Goal: Information Seeking & Learning: Learn about a topic

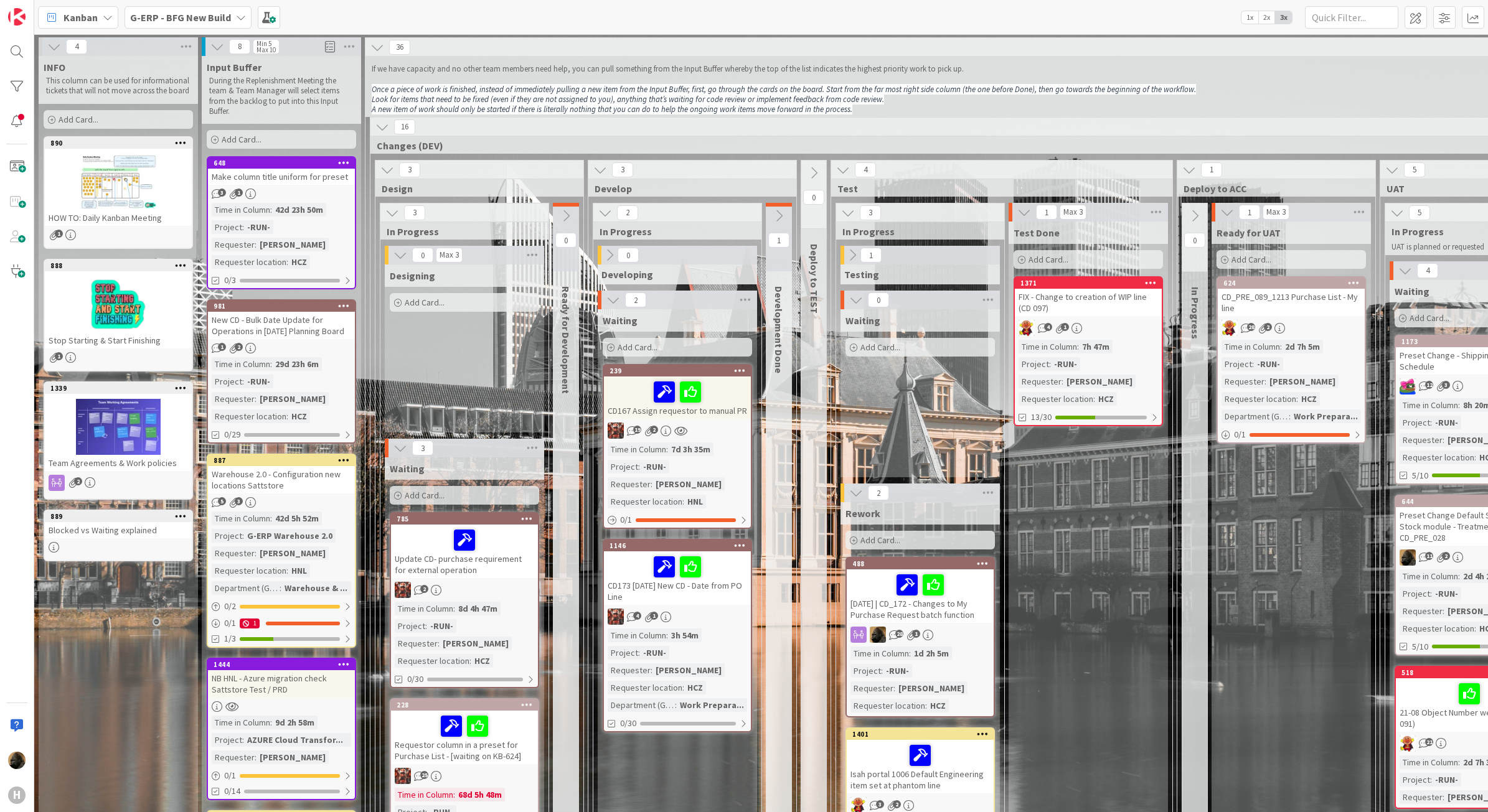
click at [103, 16] on icon at bounding box center [107, 17] width 10 height 10
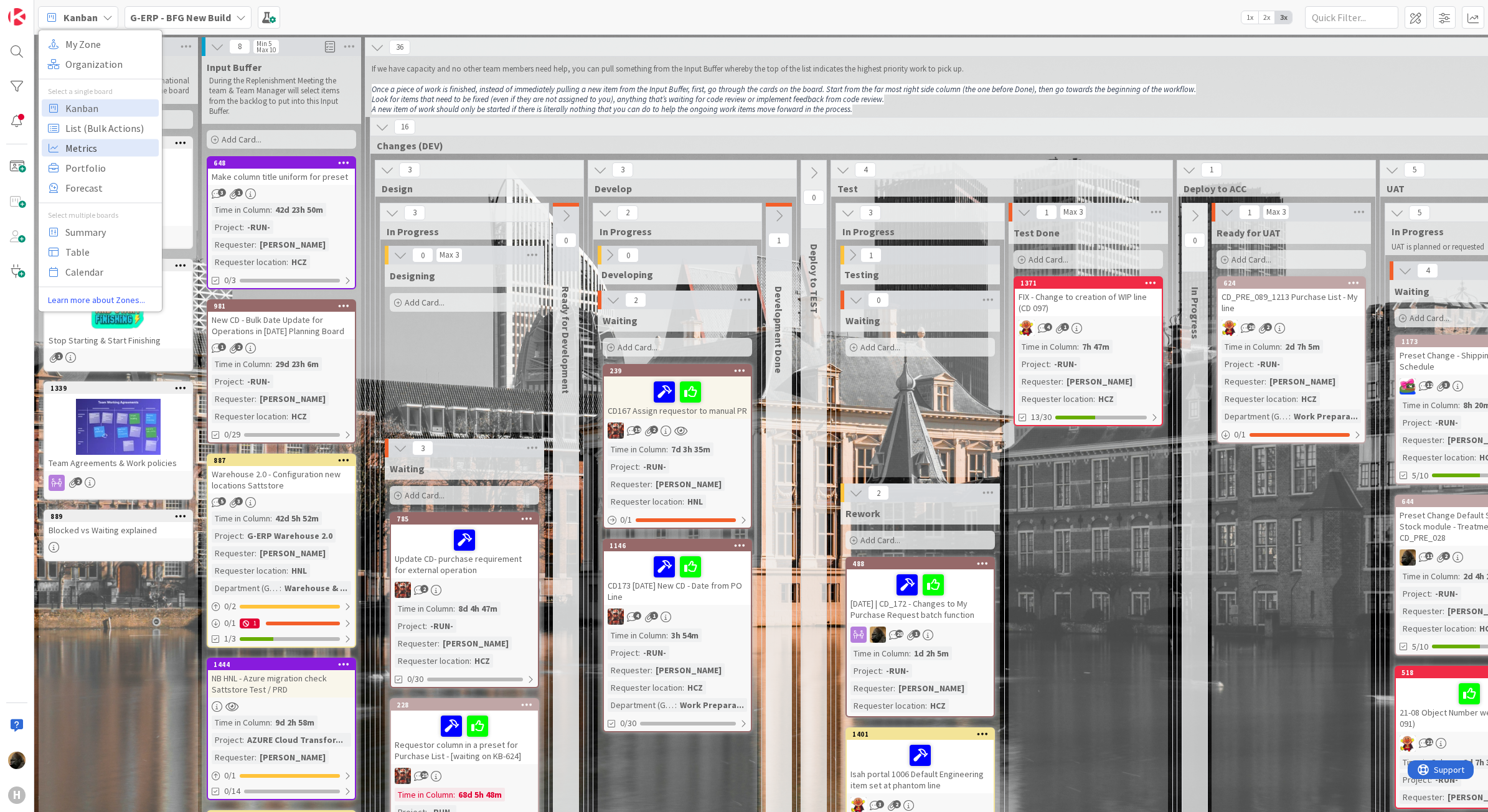
click at [111, 140] on span "Metrics" at bounding box center [110, 147] width 90 height 19
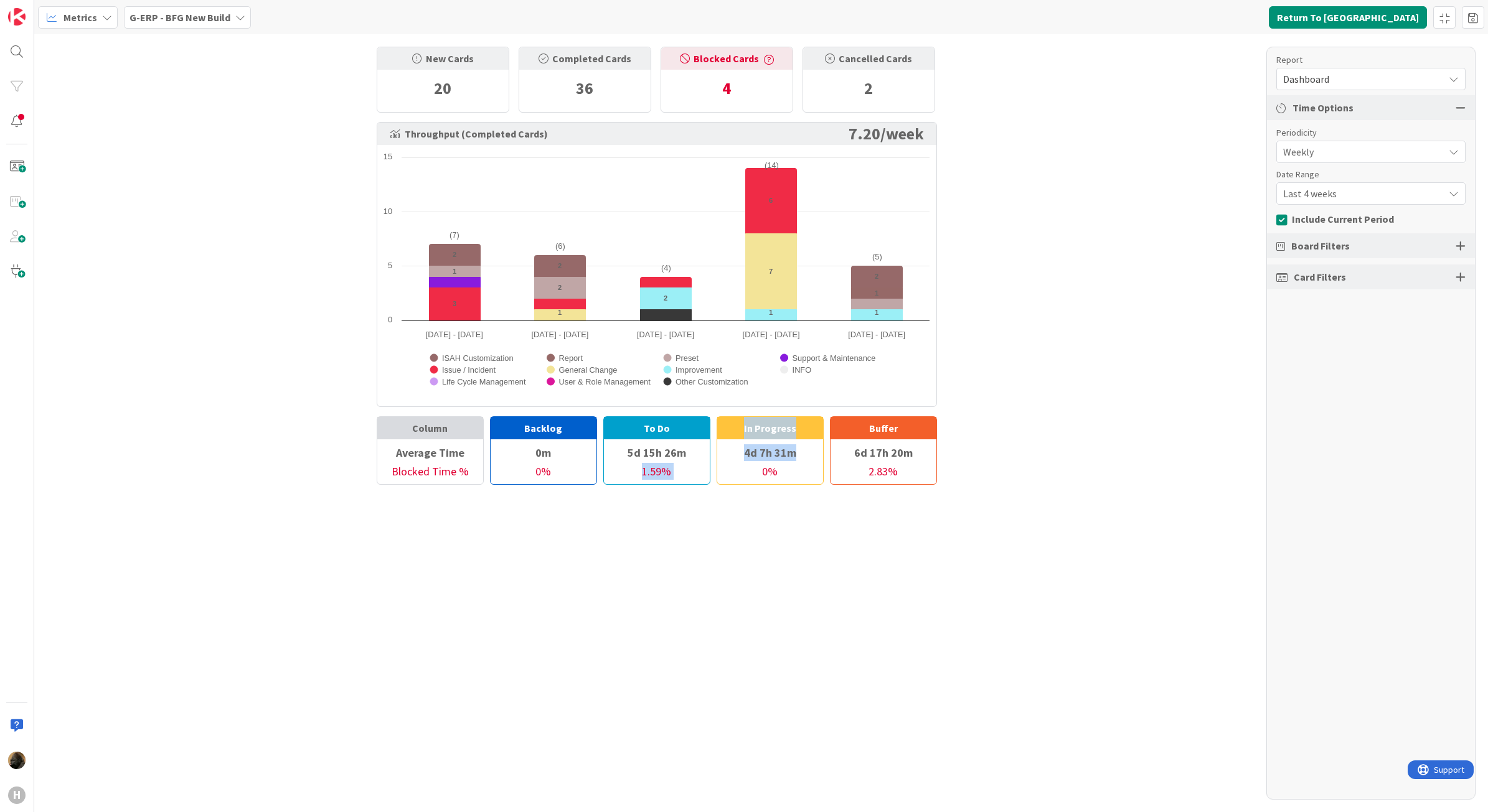
drag, startPoint x: 801, startPoint y: 458, endPoint x: 707, endPoint y: 458, distance: 94.0
click at [707, 458] on div "Column Average Time Blocked Time % Backlog 0m 0 % To Do 5d 15h 26m 1.59 % In Pr…" at bounding box center [657, 450] width 560 height 68
drag, startPoint x: 707, startPoint y: 458, endPoint x: 725, endPoint y: 560, distance: 103.6
click at [725, 560] on div "New Cards 20 Completed Cards 36 Blocked Cards 4 Cancelled Cards 2 Throughput (C…" at bounding box center [761, 423] width 1453 height 778
drag, startPoint x: 535, startPoint y: 454, endPoint x: 555, endPoint y: 456, distance: 20.1
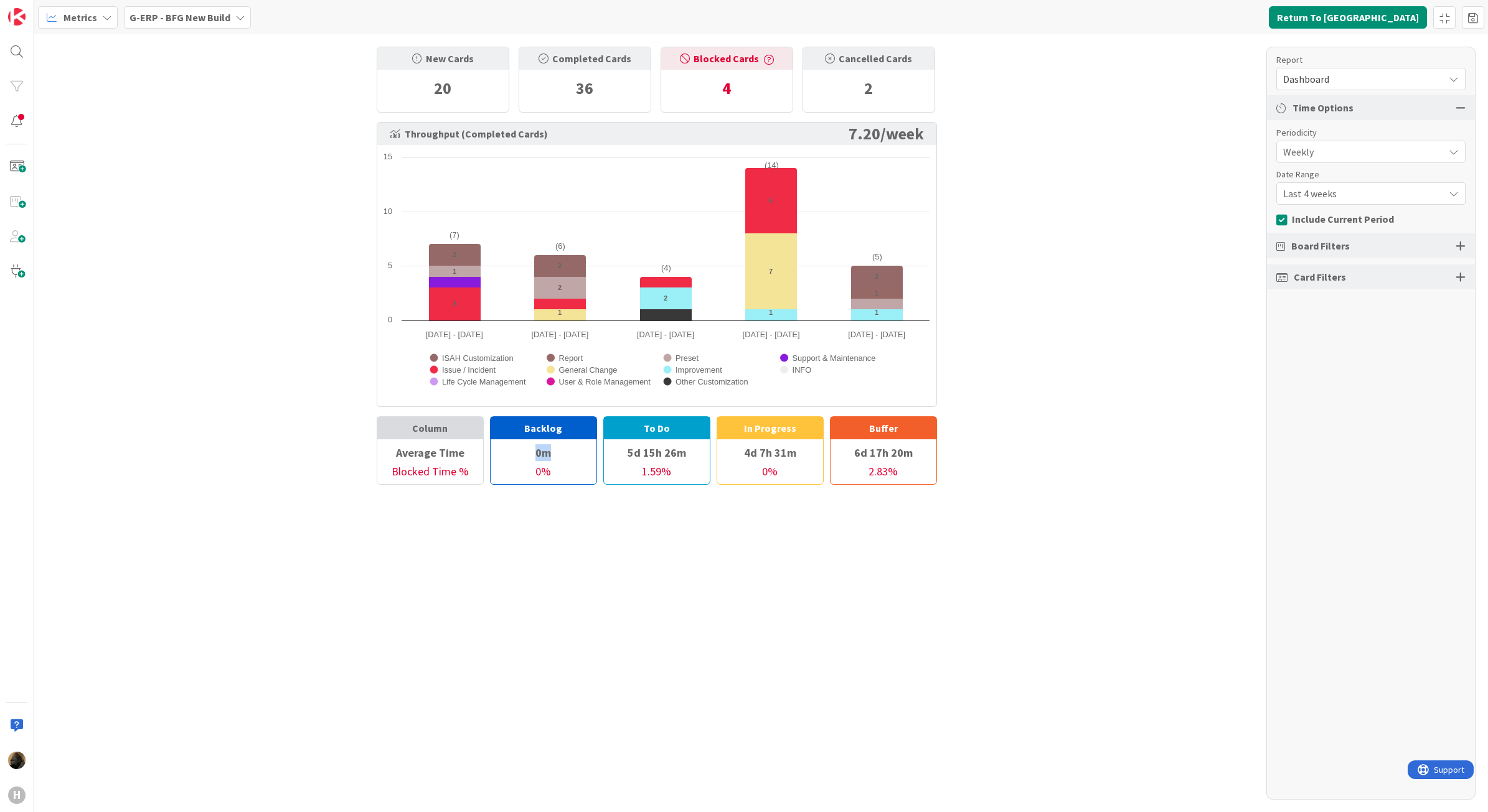
click at [555, 456] on div "0m" at bounding box center [543, 452] width 105 height 21
drag, startPoint x: 555, startPoint y: 456, endPoint x: 634, endPoint y: 451, distance: 79.2
click at [634, 451] on div "5d 15h 26m" at bounding box center [657, 452] width 105 height 21
drag, startPoint x: 630, startPoint y: 451, endPoint x: 686, endPoint y: 451, distance: 56.0
click at [686, 451] on div "5d 15h 26m" at bounding box center [657, 452] width 105 height 21
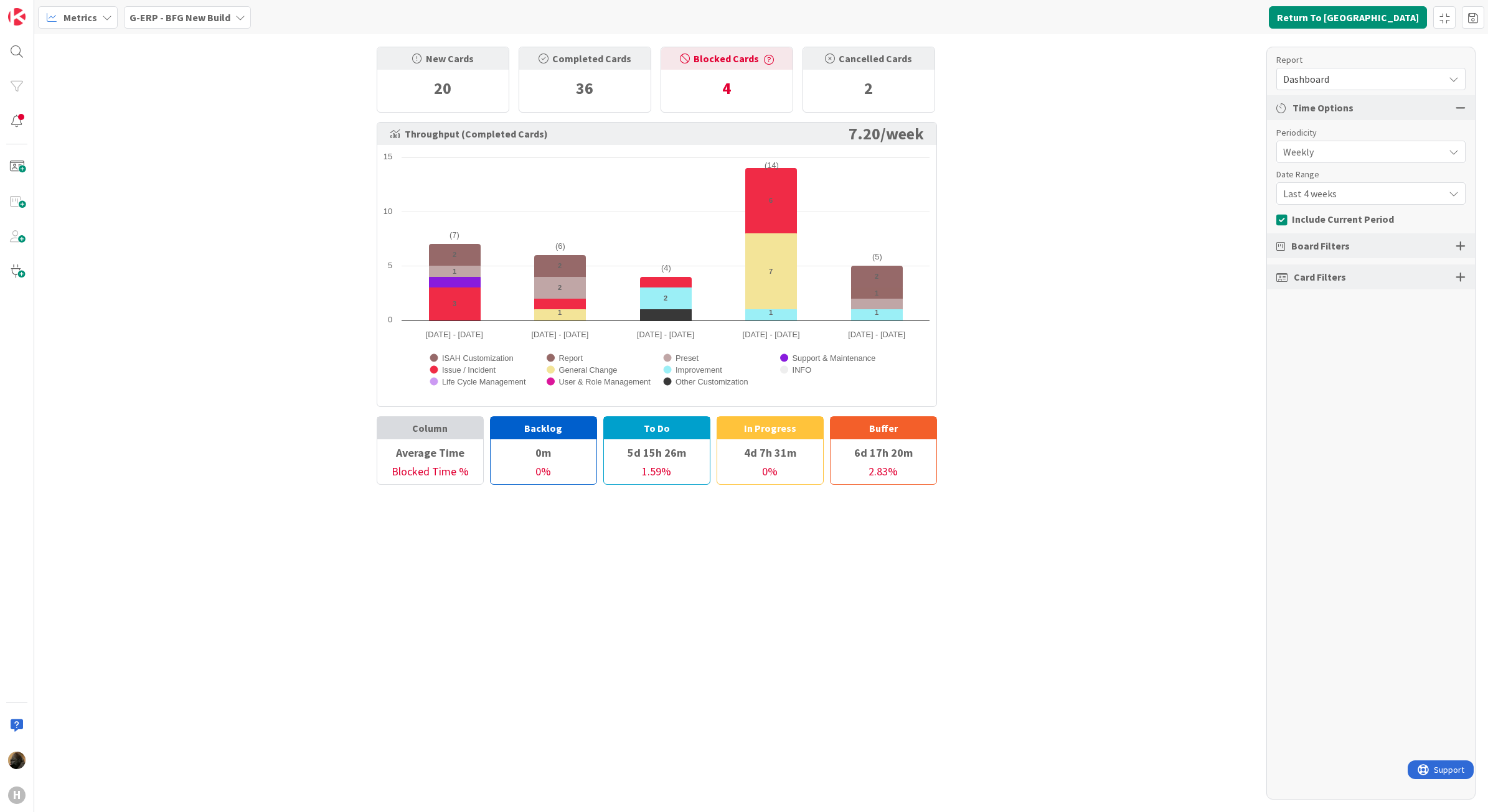
drag, startPoint x: 686, startPoint y: 451, endPoint x: 858, endPoint y: 448, distance: 172.0
click at [858, 448] on div "6d 17h 20m" at bounding box center [883, 452] width 105 height 21
drag, startPoint x: 851, startPoint y: 450, endPoint x: 997, endPoint y: 450, distance: 146.0
click at [997, 450] on div "New Cards 20 Completed Cards 36 Blocked Cards 4 Cancelled Cards 2 Throughput (C…" at bounding box center [761, 423] width 1453 height 778
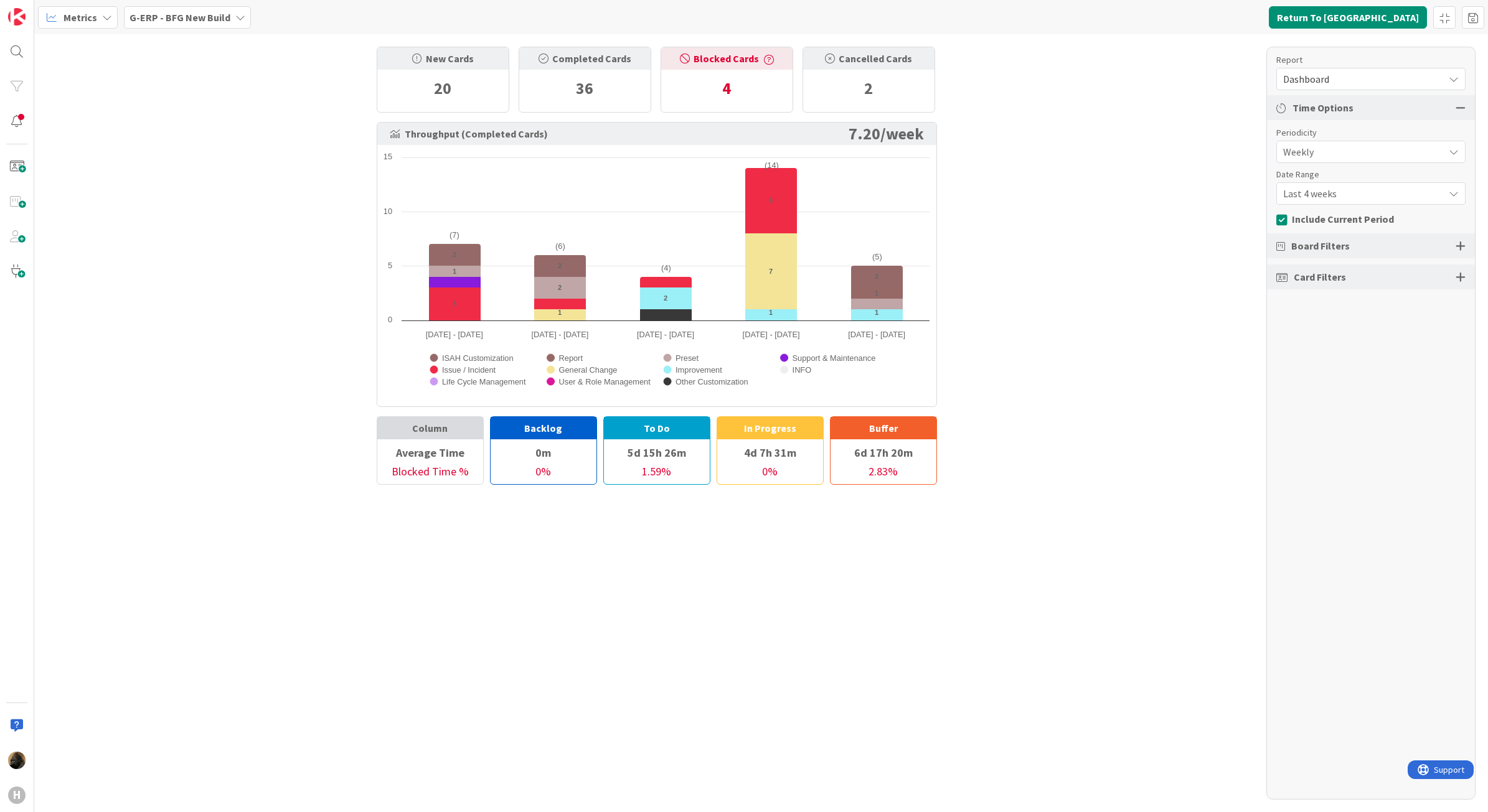
click at [578, 586] on div "New Cards 20 Completed Cards 36 Blocked Cards 4 Cancelled Cards 2 Throughput (C…" at bounding box center [761, 423] width 1453 height 778
click at [1331, 243] on span "Board Filters" at bounding box center [1320, 245] width 58 height 15
click at [1457, 248] on div at bounding box center [1460, 246] width 10 height 11
click at [1463, 361] on div at bounding box center [1460, 359] width 10 height 11
click at [1386, 401] on div "All (28/28)" at bounding box center [1371, 403] width 188 height 23
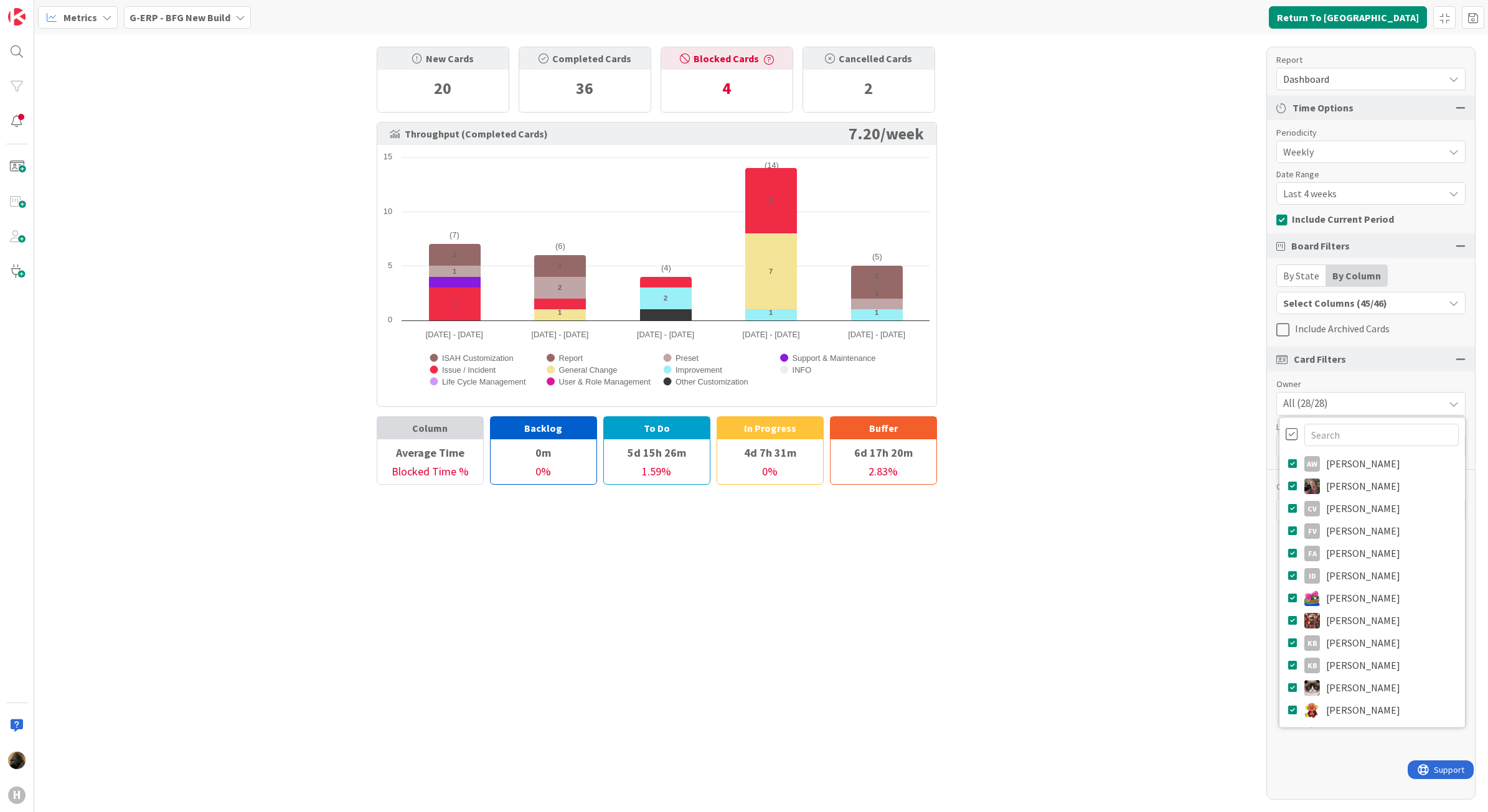
click at [1295, 431] on div at bounding box center [1292, 434] width 13 height 14
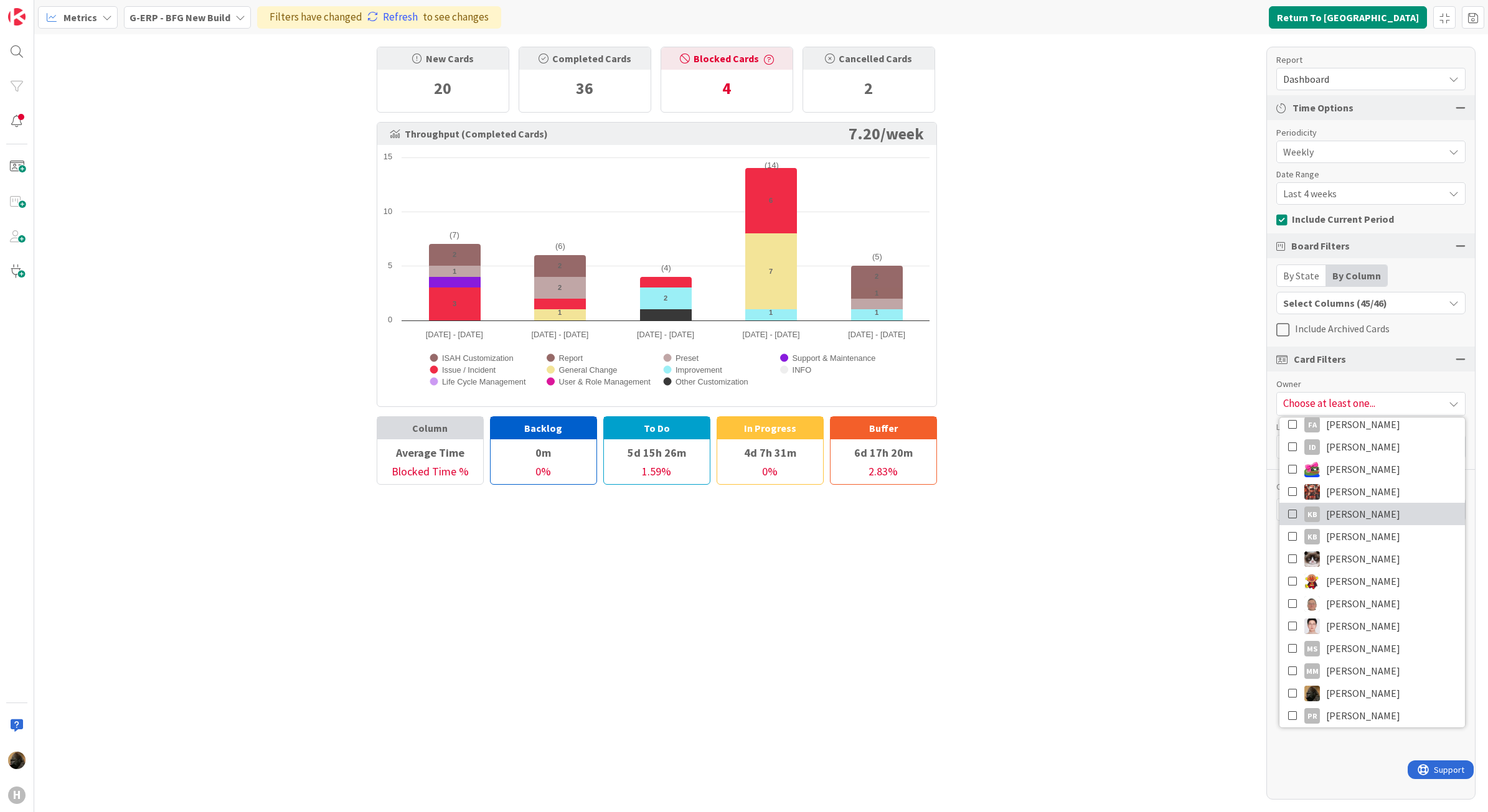
scroll to position [155, 0]
click at [1291, 660] on icon at bounding box center [1293, 667] width 10 height 19
click at [1225, 642] on div "New Cards 20 Completed Cards 36 Blocked Cards 4 Cancelled Cards 2 Throughput (C…" at bounding box center [761, 423] width 1453 height 778
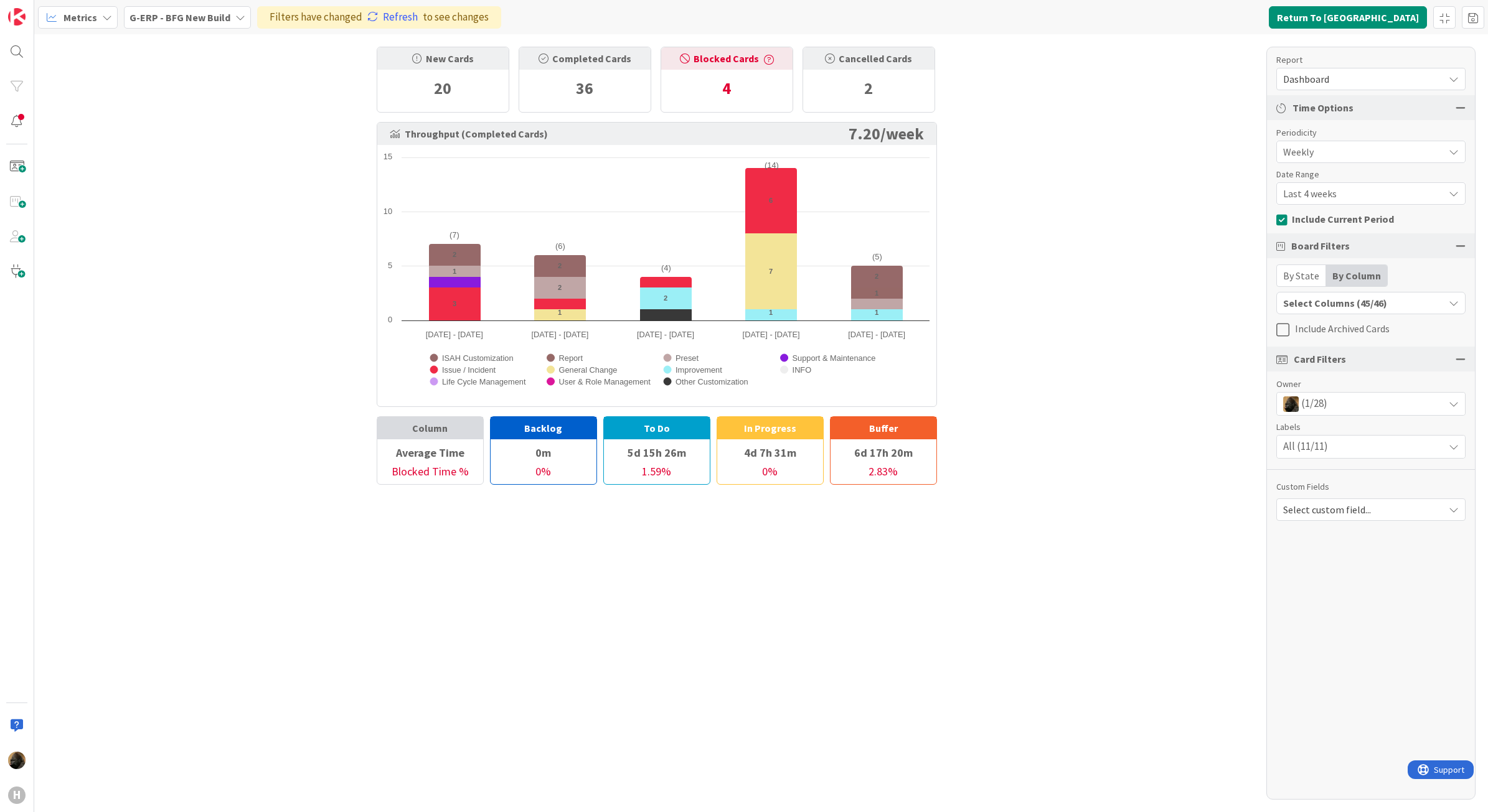
click at [1455, 359] on div "Card Filters" at bounding box center [1371, 359] width 208 height 25
click at [1458, 359] on div at bounding box center [1460, 359] width 10 height 11
click at [1461, 360] on div at bounding box center [1460, 359] width 10 height 11
click at [1415, 402] on div "All (28/28)" at bounding box center [1371, 403] width 188 height 23
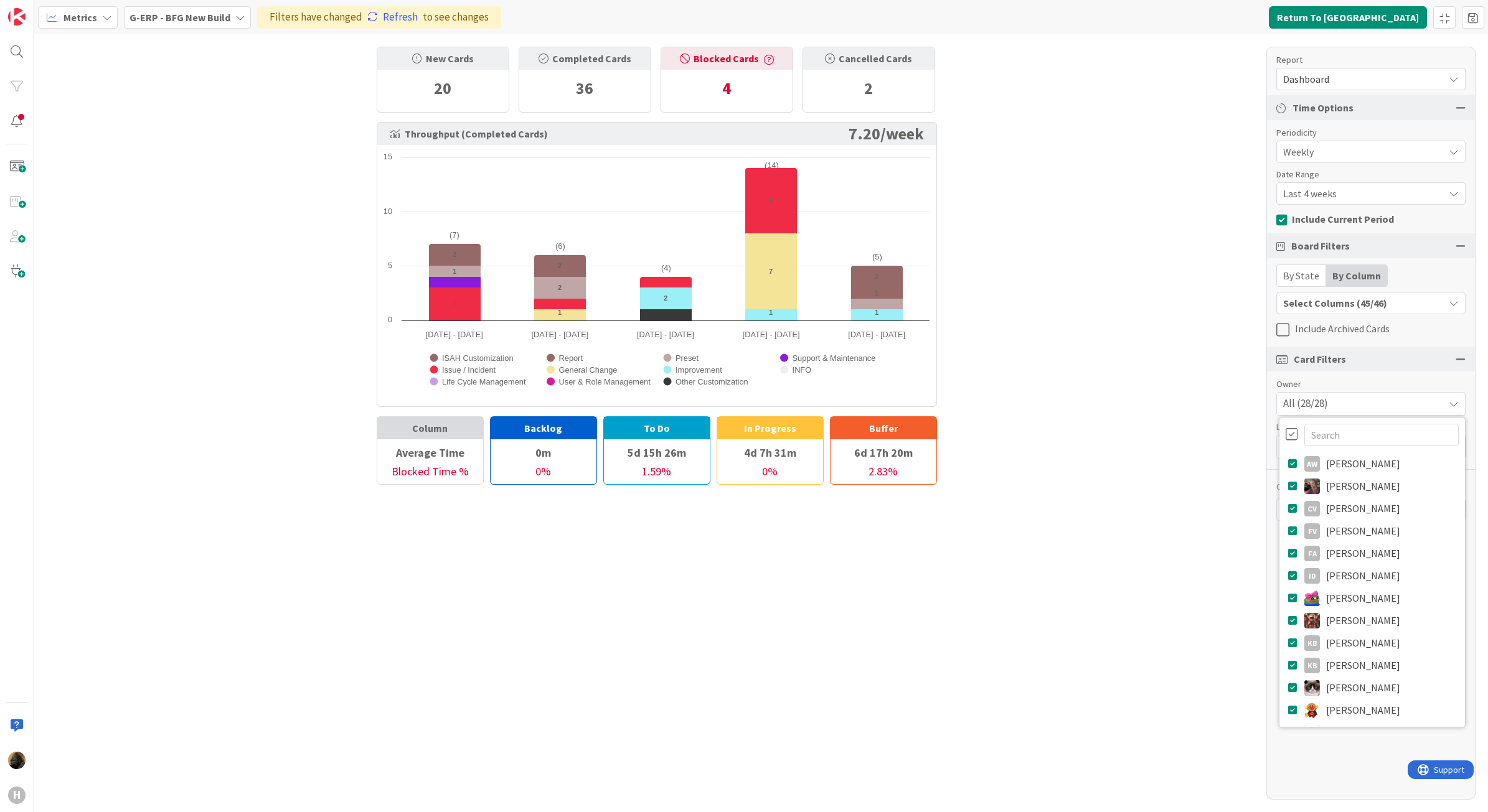
click at [1293, 431] on div at bounding box center [1292, 434] width 13 height 14
click at [1345, 442] on input "text" at bounding box center [1382, 435] width 154 height 23
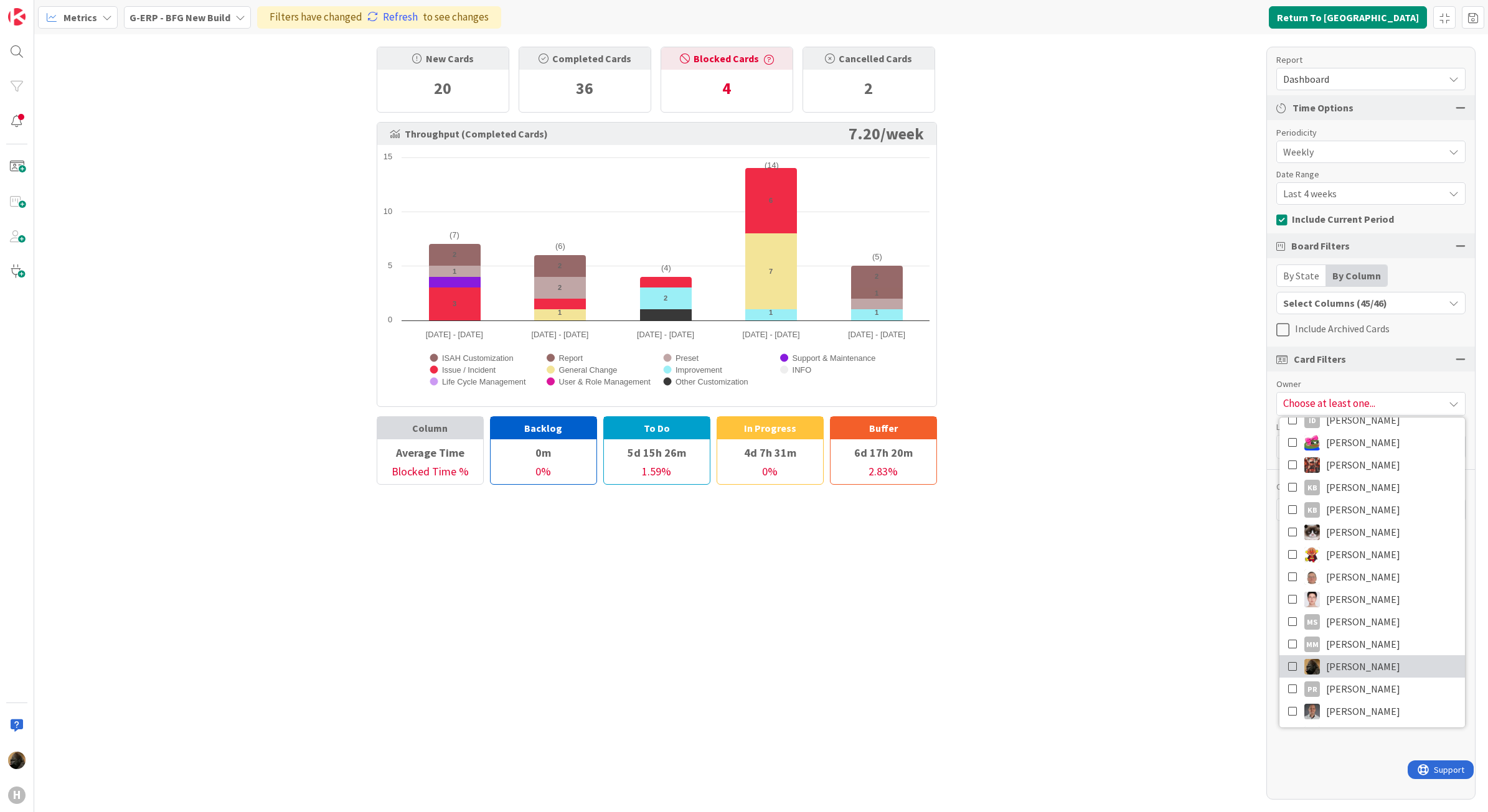
click at [1290, 668] on icon at bounding box center [1293, 667] width 10 height 19
click at [1303, 797] on div "Report Dashboard Time Options Periodicity Weekly Date Range Last 4 weeks Includ…" at bounding box center [1371, 422] width 209 height 753
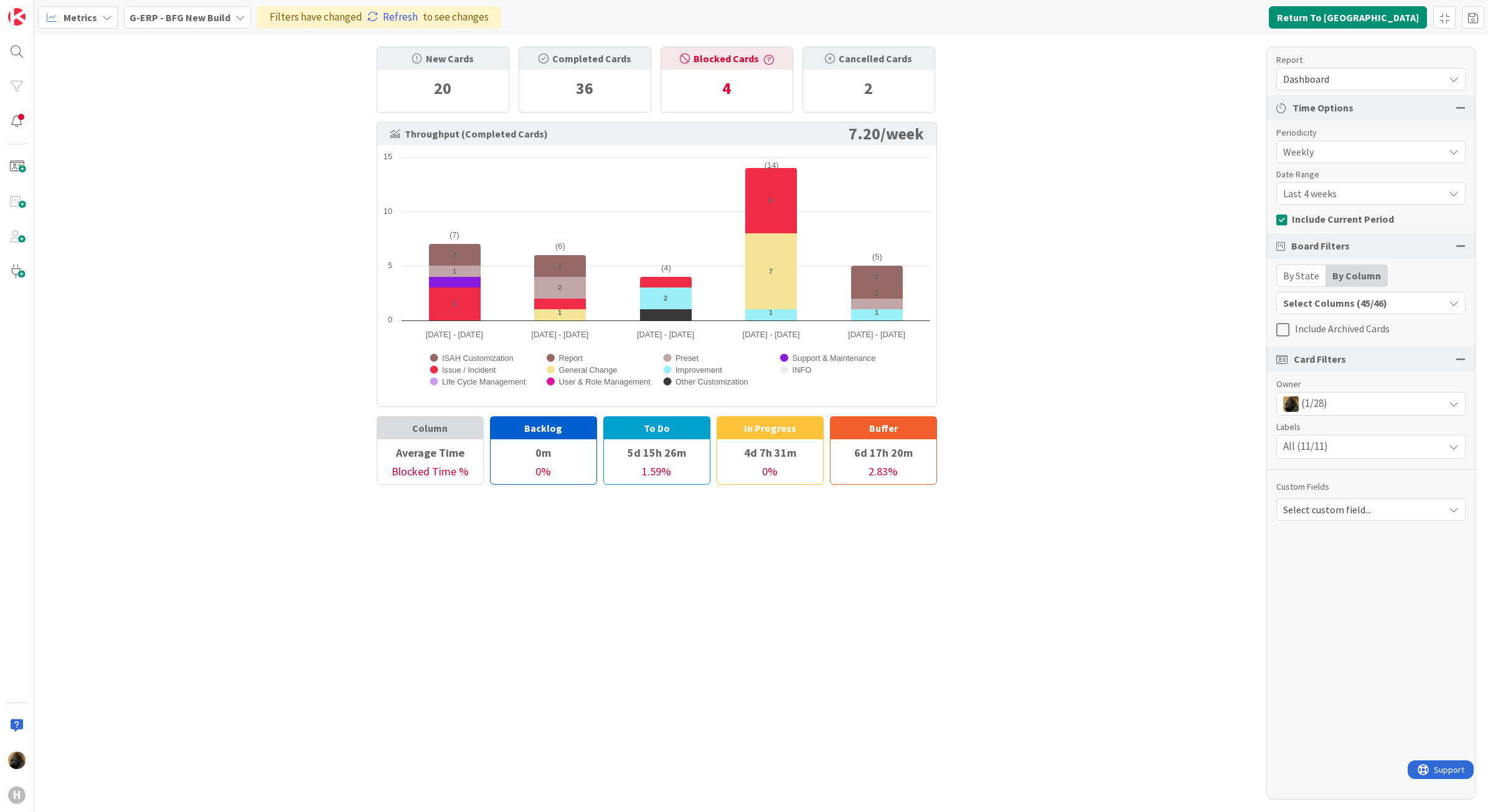
click at [1056, 549] on div "New Cards 20 Completed Cards 36 Blocked Cards 4 Cancelled Cards 2 Throughput (C…" at bounding box center [761, 423] width 1453 height 778
click at [1350, 76] on span "Dashboard" at bounding box center [1360, 78] width 154 height 17
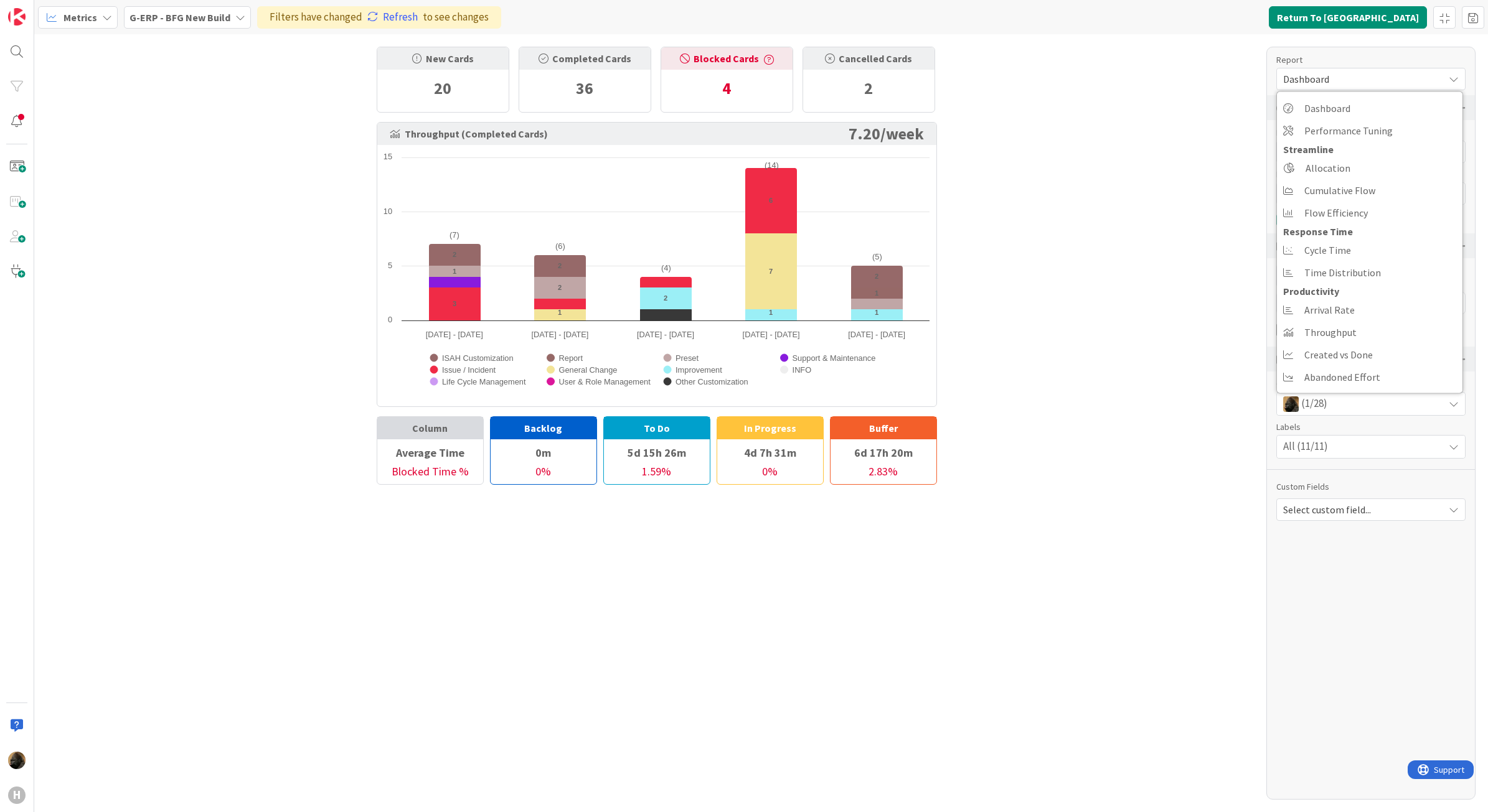
click at [1188, 124] on div "New Cards 20 Completed Cards 36 Blocked Cards 4 Cancelled Cards 2 Throughput (C…" at bounding box center [761, 423] width 1453 height 778
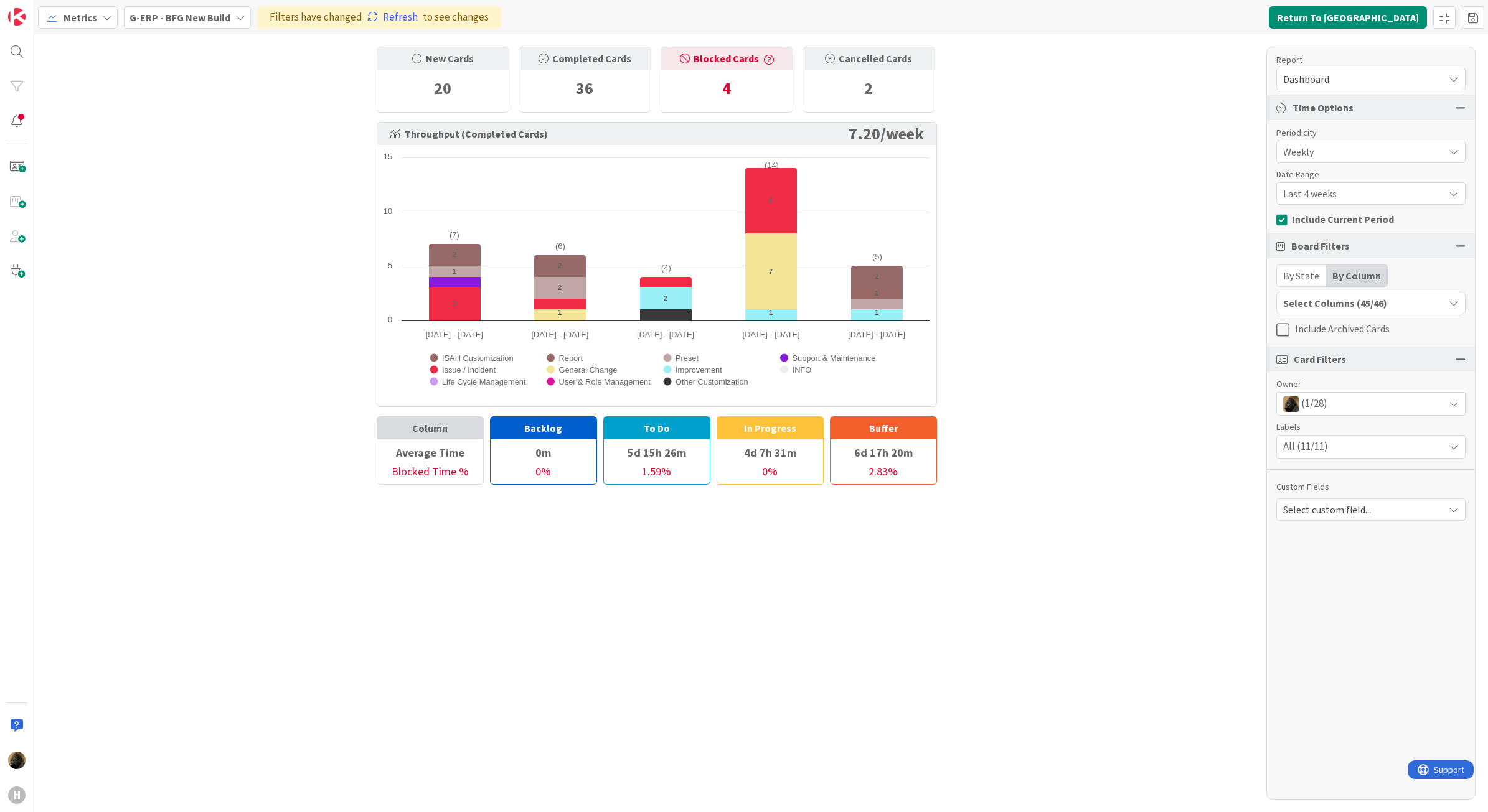
click at [1276, 234] on div "Board Filters" at bounding box center [1371, 245] width 208 height 25
click at [1276, 231] on div "Report Dashboard Dashboard Performance Tuning Streamline Allocation Cumulative …" at bounding box center [1371, 422] width 209 height 753
click at [1283, 227] on button "Include Current Period" at bounding box center [1335, 219] width 118 height 19
click at [1287, 224] on icon at bounding box center [1284, 221] width 15 height 13
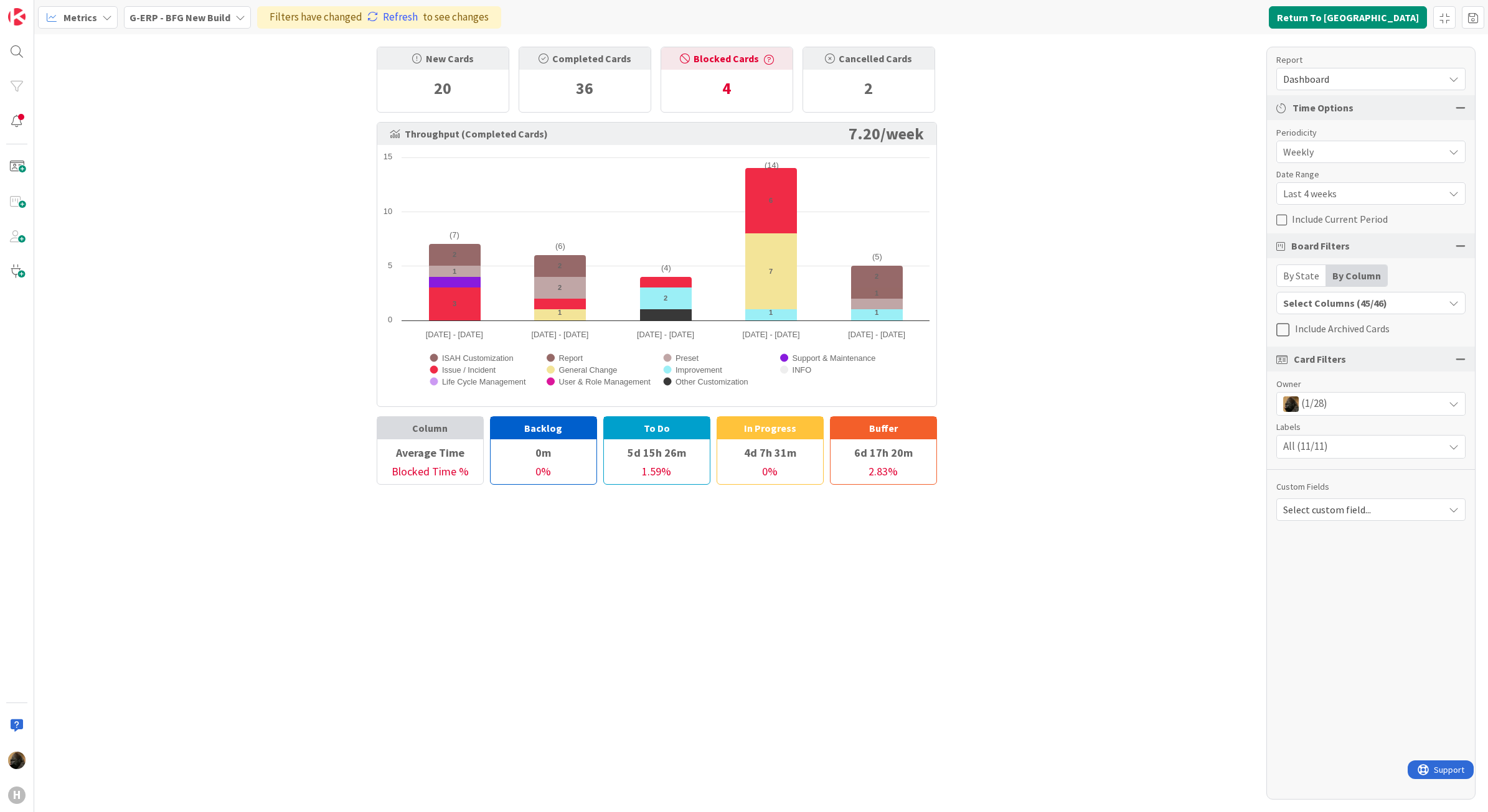
click at [1287, 224] on icon at bounding box center [1284, 221] width 15 height 13
click at [1124, 486] on div "New Cards 20 Completed Cards 36 Blocked Cards 4 Cancelled Cards 2 Throughput (C…" at bounding box center [761, 423] width 1453 height 778
click at [1344, 450] on div "All (11/11)" at bounding box center [1371, 447] width 188 height 23
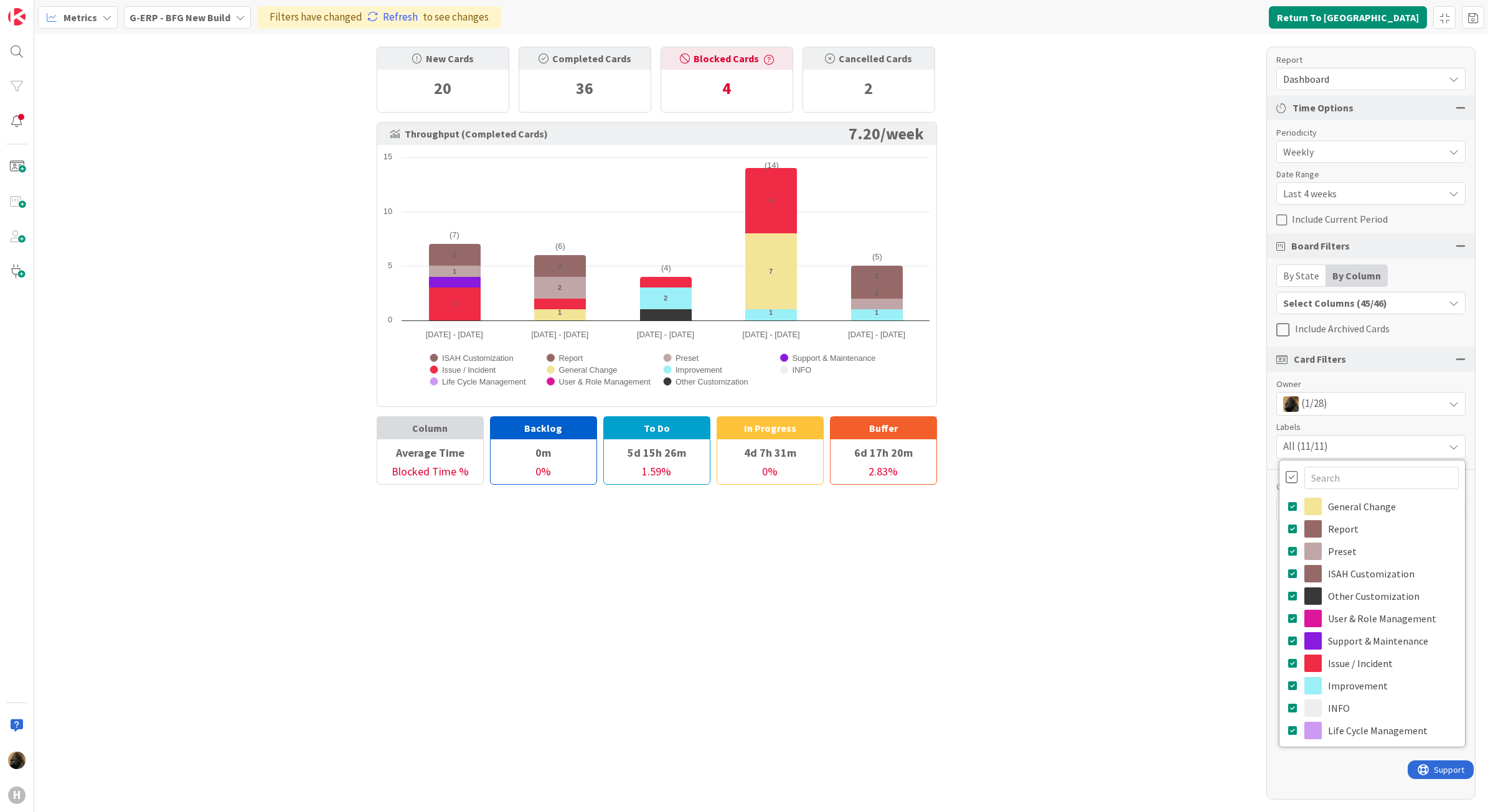
click at [1293, 481] on div at bounding box center [1292, 477] width 13 height 14
click at [1176, 504] on div "New Cards 20 Completed Cards 36 Blocked Cards 4 Cancelled Cards 2 Throughput (C…" at bounding box center [761, 423] width 1453 height 778
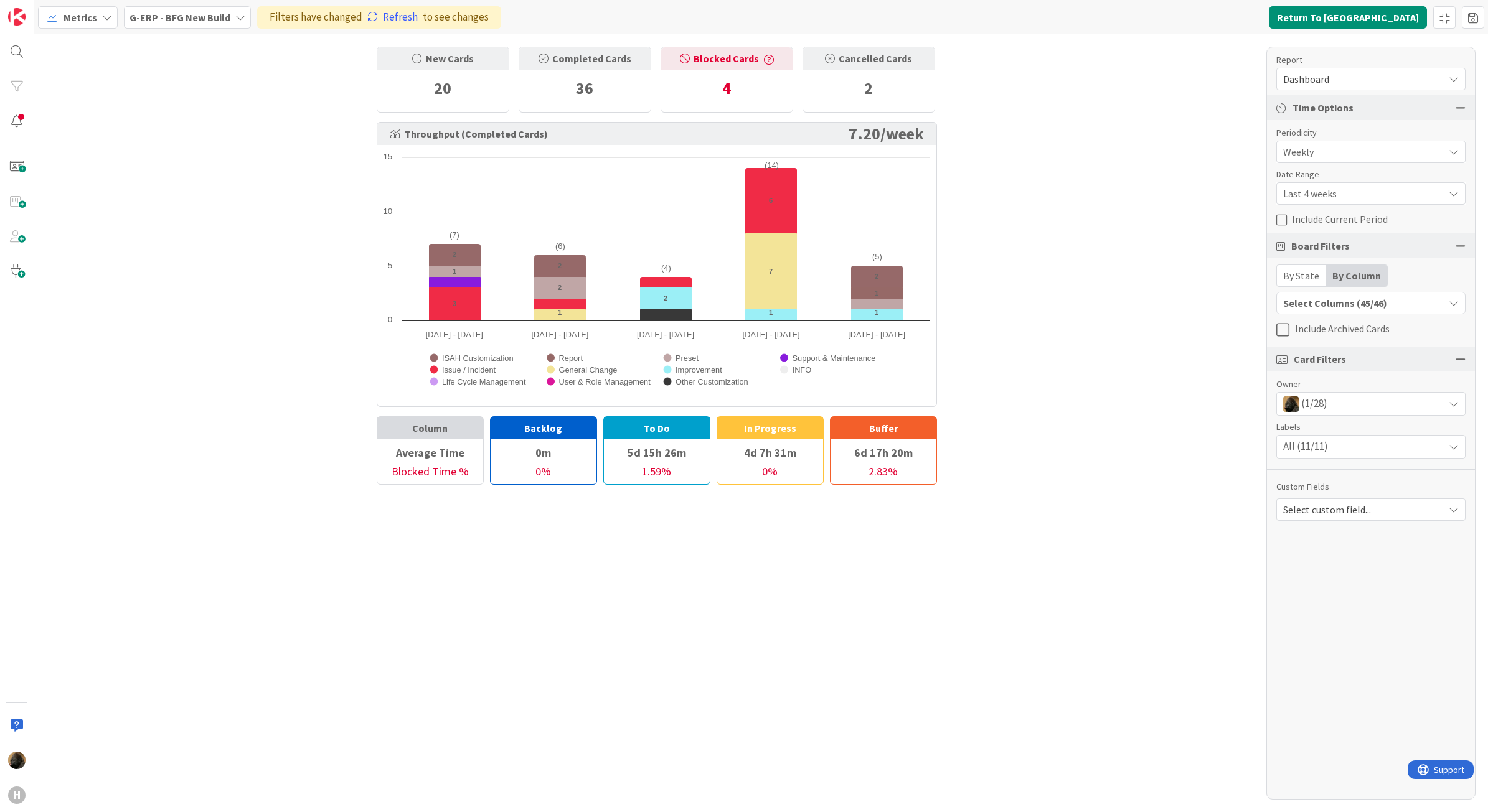
click at [1318, 517] on span "Select custom field..." at bounding box center [1360, 510] width 154 height 17
click at [1039, 508] on div "New Cards 20 Completed Cards 36 Blocked Cards 4 Cancelled Cards 2 Throughput (C…" at bounding box center [761, 423] width 1453 height 778
drag, startPoint x: 1360, startPoint y: 728, endPoint x: 1346, endPoint y: 728, distance: 14.0
click at [1360, 720] on div "Report Dashboard Dashboard Performance Tuning Streamline Allocation Cumulative …" at bounding box center [1371, 422] width 209 height 753
click at [1012, 595] on div "New Cards 20 Completed Cards 36 Blocked Cards 4 Cancelled Cards 2 Throughput (C…" at bounding box center [761, 423] width 1453 height 778
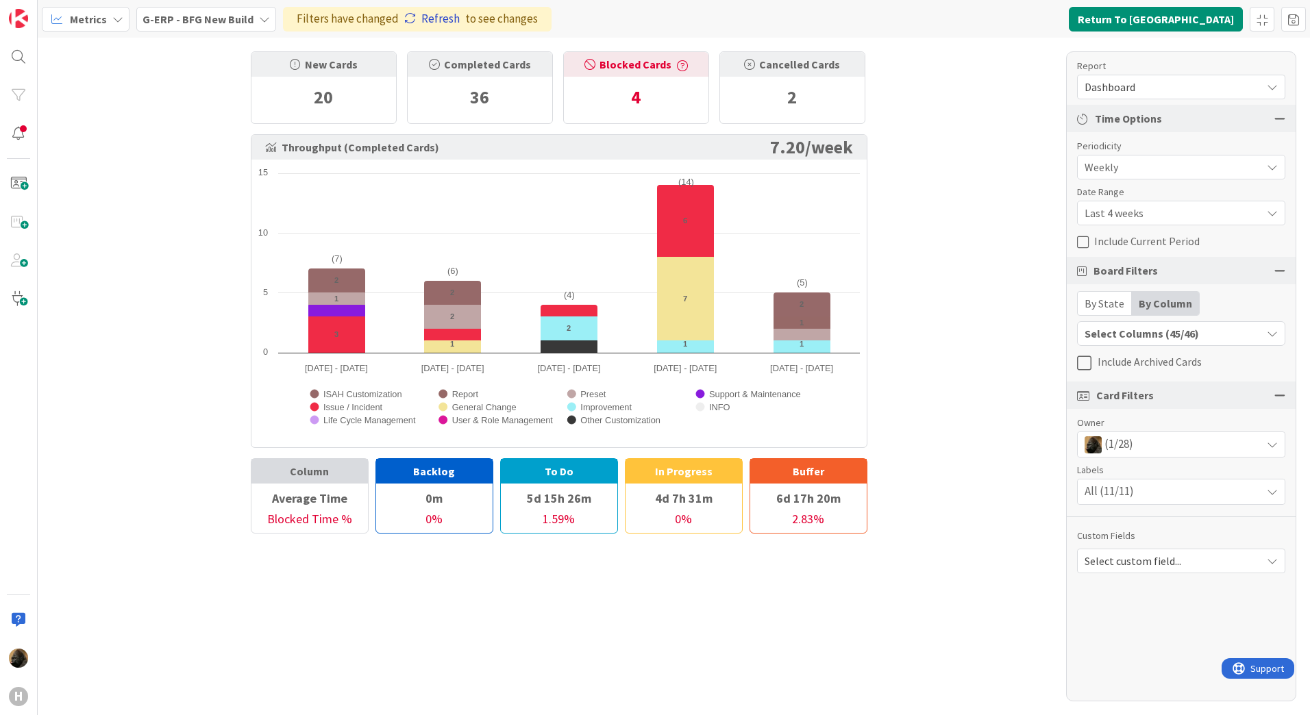
click at [421, 14] on link "Refresh" at bounding box center [432, 19] width 56 height 18
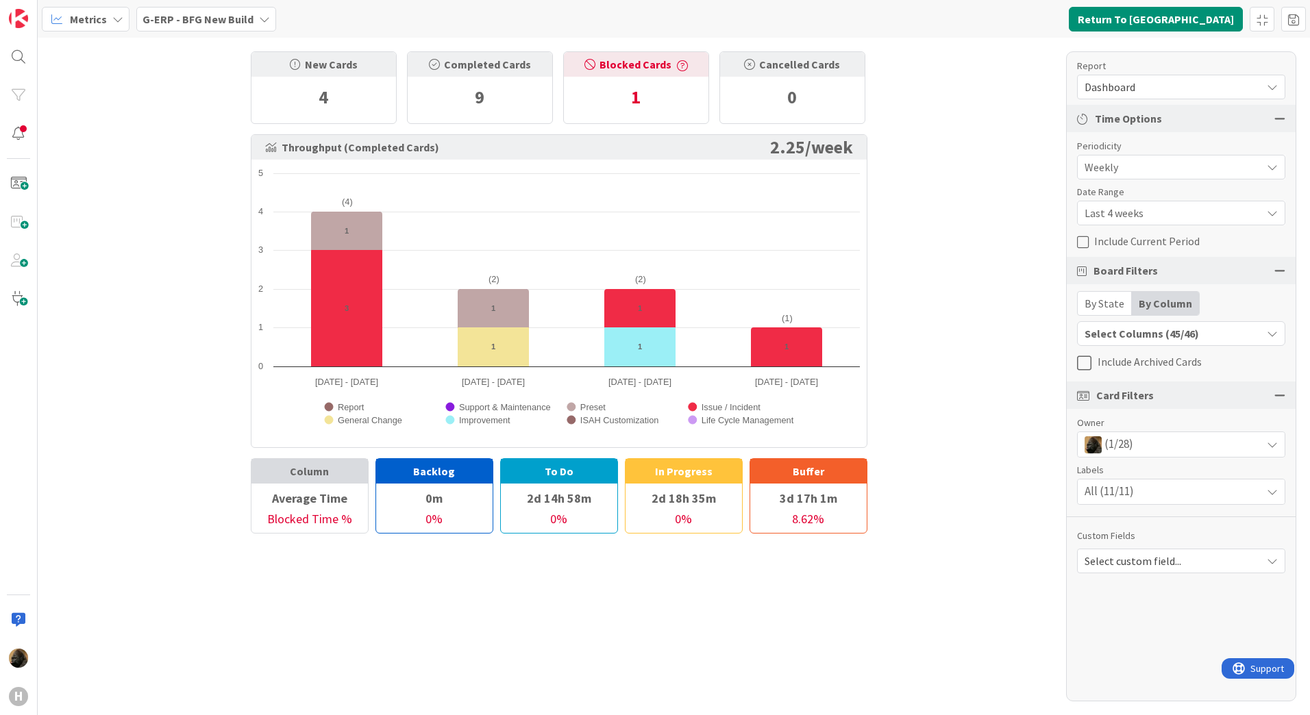
click at [983, 179] on div "New Cards 4 Completed Cards 9 Blocked Cards 1 Cancelled Cards 0 Throughput (Com…" at bounding box center [674, 377] width 1273 height 678
click at [1158, 454] on div "(1/28)" at bounding box center [1181, 444] width 207 height 25
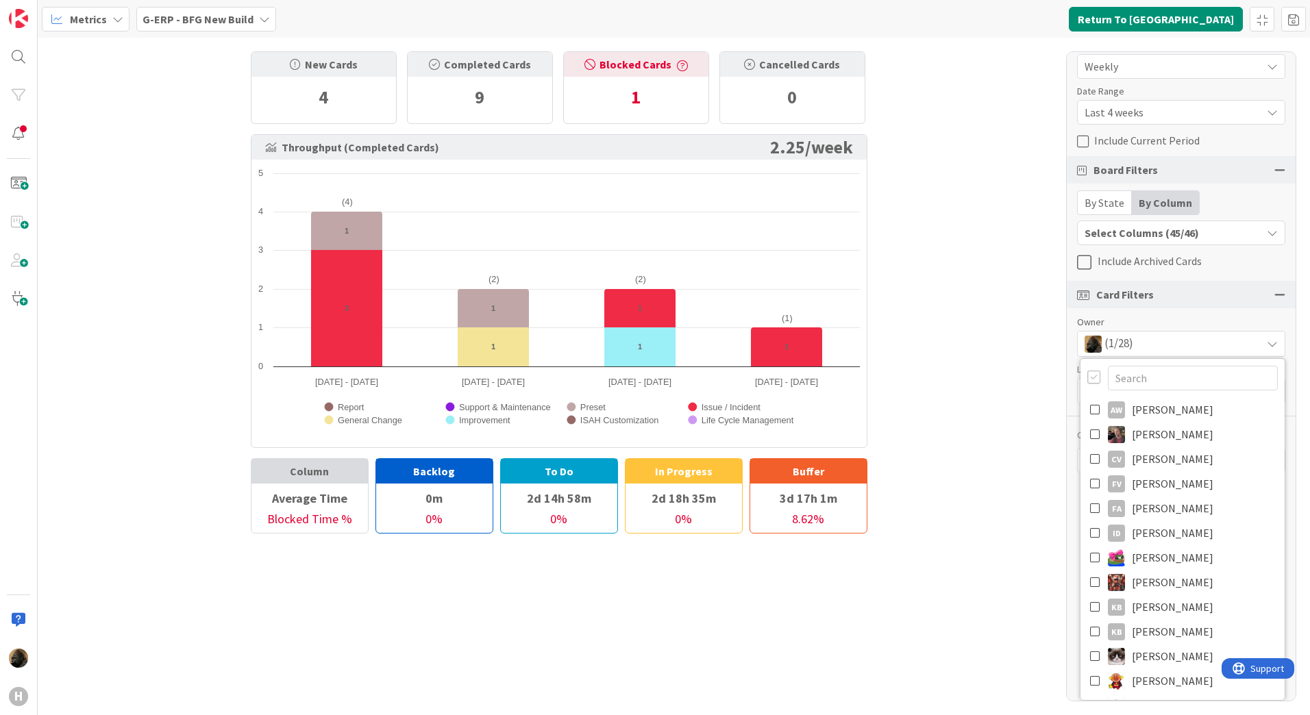
click at [1089, 374] on div at bounding box center [1095, 377] width 14 height 15
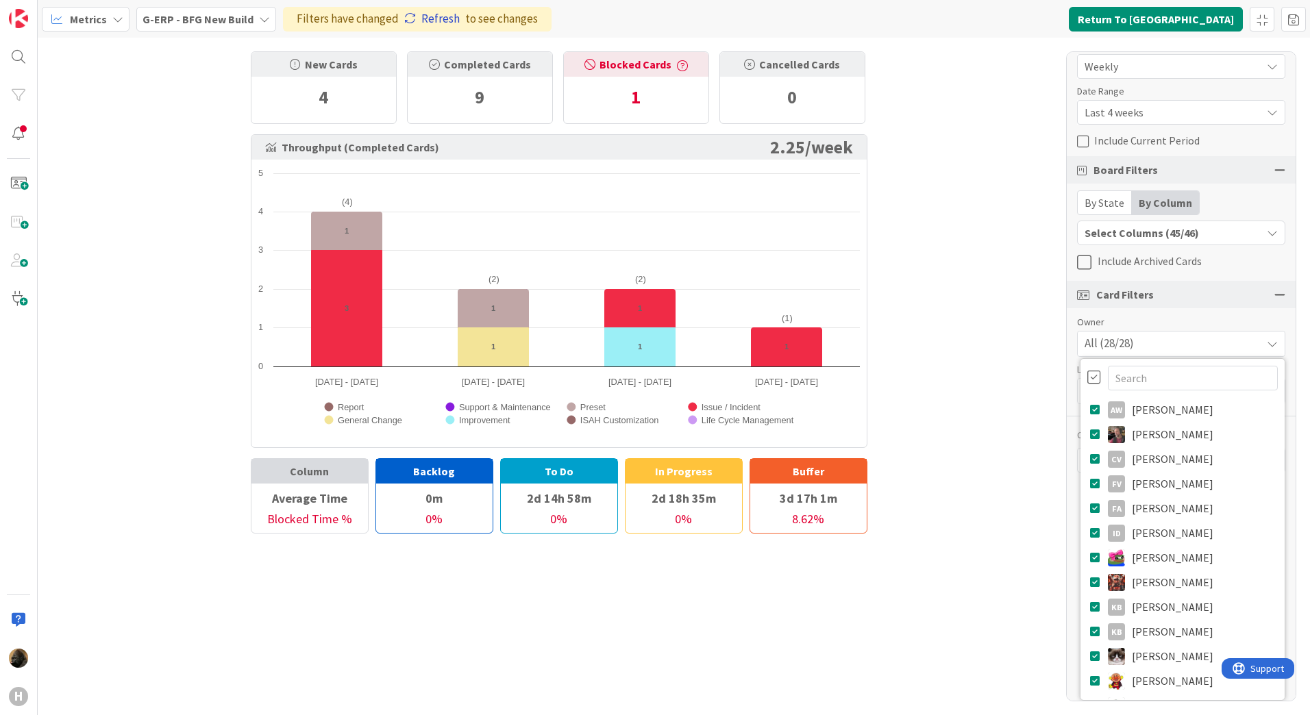
click at [430, 21] on link "Refresh" at bounding box center [432, 19] width 56 height 18
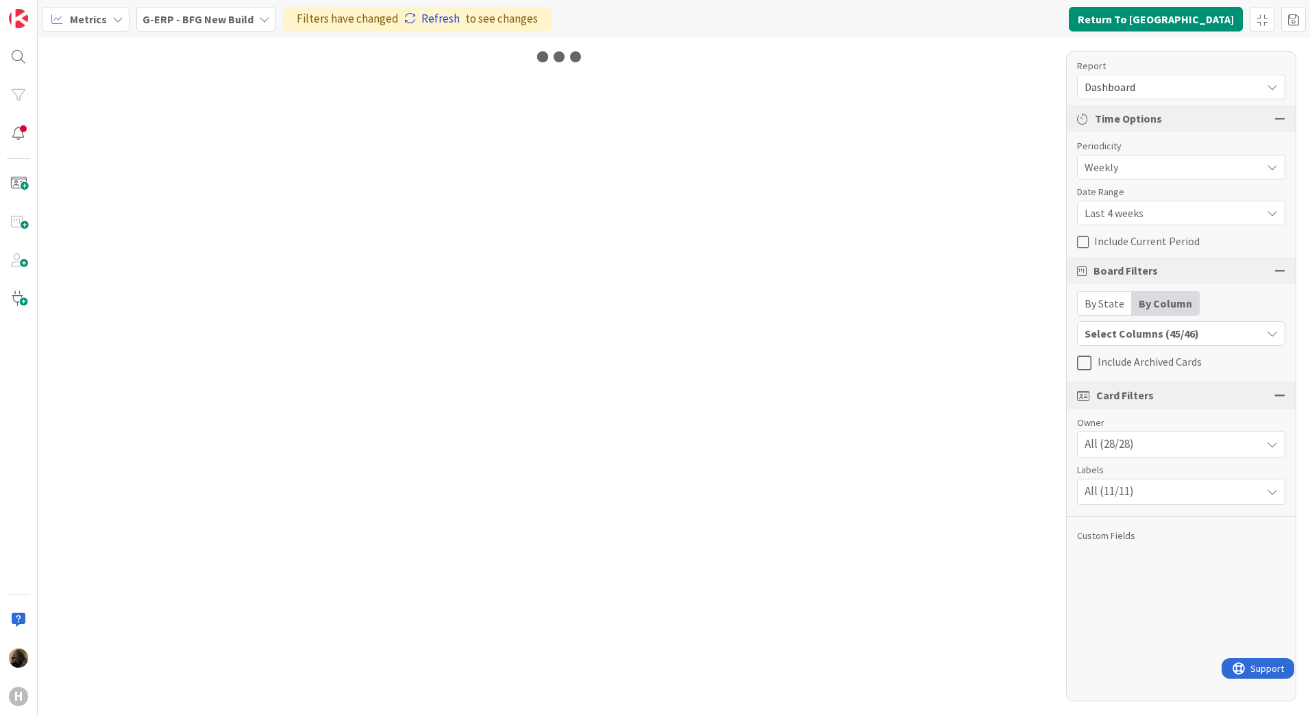
scroll to position [0, 0]
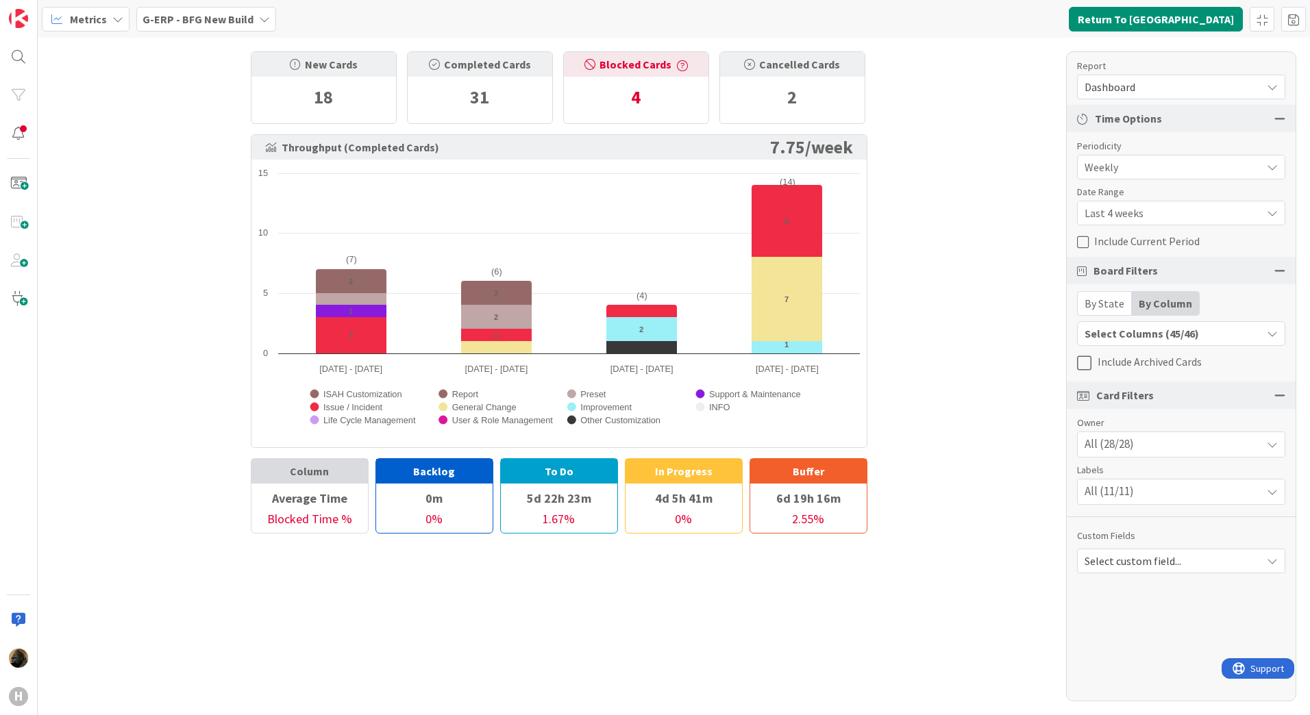
click at [91, 221] on div "New Cards 18 Completed Cards 31 Blocked Cards 4 Cancelled Cards 2 Throughput (C…" at bounding box center [674, 377] width 1273 height 678
drag, startPoint x: 1118, startPoint y: 451, endPoint x: 1114, endPoint y: 441, distance: 10.2
click at [1114, 441] on span "All (28/28)" at bounding box center [1109, 445] width 49 height 18
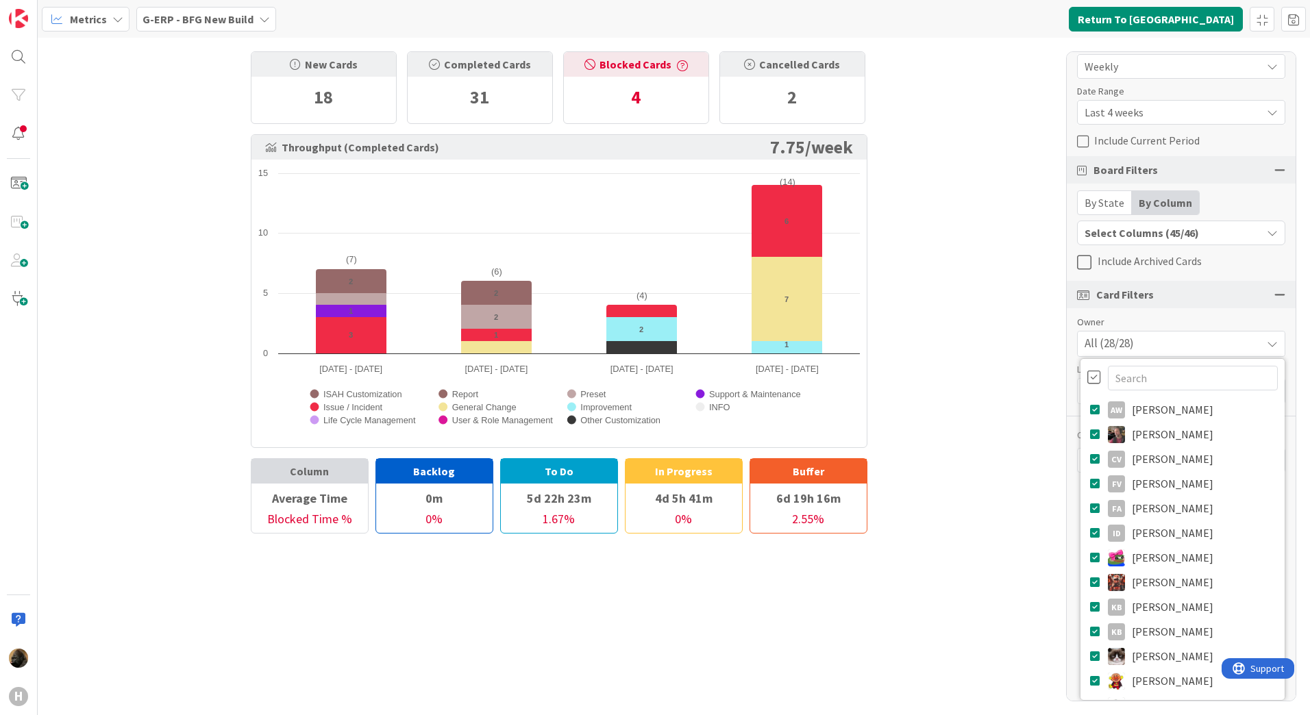
click at [1088, 370] on div at bounding box center [1095, 377] width 14 height 15
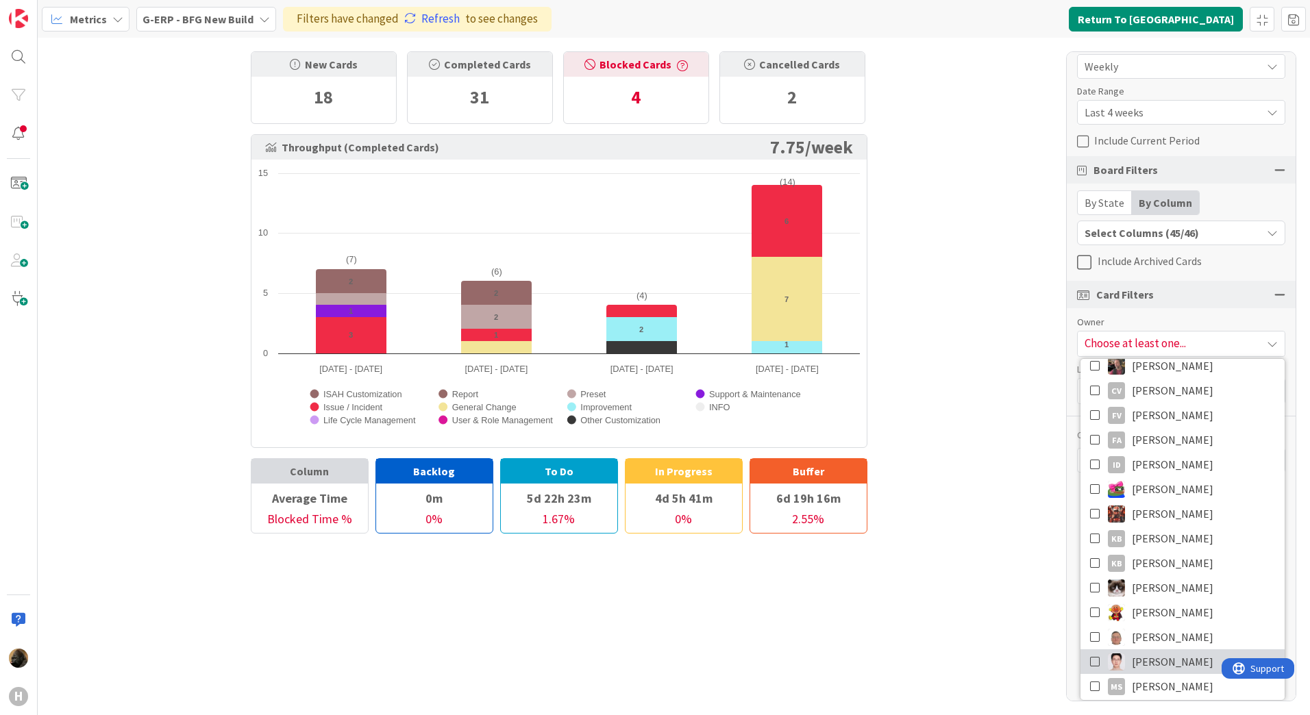
scroll to position [206, 0]
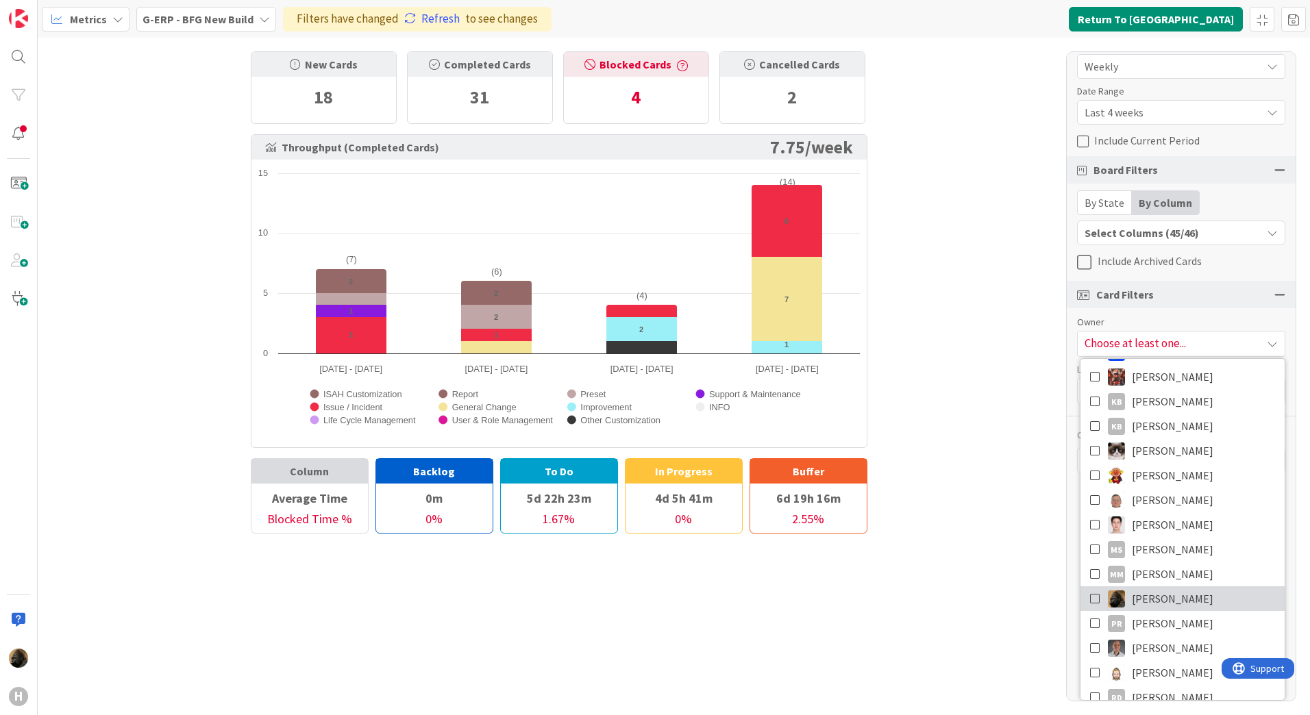
click at [1081, 596] on link "[PERSON_NAME]" at bounding box center [1183, 599] width 204 height 25
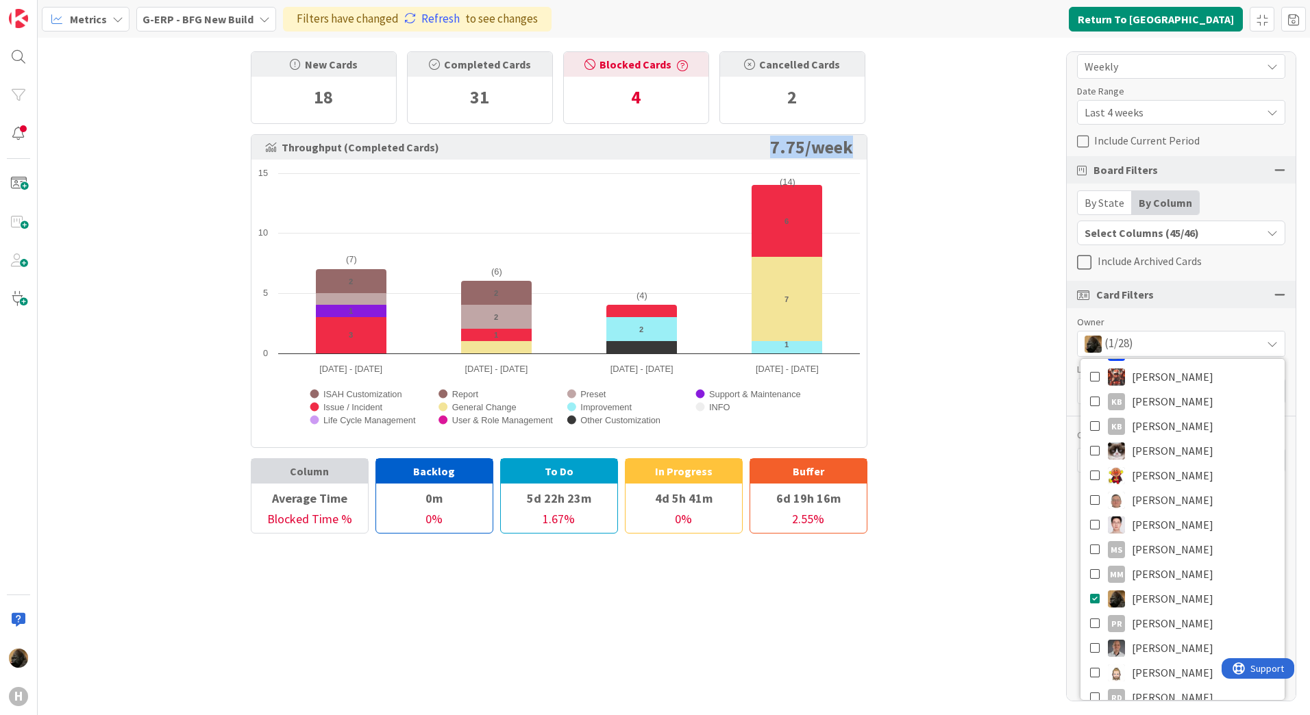
drag, startPoint x: 742, startPoint y: 140, endPoint x: 880, endPoint y: 147, distance: 137.9
click at [880, 147] on div "New Cards 18 Completed Cards 31 Blocked Cards 4 Cancelled Cards 2 Throughput (C…" at bounding box center [559, 286] width 672 height 496
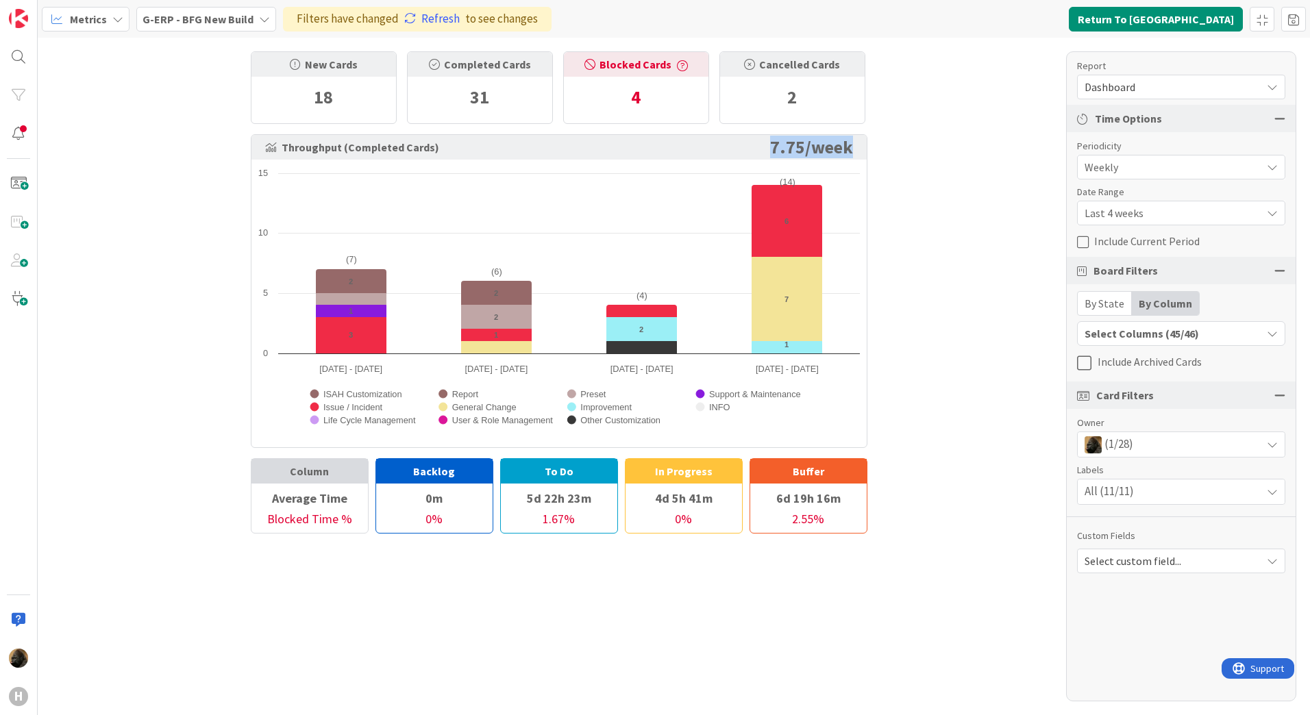
click at [880, 147] on div "New Cards 18 Completed Cards 31 Blocked Cards 4 Cancelled Cards 2 Throughput (C…" at bounding box center [559, 286] width 672 height 496
click at [441, 12] on link "Refresh" at bounding box center [432, 19] width 56 height 18
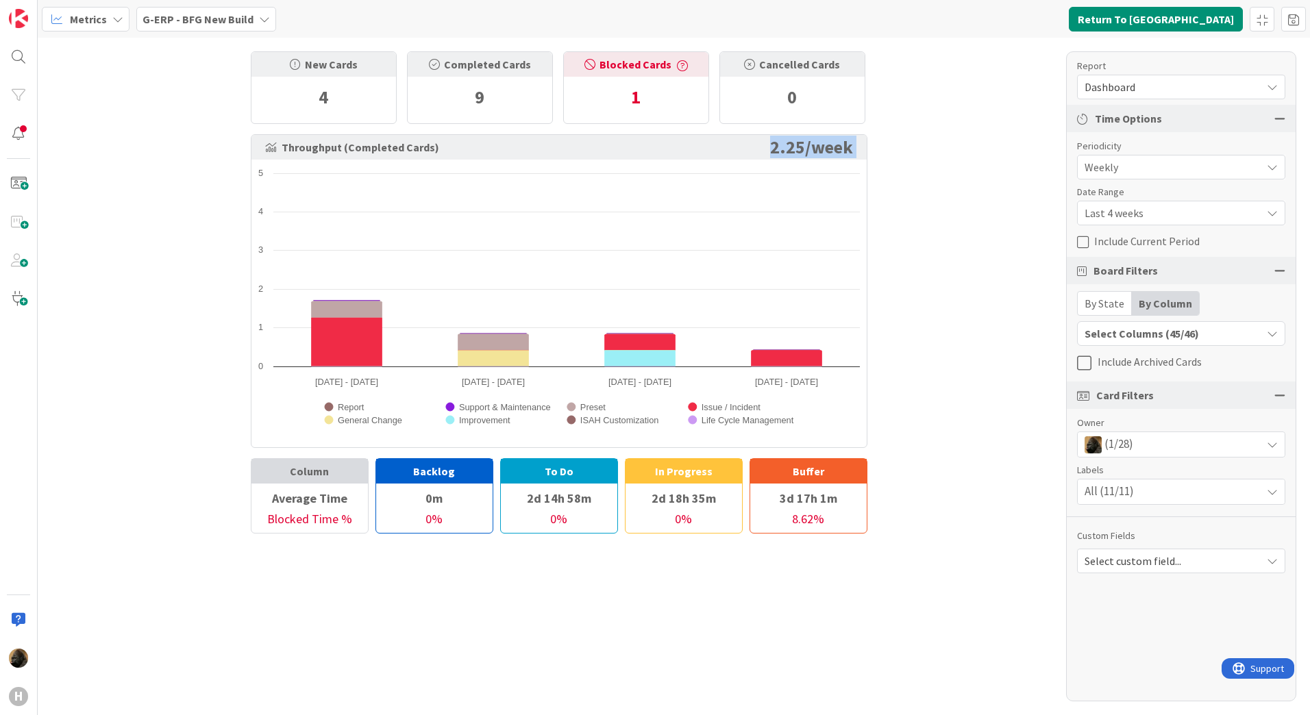
drag, startPoint x: 770, startPoint y: 155, endPoint x: 910, endPoint y: 164, distance: 140.1
click at [910, 164] on div "New Cards 4 Completed Cards 9 Blocked Cards 1 Cancelled Cards 0 Throughput (Com…" at bounding box center [674, 377] width 1273 height 678
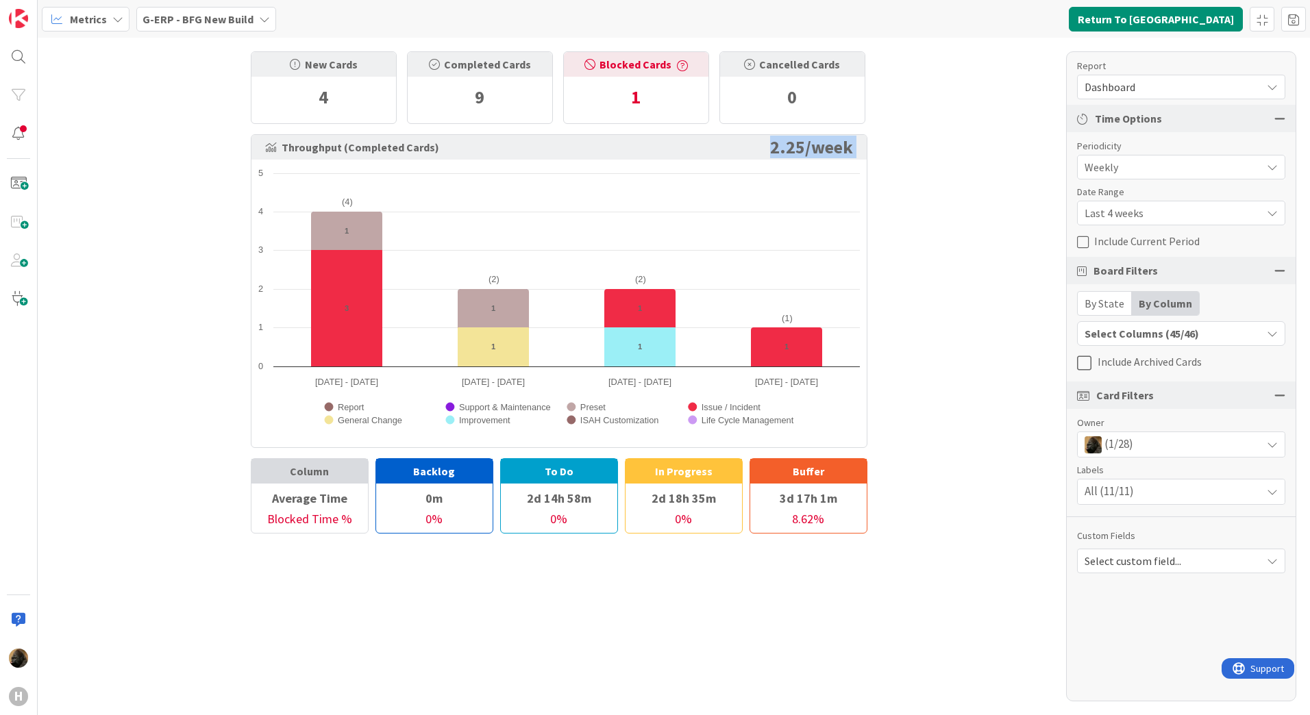
click at [945, 305] on div "New Cards 4 Completed Cards 9 Blocked Cards 1 Cancelled Cards 0 Throughput (Com…" at bounding box center [674, 377] width 1273 height 678
click at [1153, 445] on div "(1/28)" at bounding box center [1181, 444] width 207 height 25
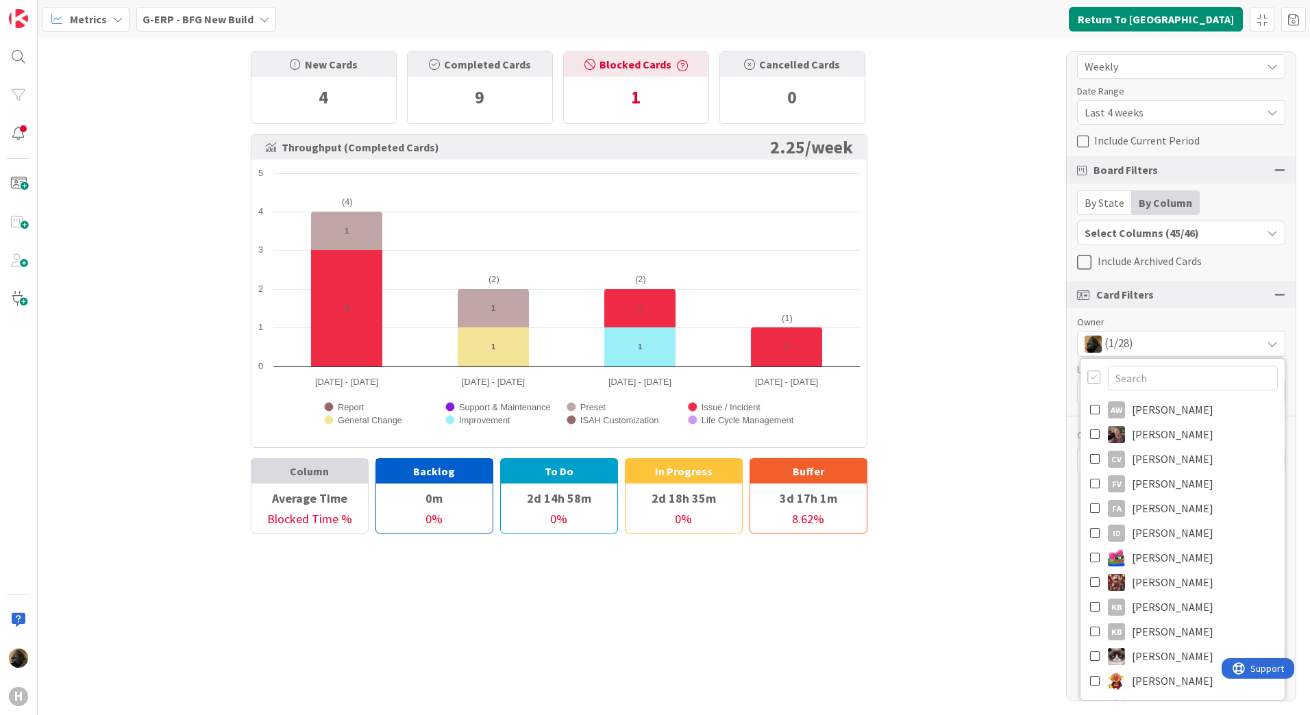
click at [1088, 376] on div at bounding box center [1095, 377] width 14 height 15
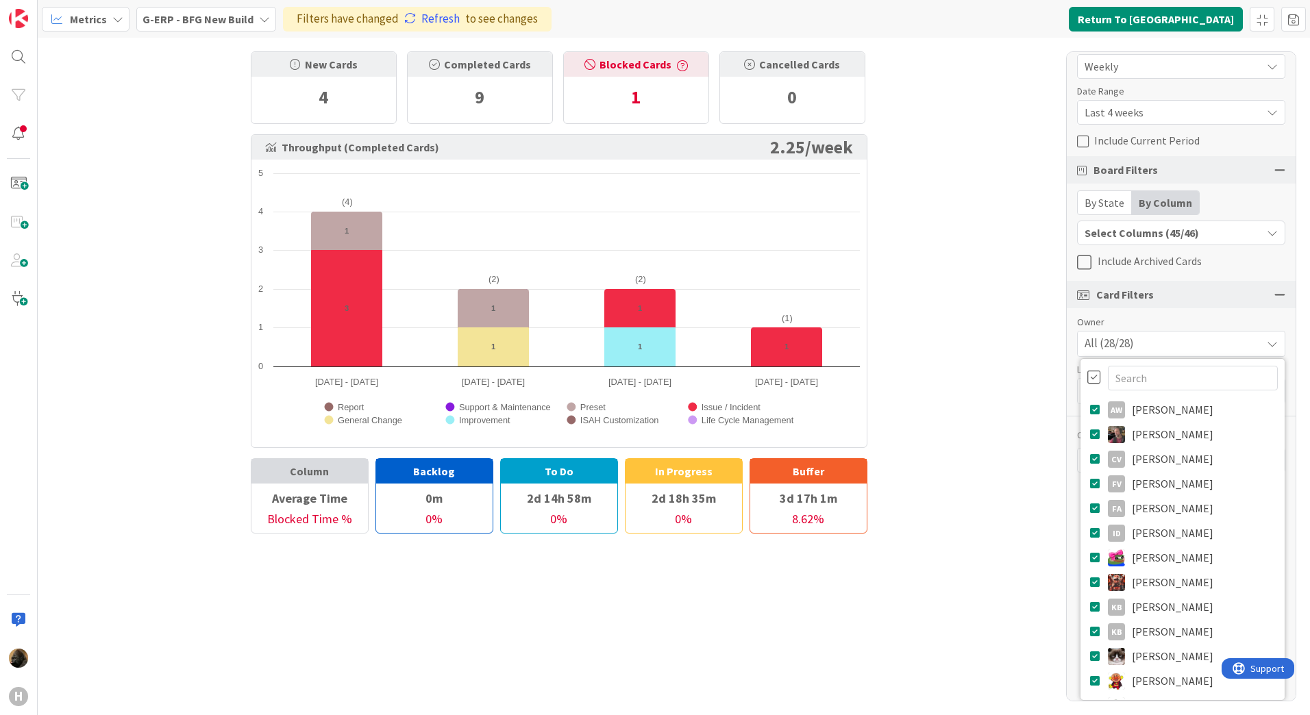
click at [1088, 376] on div at bounding box center [1095, 377] width 14 height 15
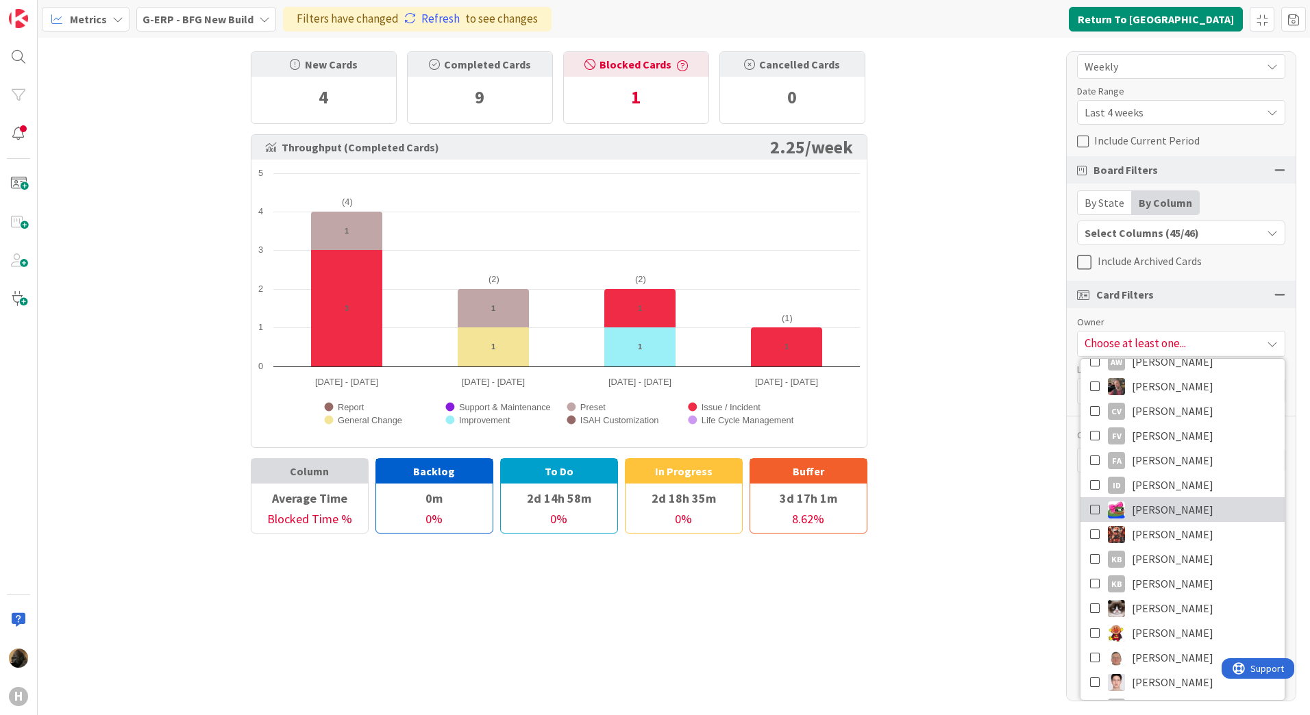
scroll to position [69, 0]
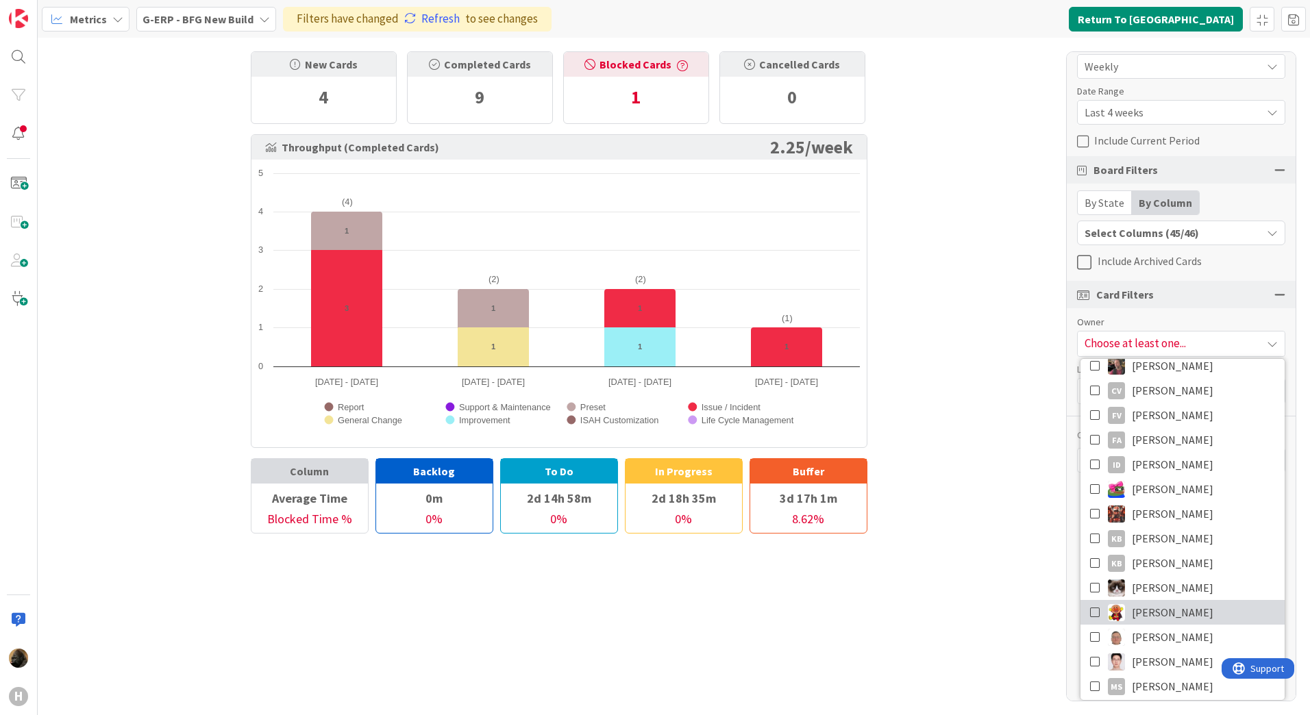
click at [1090, 612] on icon at bounding box center [1095, 612] width 11 height 21
click at [1035, 320] on div "New Cards 4 Completed Cards 9 Blocked Cards 1 Cancelled Cards 0 Throughput (Com…" at bounding box center [674, 377] width 1273 height 678
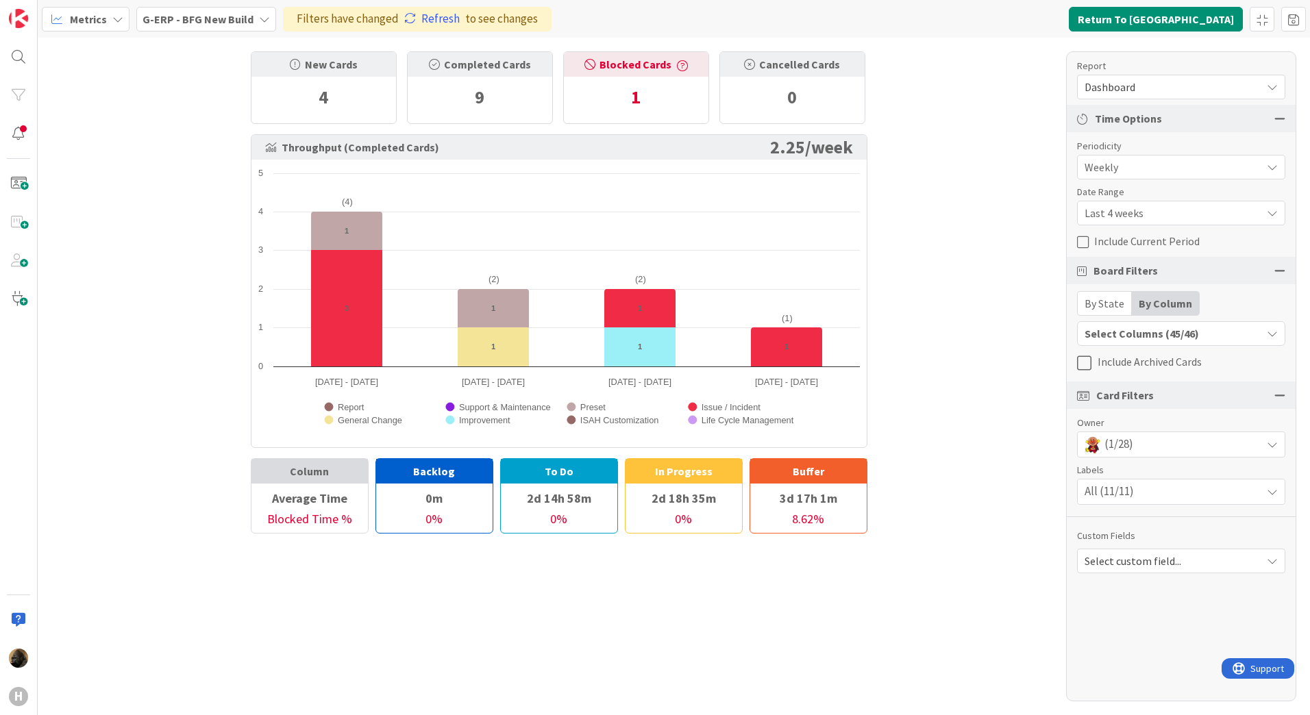
scroll to position [0, 0]
click at [446, 19] on link "Refresh" at bounding box center [432, 19] width 56 height 18
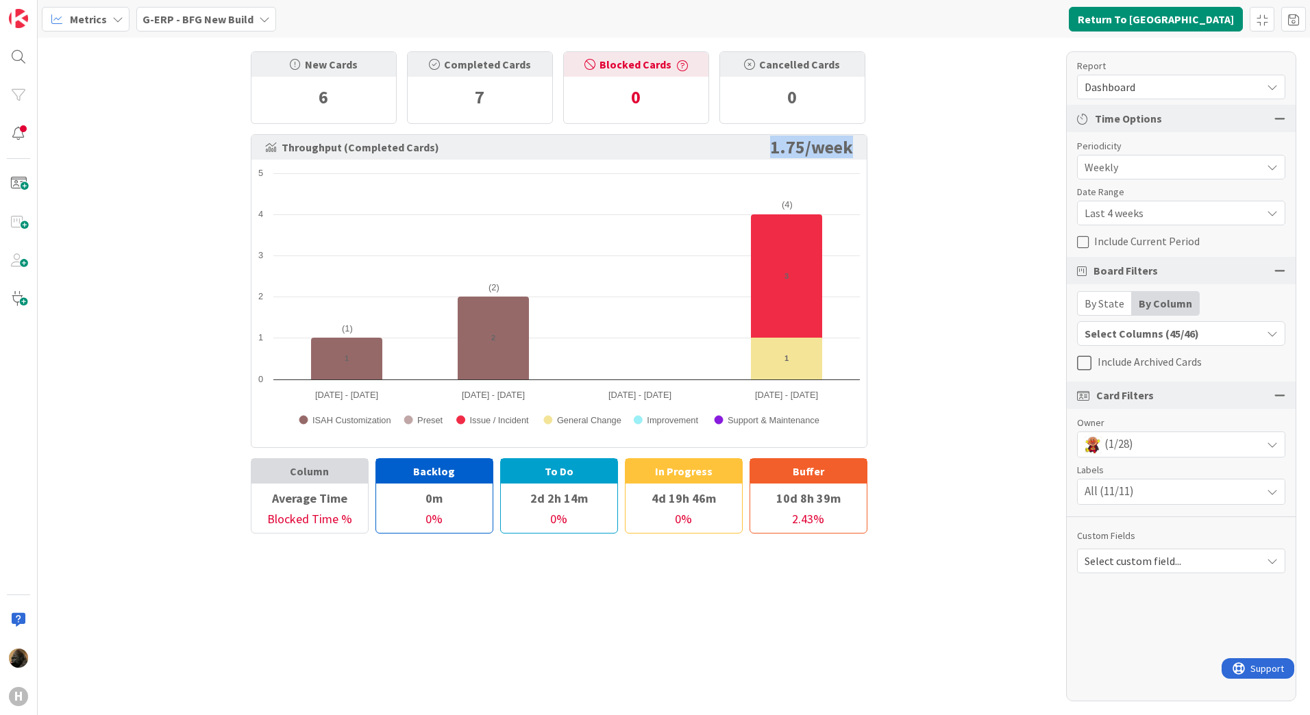
drag, startPoint x: 859, startPoint y: 145, endPoint x: 770, endPoint y: 143, distance: 89.1
click at [770, 143] on div "Throughput (Completed Cards) 1.75 / week" at bounding box center [559, 147] width 615 height 25
drag, startPoint x: 770, startPoint y: 143, endPoint x: 1004, endPoint y: 295, distance: 279.2
click at [997, 284] on div "New Cards 6 Completed Cards 7 Blocked Cards 0 Cancelled Cards 0 Throughput (Com…" at bounding box center [674, 377] width 1273 height 678
click at [1139, 436] on div "(1/28)" at bounding box center [1181, 444] width 207 height 25
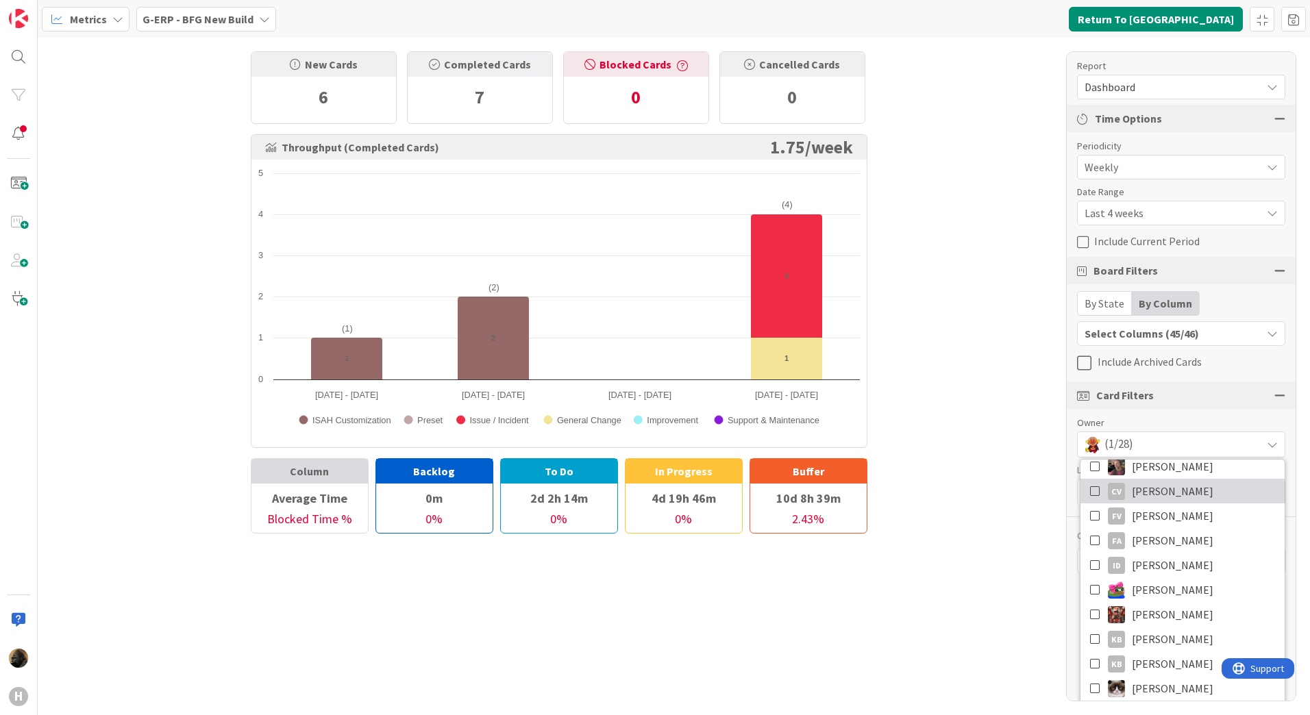
scroll to position [101, 0]
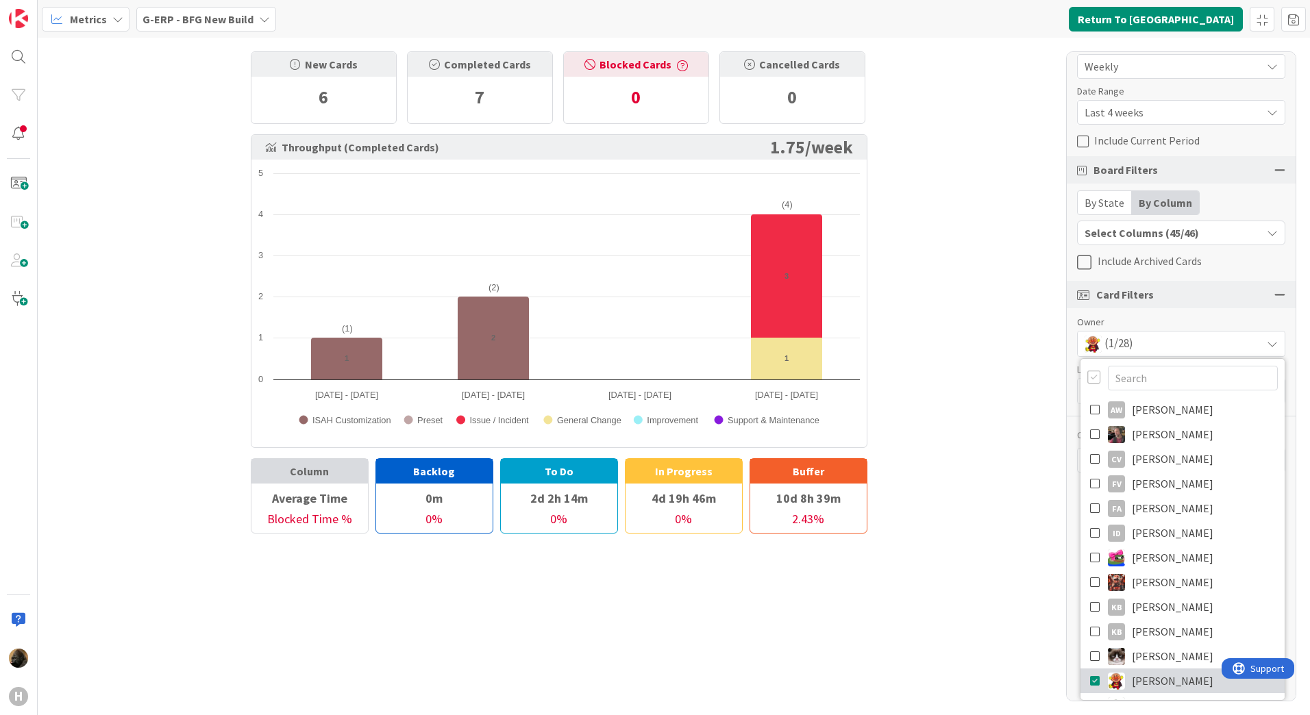
click at [1081, 684] on link "[PERSON_NAME]" at bounding box center [1183, 681] width 204 height 25
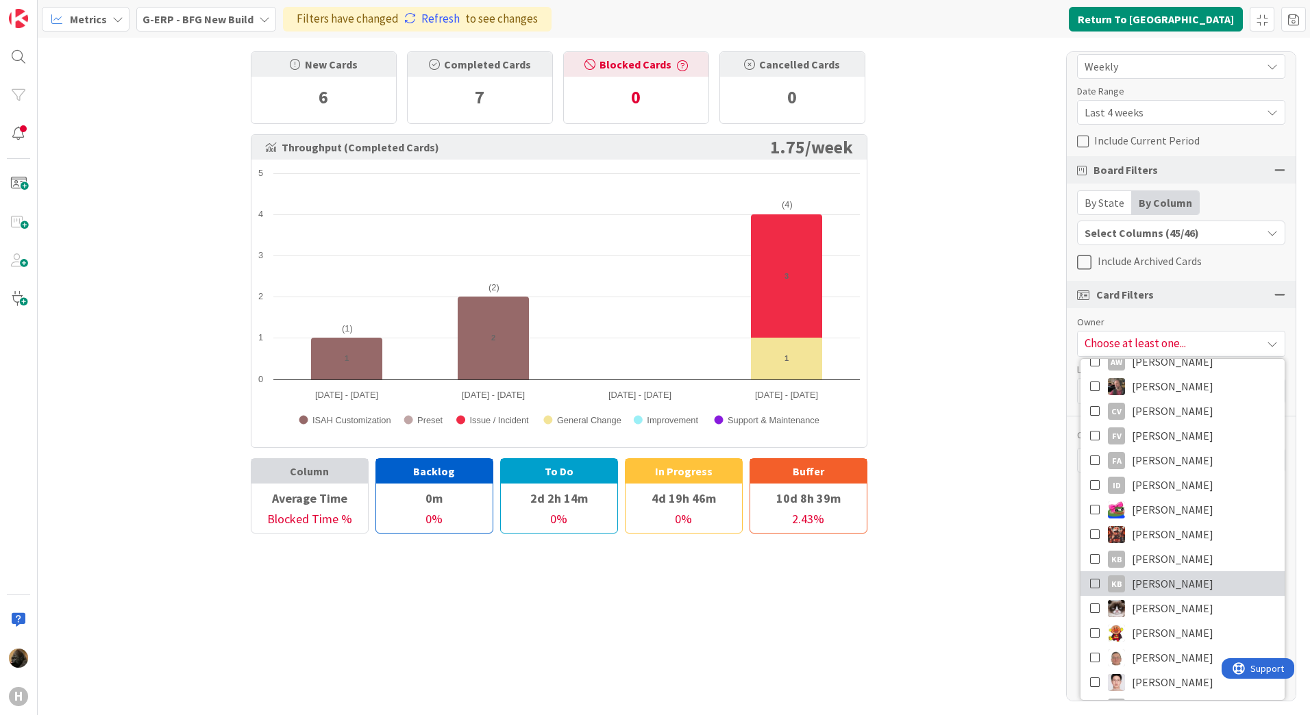
scroll to position [69, 0]
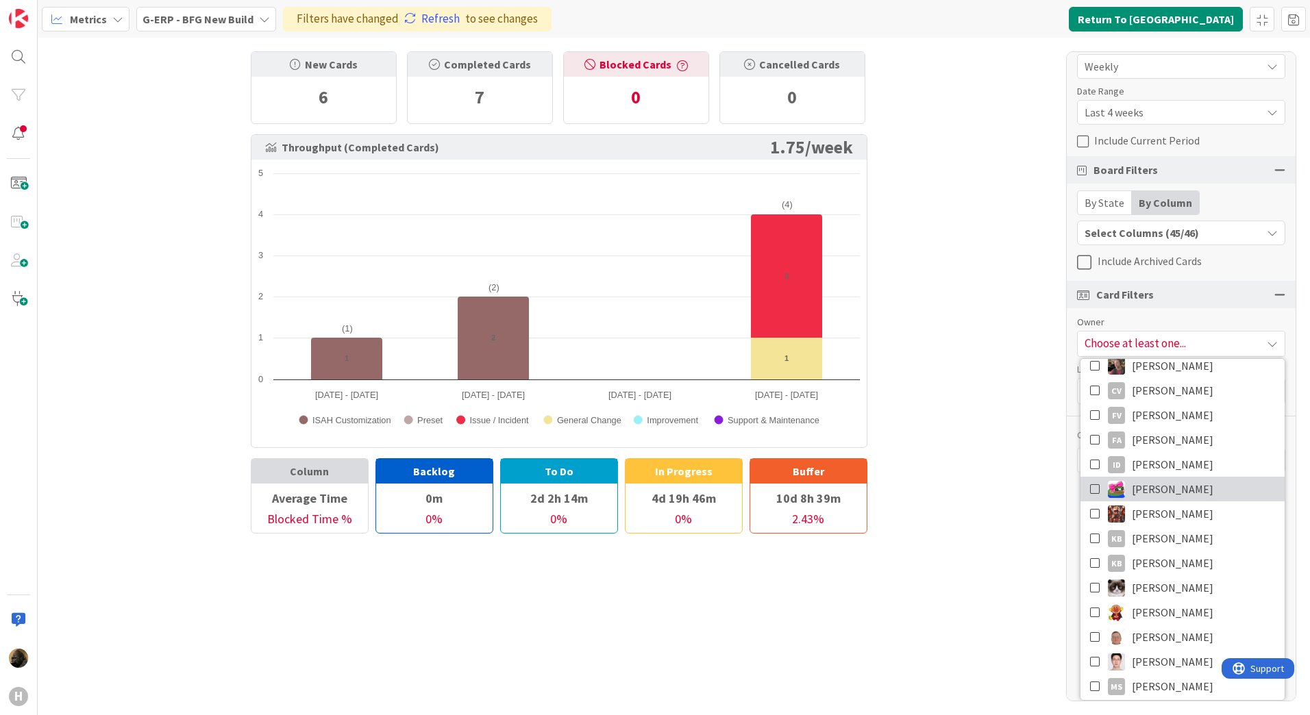
click at [1090, 487] on icon at bounding box center [1095, 489] width 11 height 21
click at [1031, 428] on div "New Cards 6 Completed Cards 7 Blocked Cards 0 Cancelled Cards 0 Throughput (Com…" at bounding box center [674, 377] width 1273 height 678
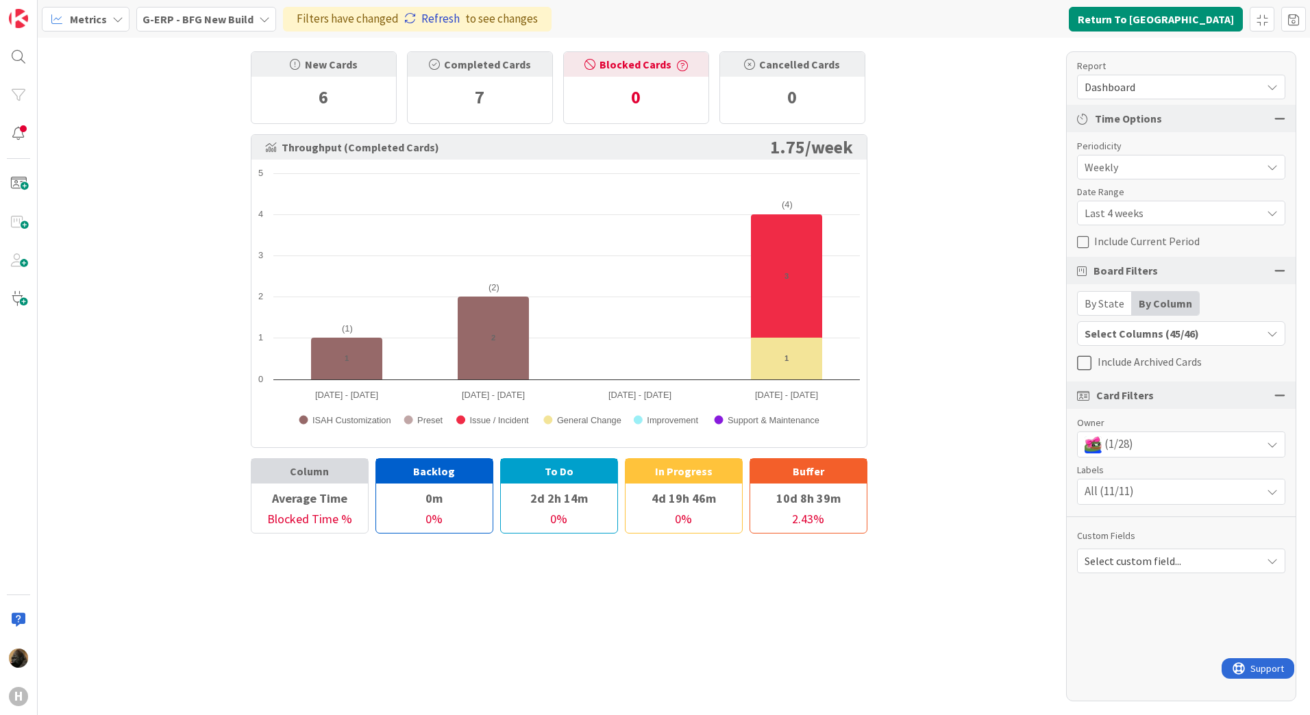
click at [439, 18] on link "Refresh" at bounding box center [432, 19] width 56 height 18
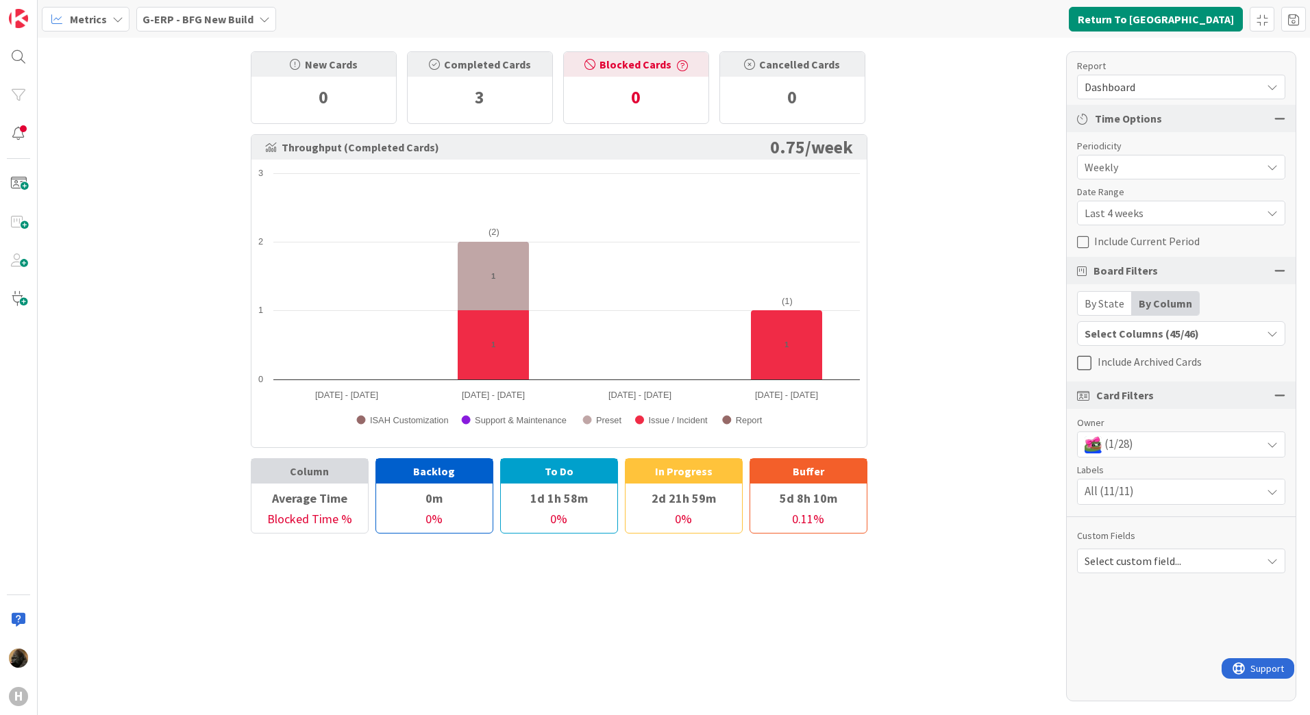
click at [1190, 177] on span "Last 4 weeks" at bounding box center [1170, 167] width 170 height 19
click at [1163, 278] on span "Last 8 weeks" at bounding box center [1189, 270] width 173 height 21
click at [419, 19] on link "Refresh" at bounding box center [432, 19] width 56 height 18
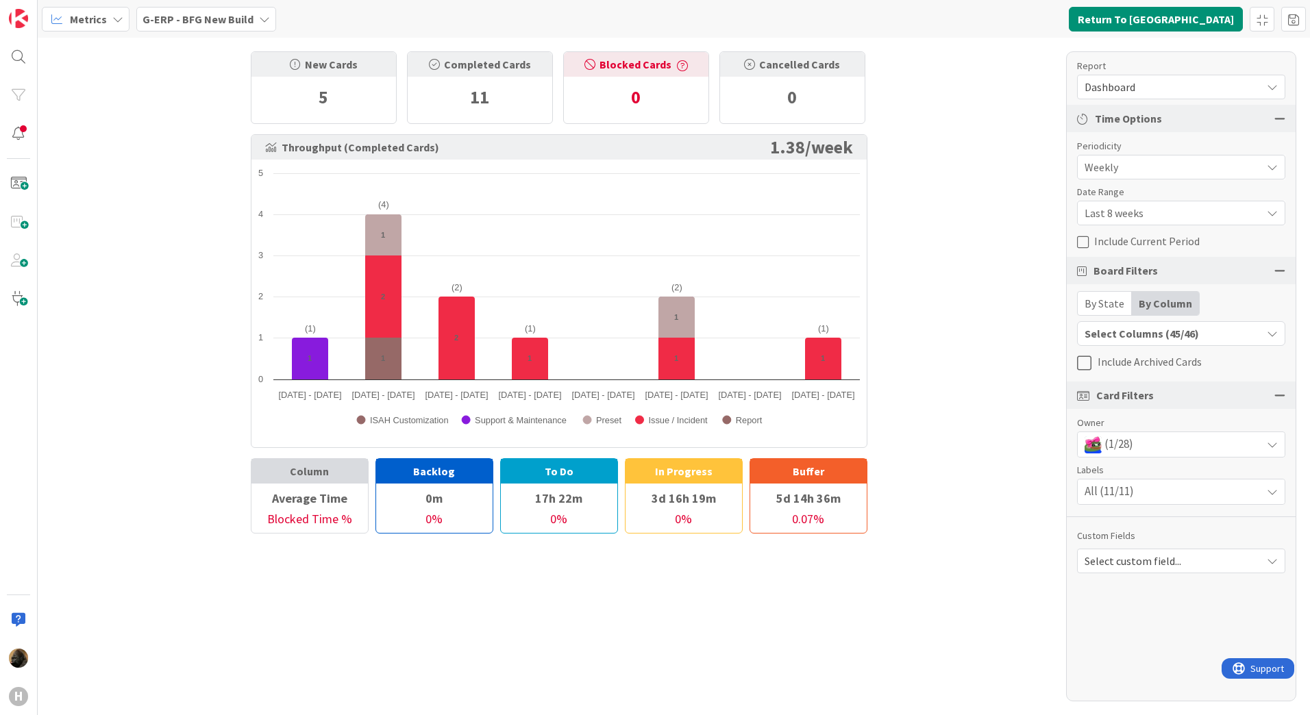
click at [993, 440] on div "New Cards 5 Completed Cards 11 Blocked Cards 0 Cancelled Cards 0 Throughput (Co…" at bounding box center [674, 377] width 1273 height 678
drag, startPoint x: 794, startPoint y: 141, endPoint x: 882, endPoint y: 157, distance: 89.1
click at [882, 157] on div "New Cards 5 Completed Cards 11 Blocked Cards 0 Cancelled Cards 0 Throughput (Co…" at bounding box center [559, 286] width 672 height 496
click at [945, 295] on div "New Cards 5 Completed Cards 11 Blocked Cards 0 Cancelled Cards 0 Throughput (Co…" at bounding box center [674, 377] width 1273 height 678
click at [1154, 445] on div "(1/28)" at bounding box center [1181, 444] width 207 height 25
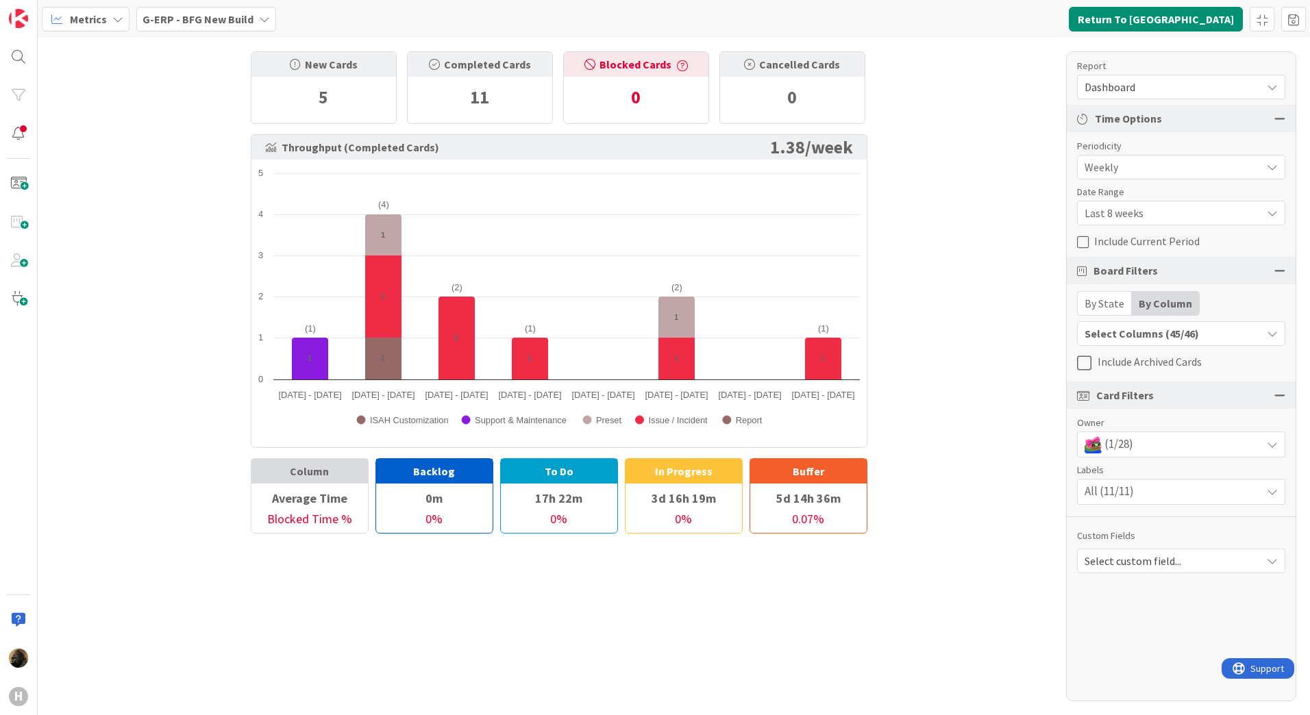
scroll to position [101, 0]
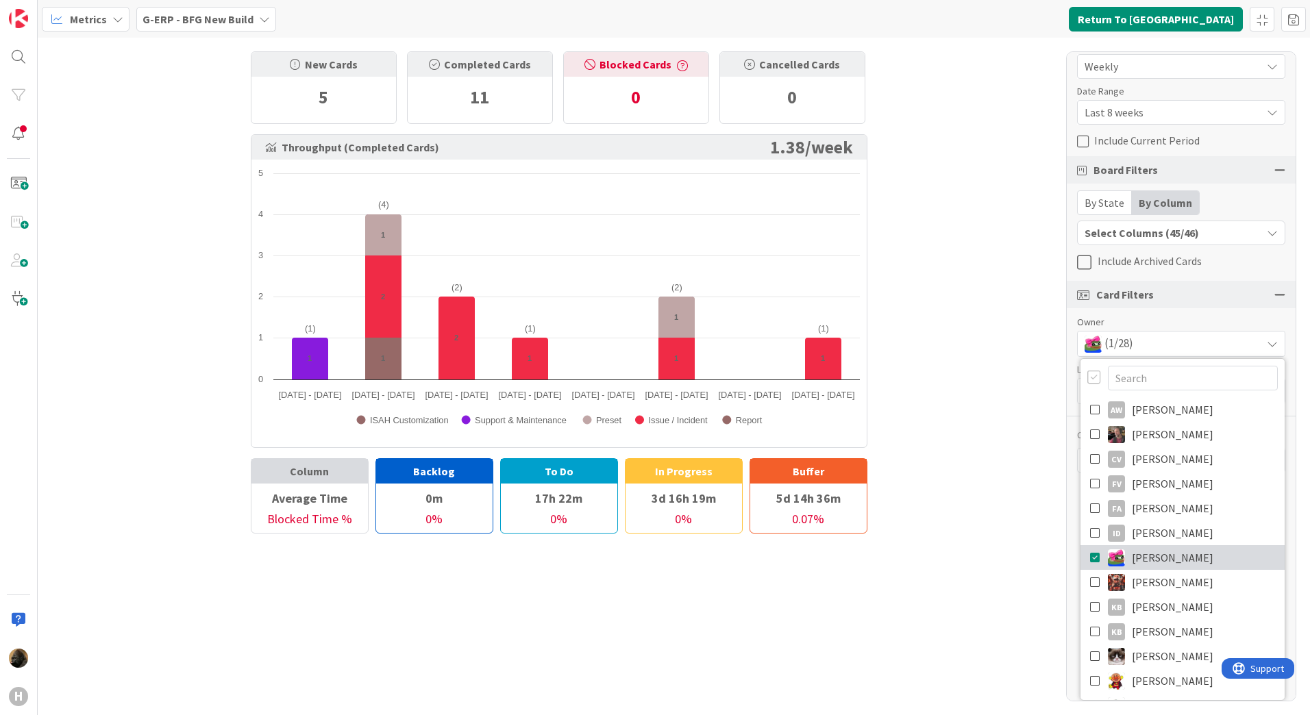
click at [1090, 564] on icon at bounding box center [1095, 558] width 11 height 21
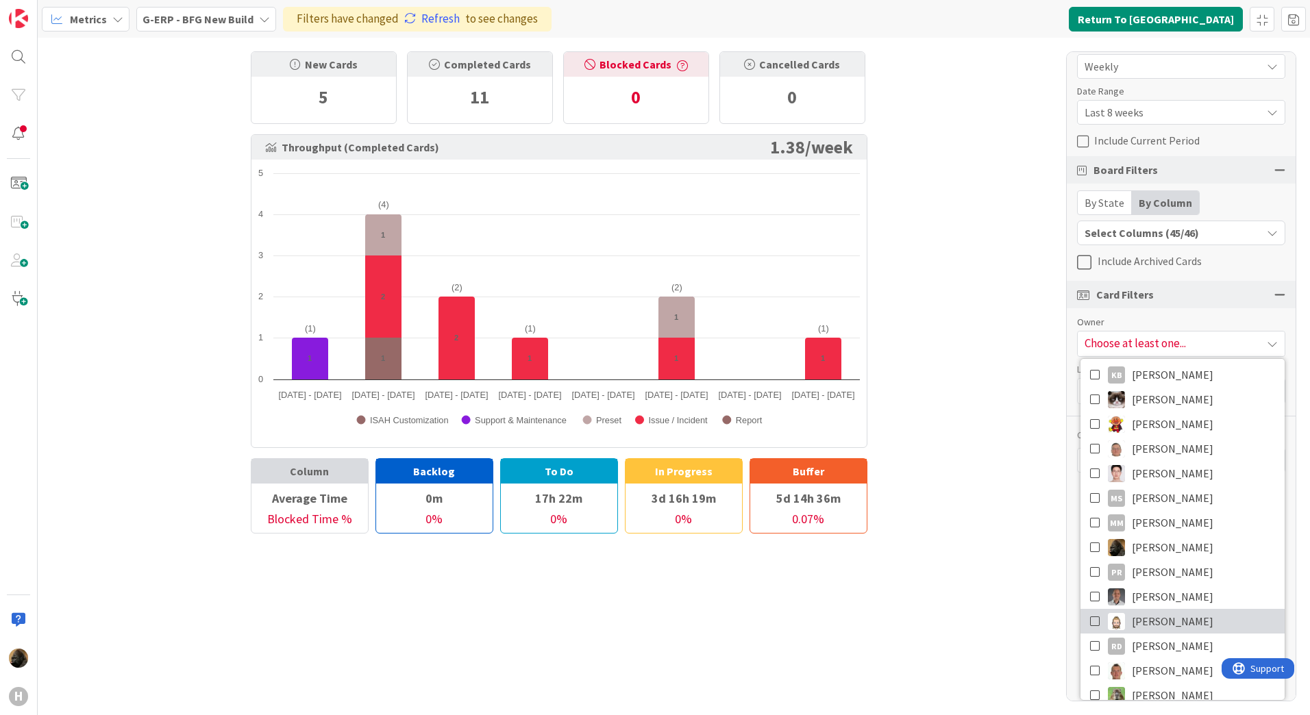
scroll to position [393, 0]
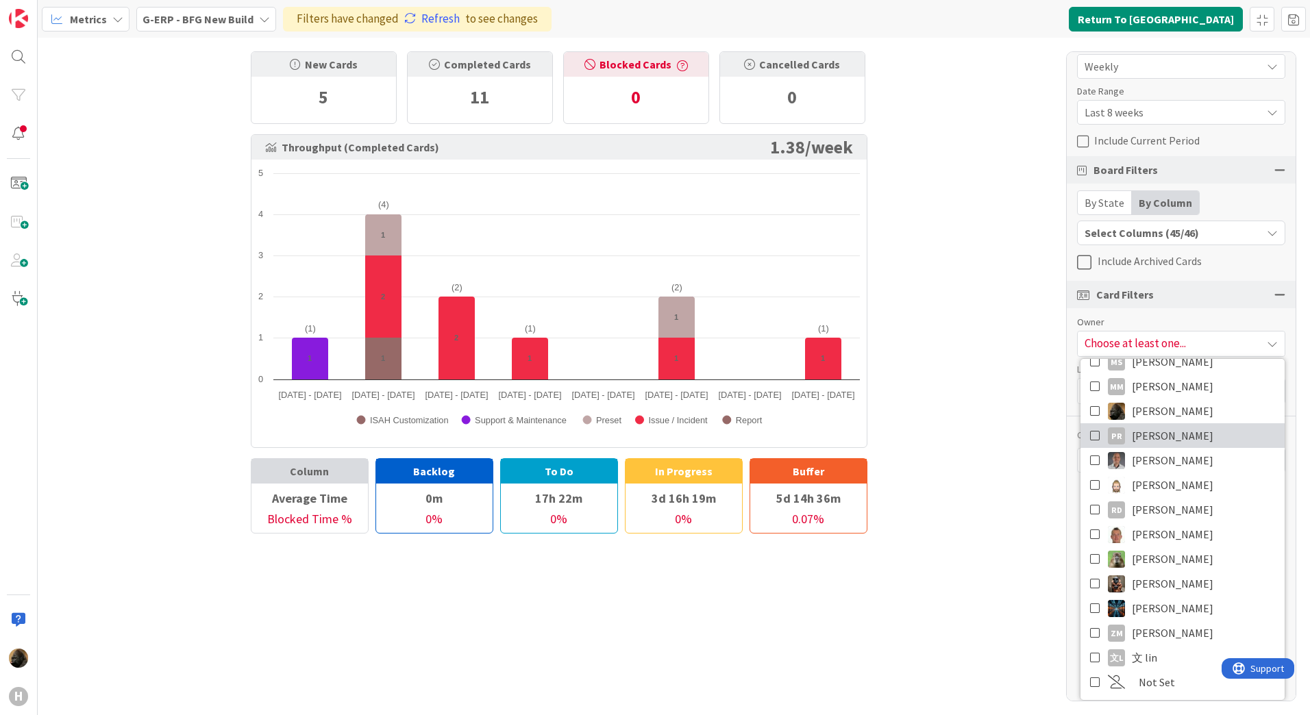
click at [1090, 435] on icon at bounding box center [1095, 436] width 11 height 21
click at [1005, 424] on div "New Cards 5 Completed Cards 11 Blocked Cards 0 Cancelled Cards 0 Throughput (Co…" at bounding box center [674, 377] width 1273 height 678
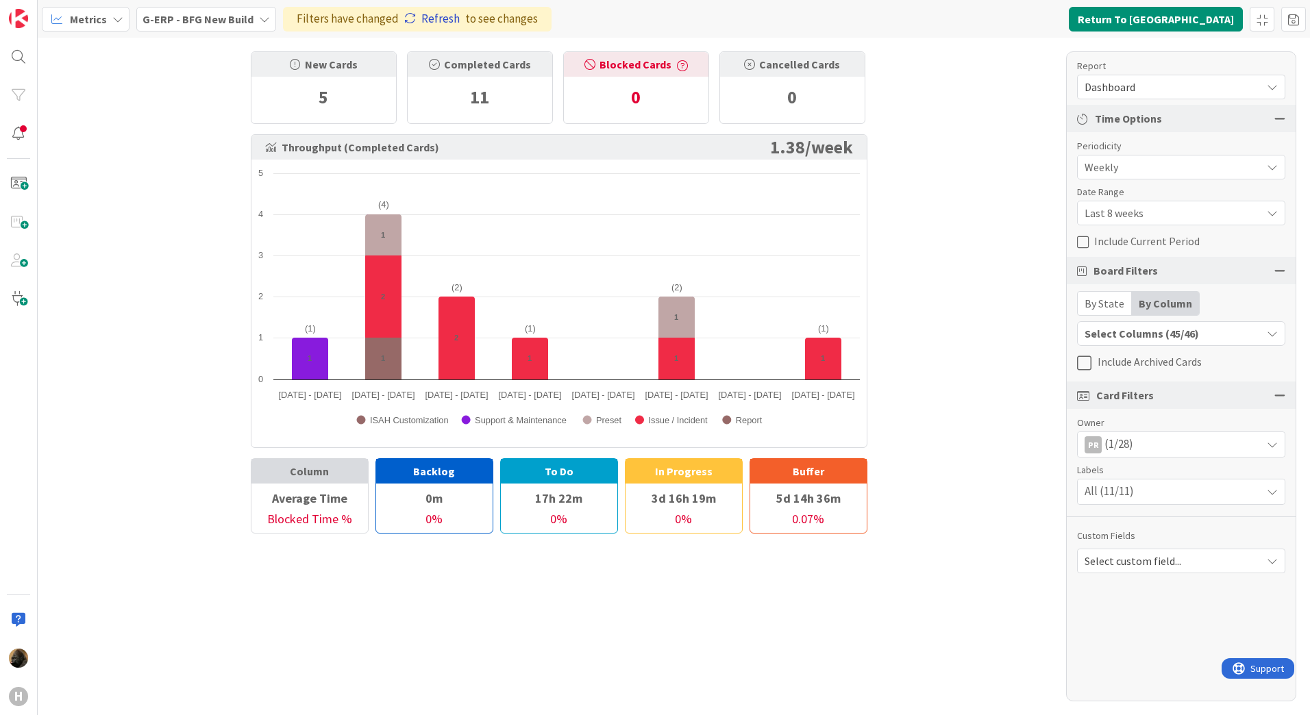
click at [440, 21] on link "Refresh" at bounding box center [432, 19] width 56 height 18
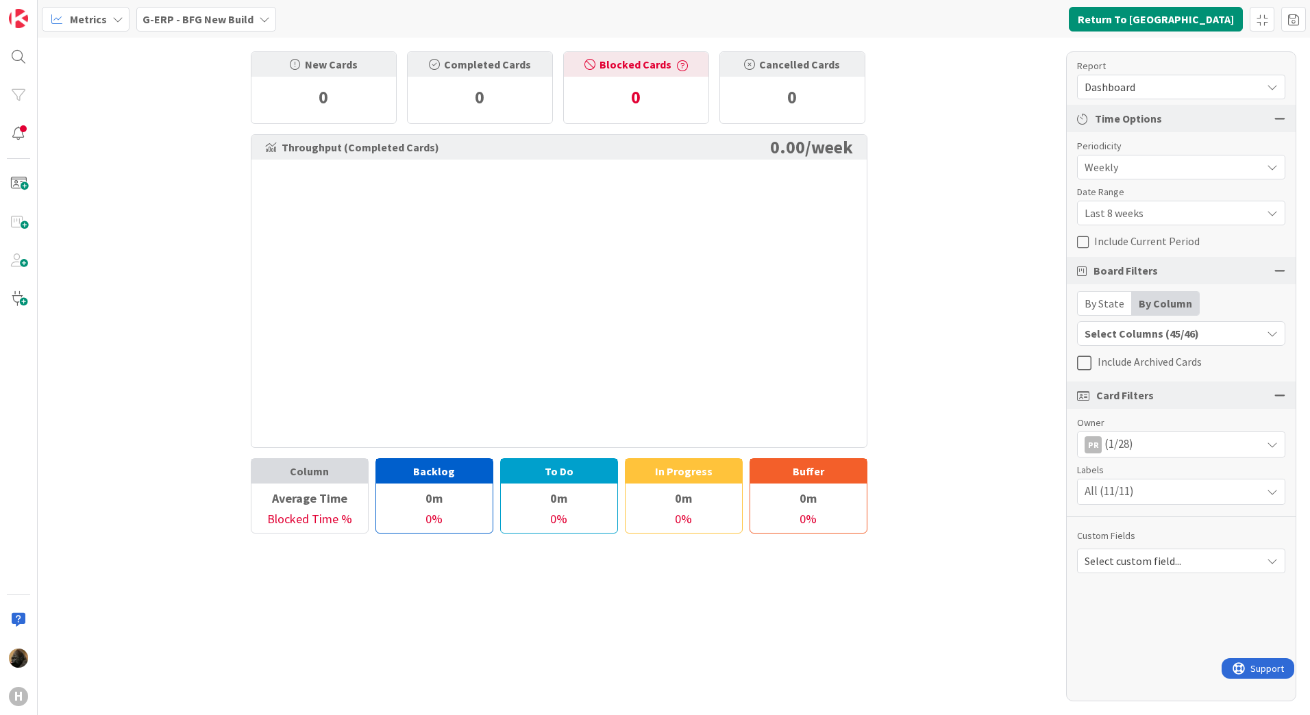
click at [136, 324] on div "New Cards 0 Completed Cards 0 Blocked Cards 0 Cancelled Cards 0 Throughput (Com…" at bounding box center [674, 377] width 1273 height 678
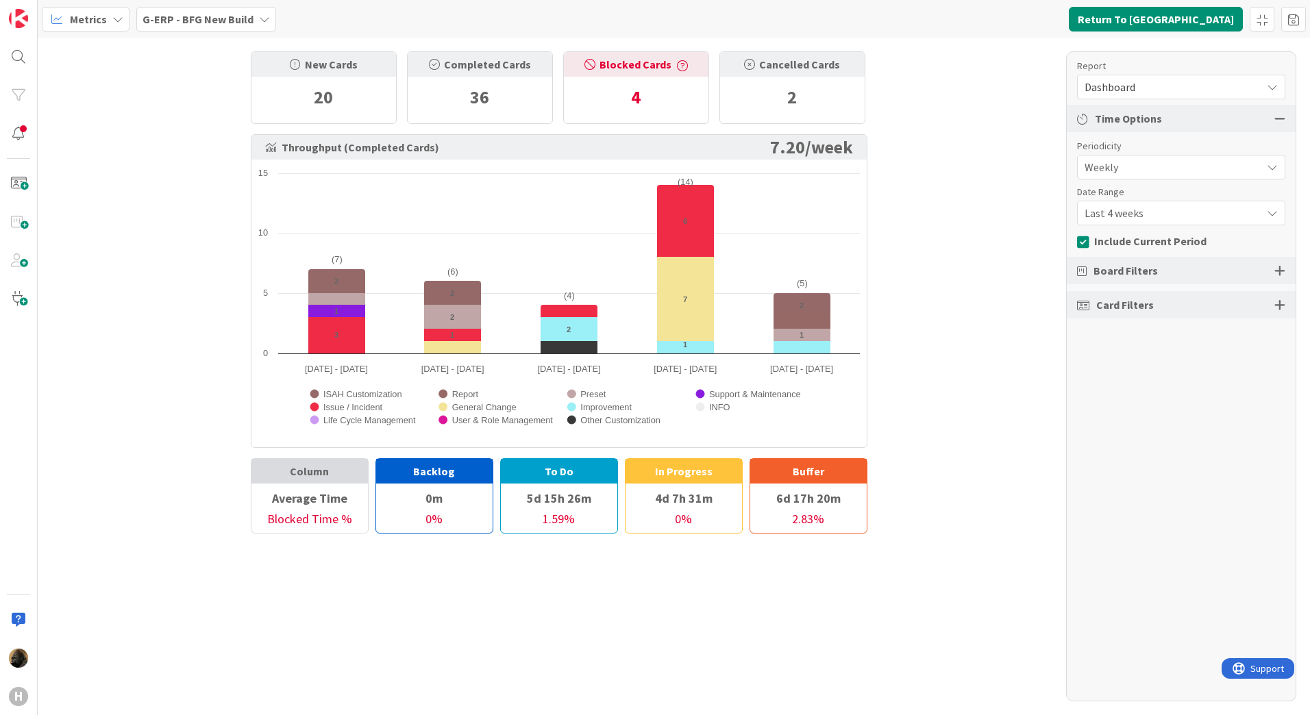
click at [1279, 312] on div "Card Filters" at bounding box center [1181, 304] width 229 height 27
click at [1280, 306] on div at bounding box center [1280, 305] width 11 height 12
click at [1128, 347] on span "All (28/28)" at bounding box center [1109, 354] width 49 height 18
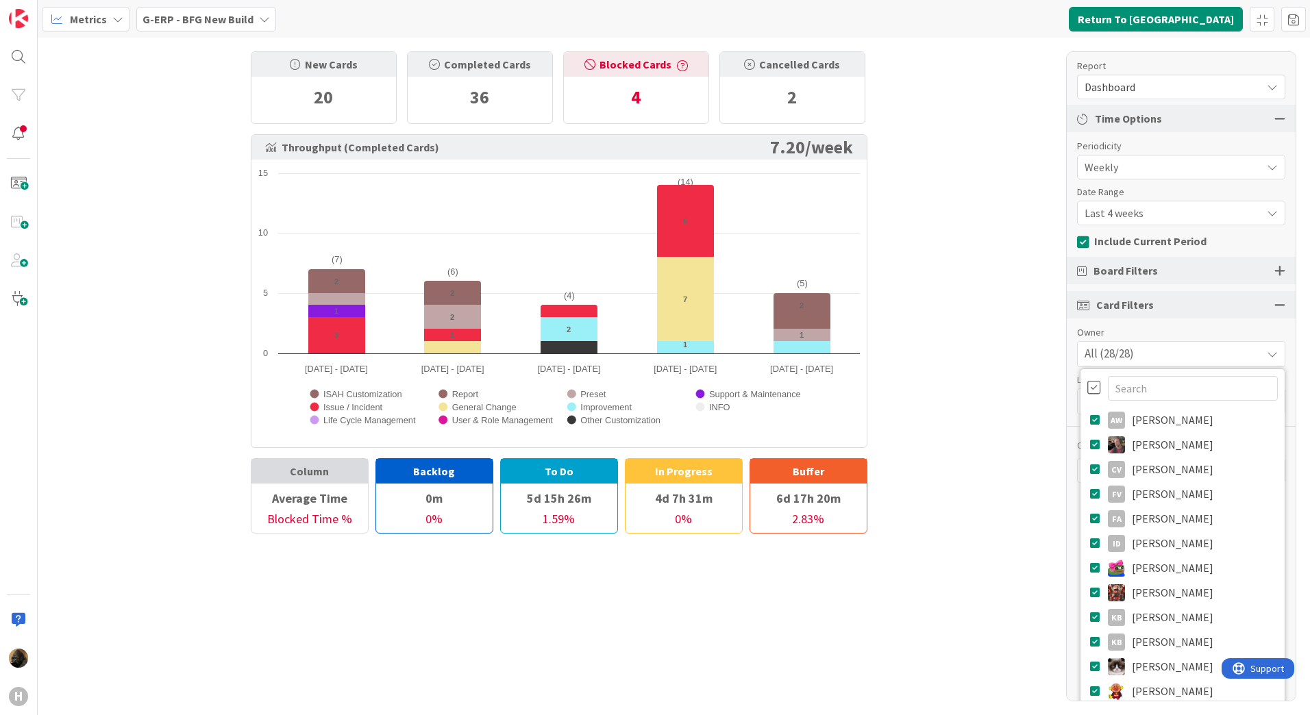
click at [1088, 391] on div at bounding box center [1095, 387] width 14 height 15
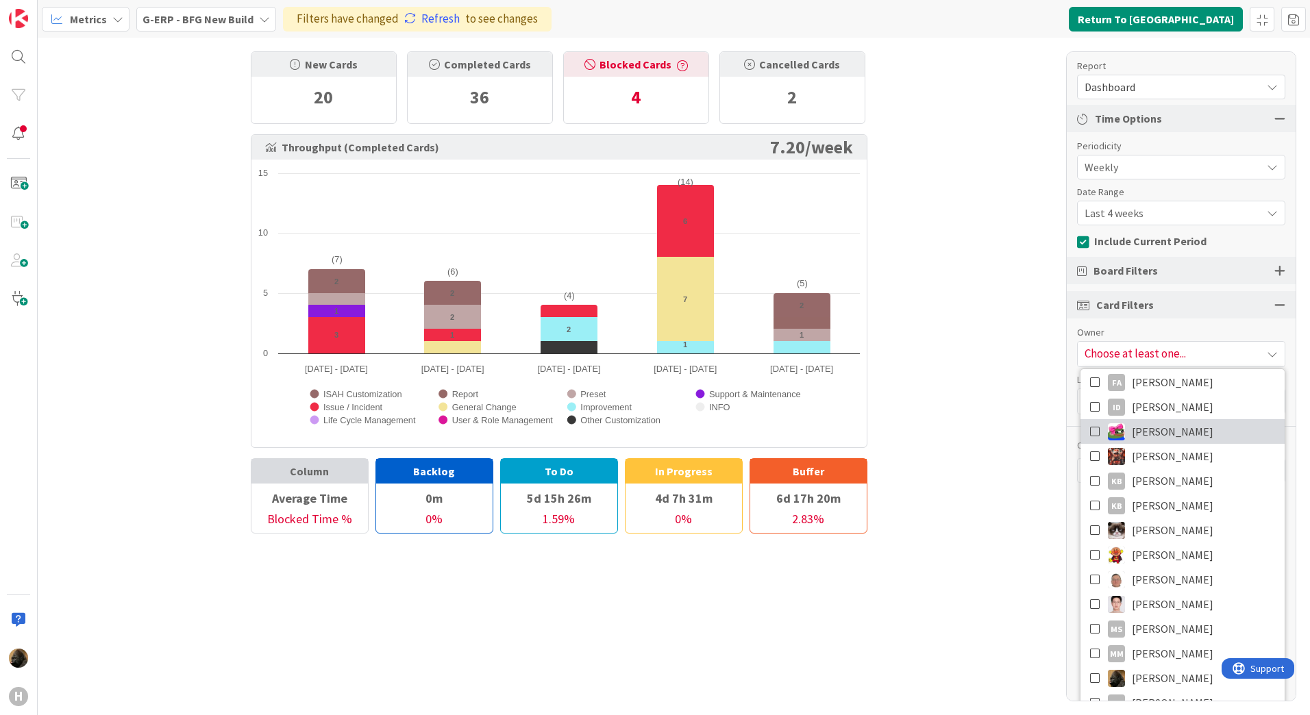
scroll to position [343, 0]
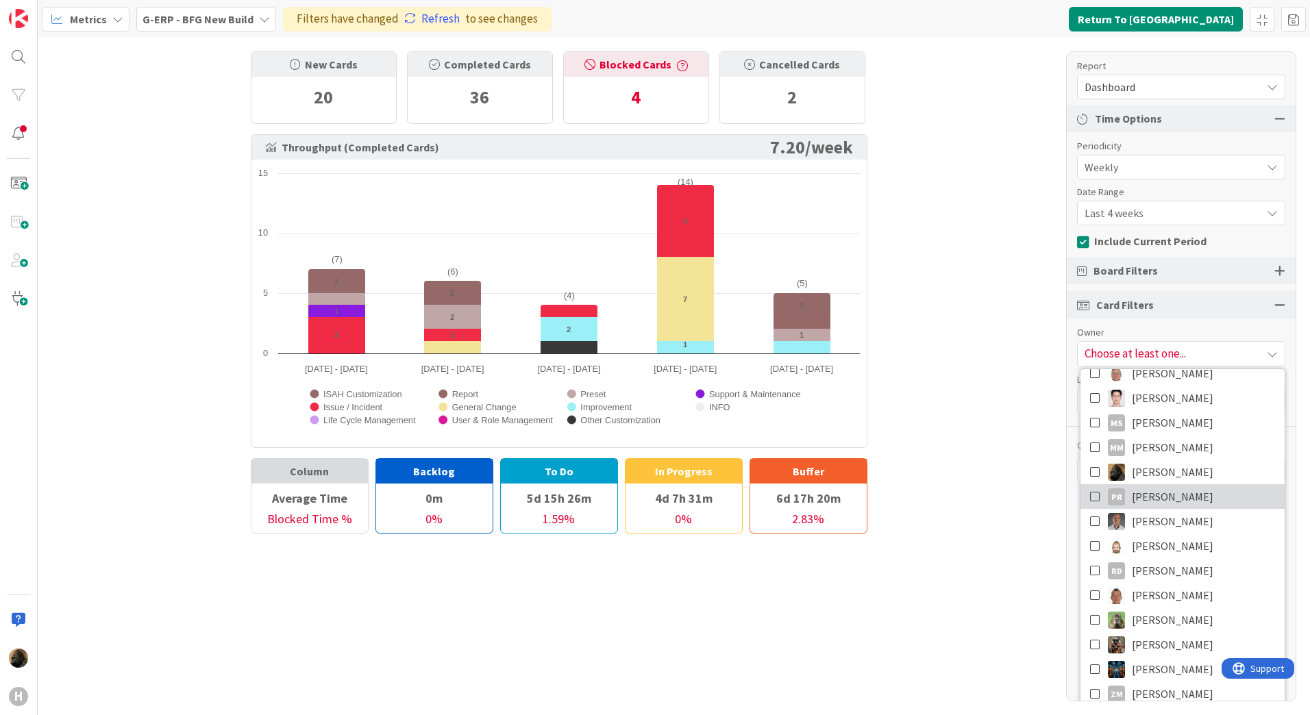
click at [1090, 499] on icon at bounding box center [1095, 497] width 11 height 21
click at [1027, 475] on div "New Cards 20 Completed Cards 36 Blocked Cards 4 Cancelled Cards 2 Throughput (C…" at bounding box center [674, 377] width 1273 height 678
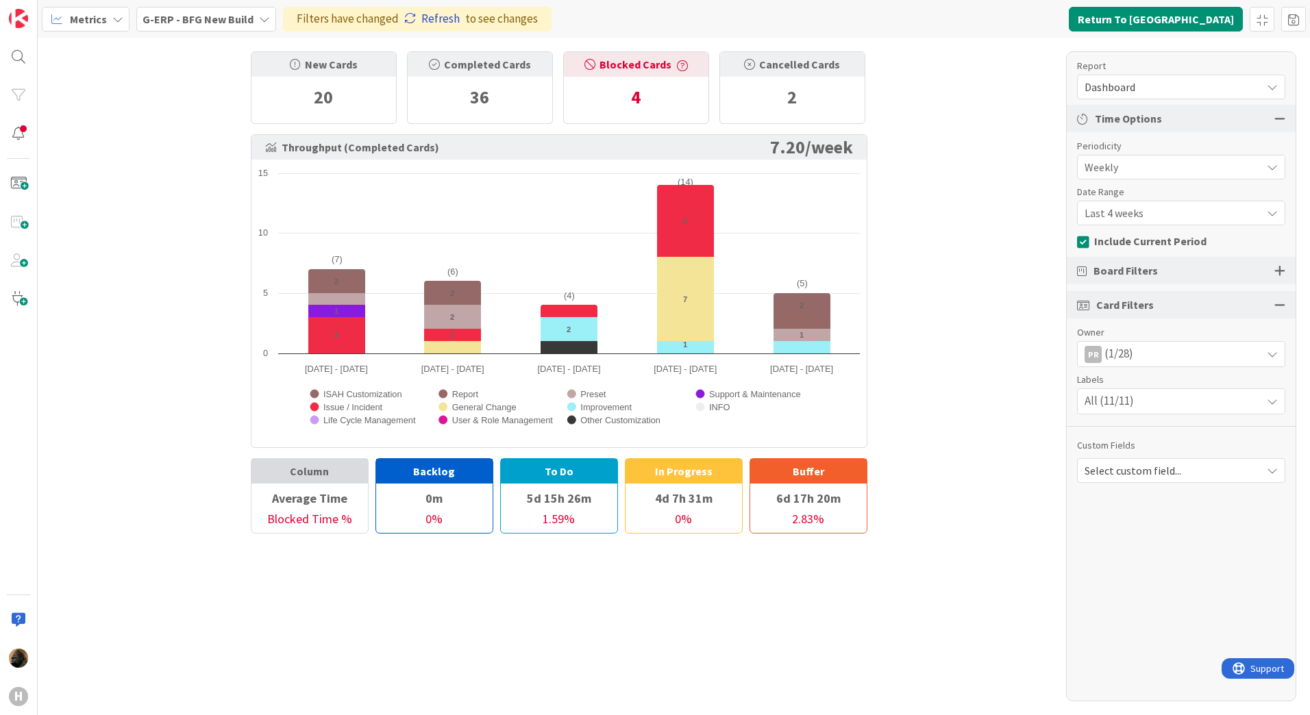
click at [422, 23] on link "Refresh" at bounding box center [432, 19] width 56 height 18
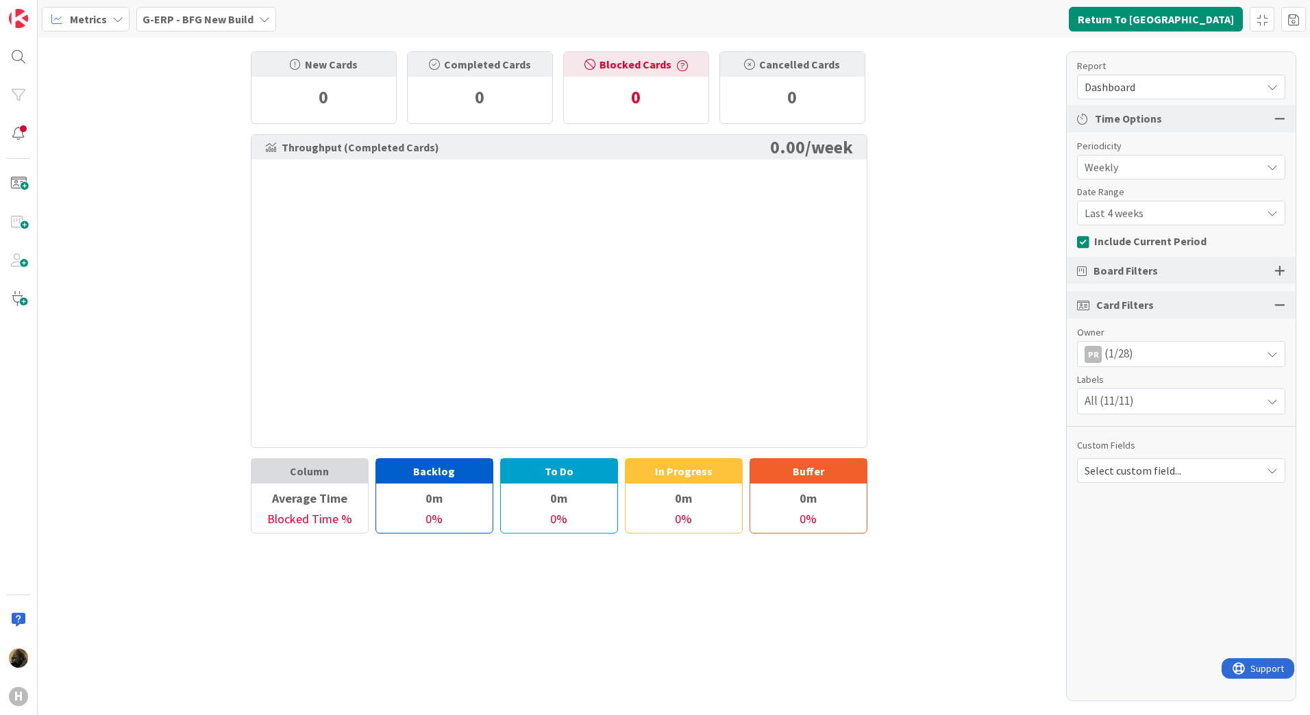
click at [1114, 92] on span "Dashboard" at bounding box center [1170, 86] width 170 height 19
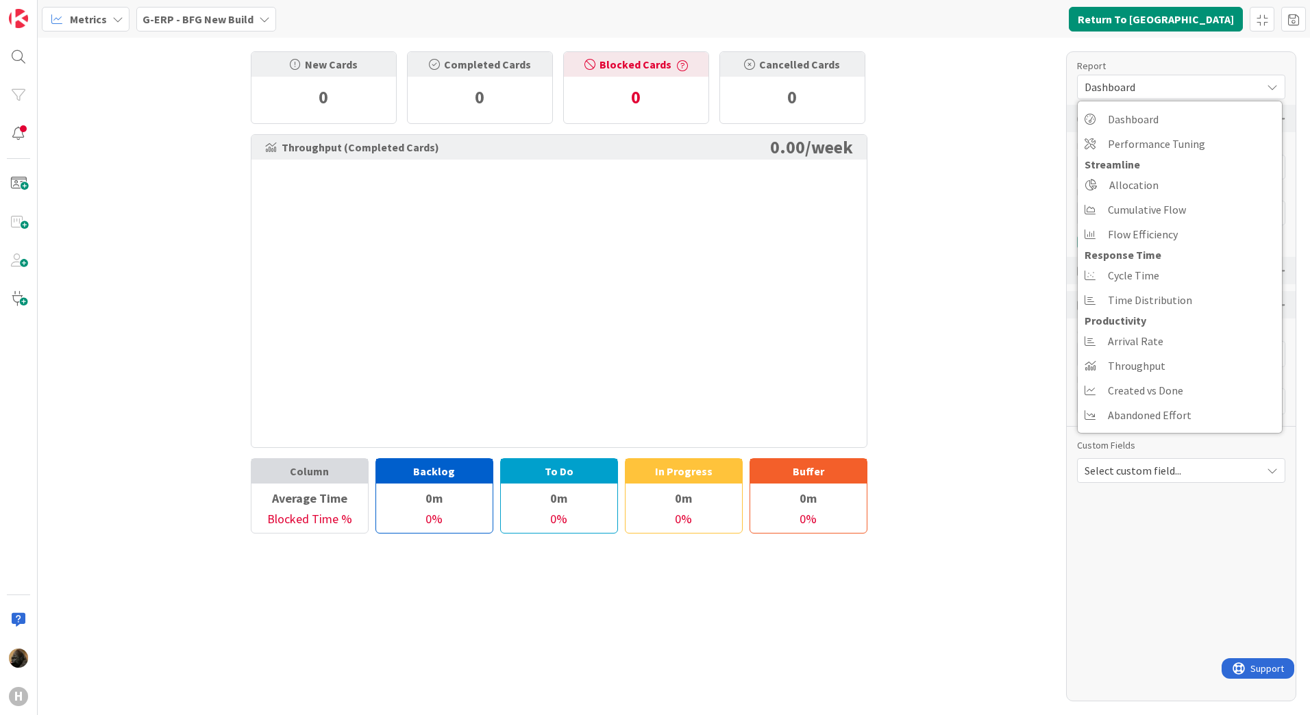
click at [972, 136] on div "New Cards 0 Completed Cards 0 Blocked Cards 0 Cancelled Cards 0 Throughput (Com…" at bounding box center [674, 377] width 1273 height 678
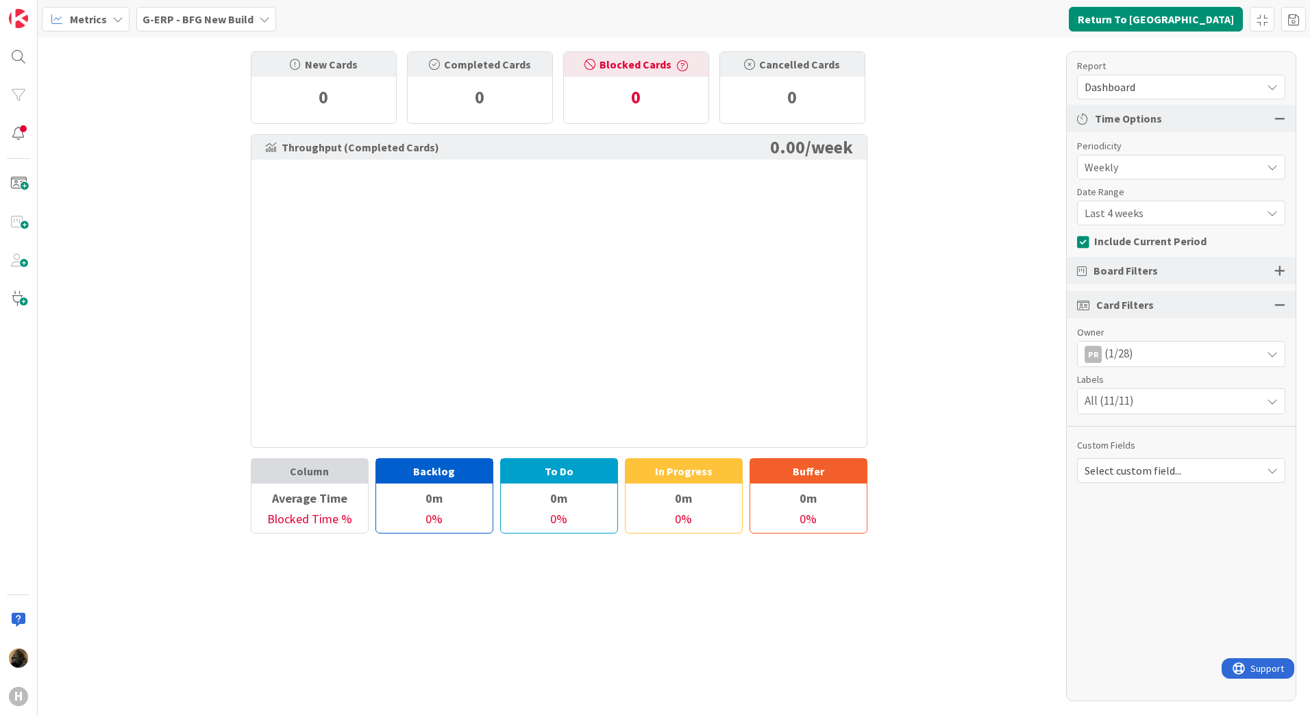
click at [267, 16] on div "G-ERP - BFG New Build" at bounding box center [206, 19] width 140 height 25
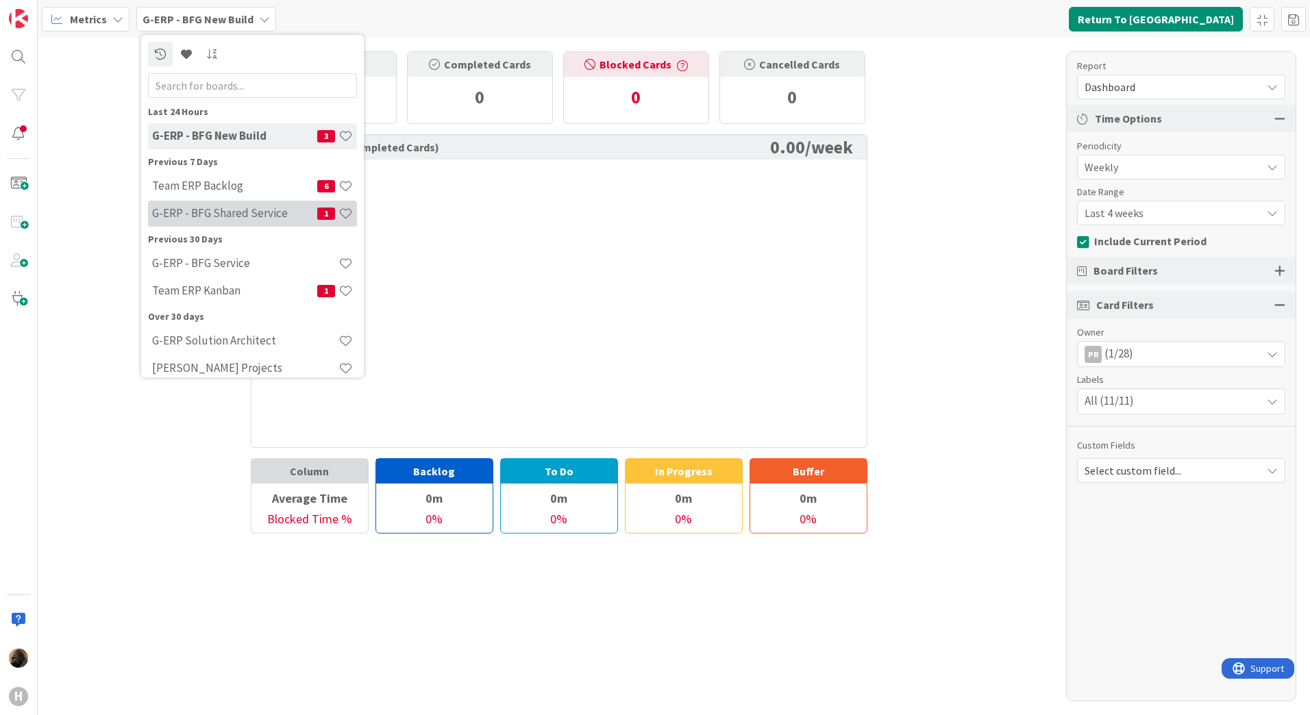
click at [258, 215] on h4 "G-ERP - BFG Shared Service" at bounding box center [234, 213] width 165 height 14
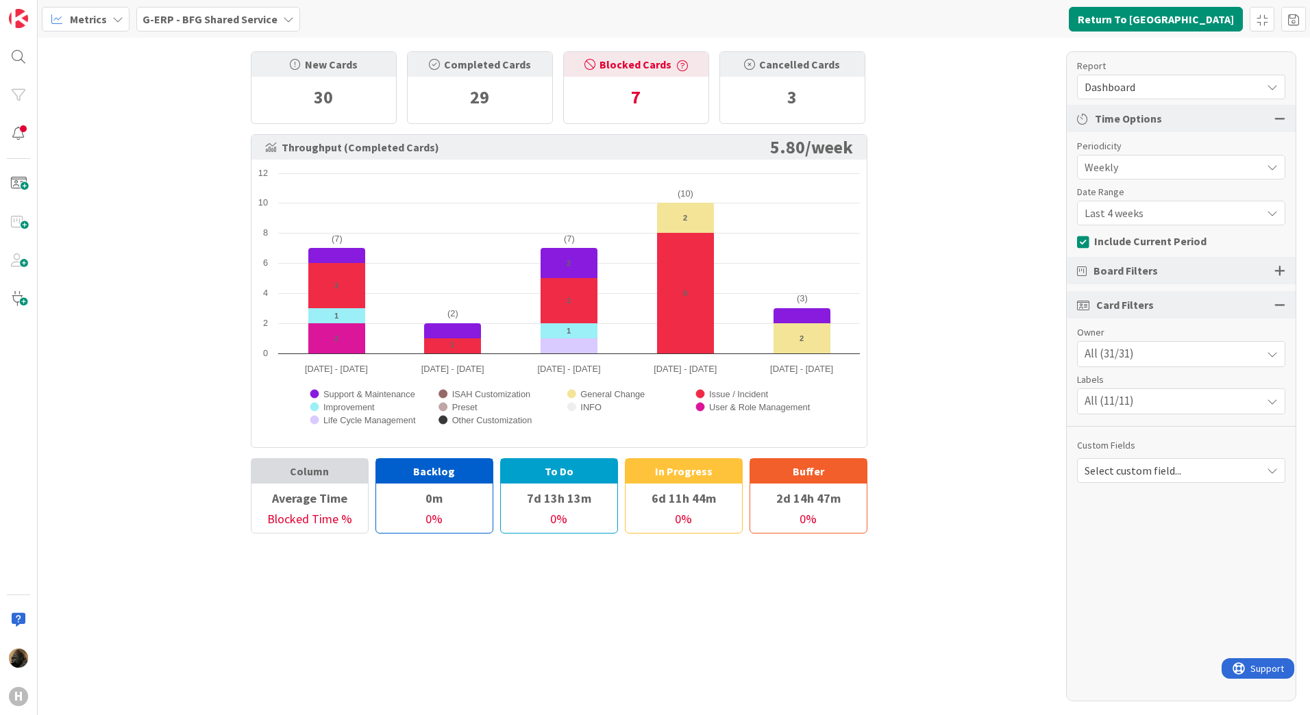
click at [1162, 339] on span "Owner" at bounding box center [1174, 333] width 195 height 14
click at [1146, 358] on div "All (31/31)" at bounding box center [1181, 354] width 207 height 25
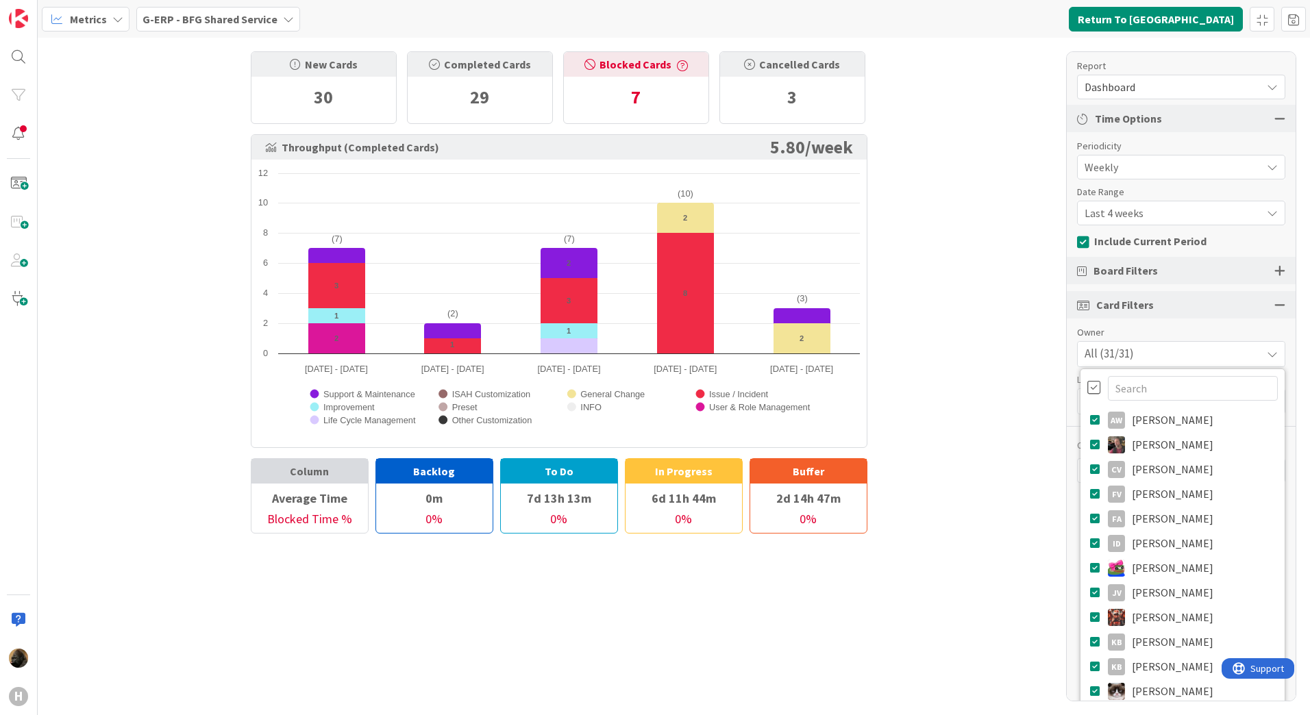
click at [1088, 393] on div at bounding box center [1095, 387] width 14 height 15
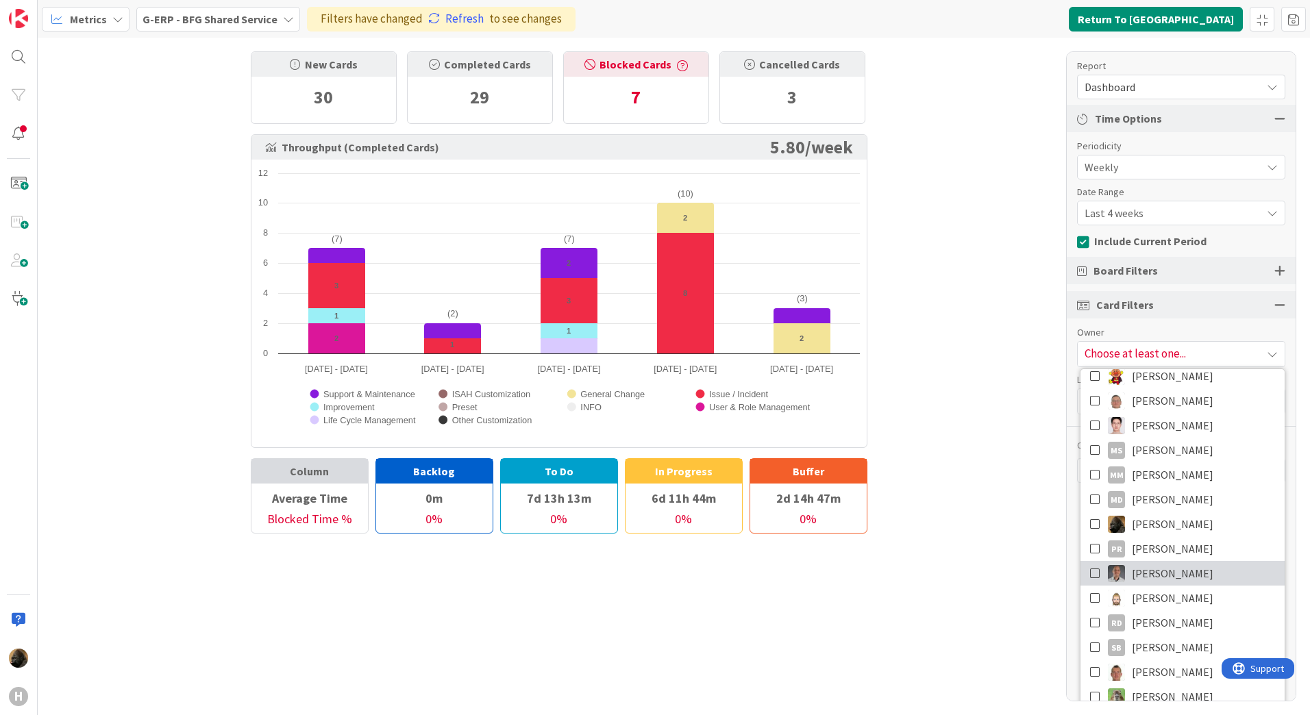
scroll to position [343, 0]
click at [1090, 551] on icon at bounding box center [1095, 546] width 11 height 21
click at [969, 421] on div "New Cards 30 Completed Cards 29 Blocked Cards 7 Cancelled Cards 3 Throughput (C…" at bounding box center [674, 377] width 1273 height 678
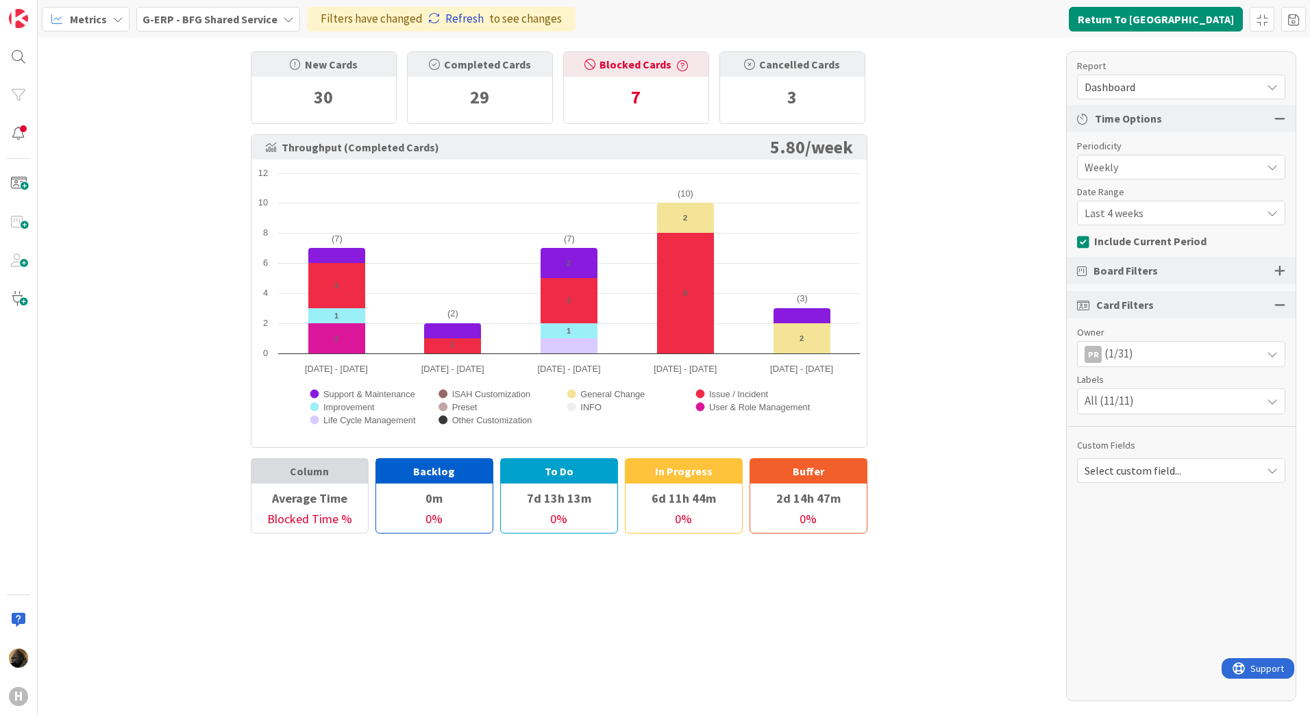
click at [441, 17] on link "Refresh" at bounding box center [456, 19] width 56 height 18
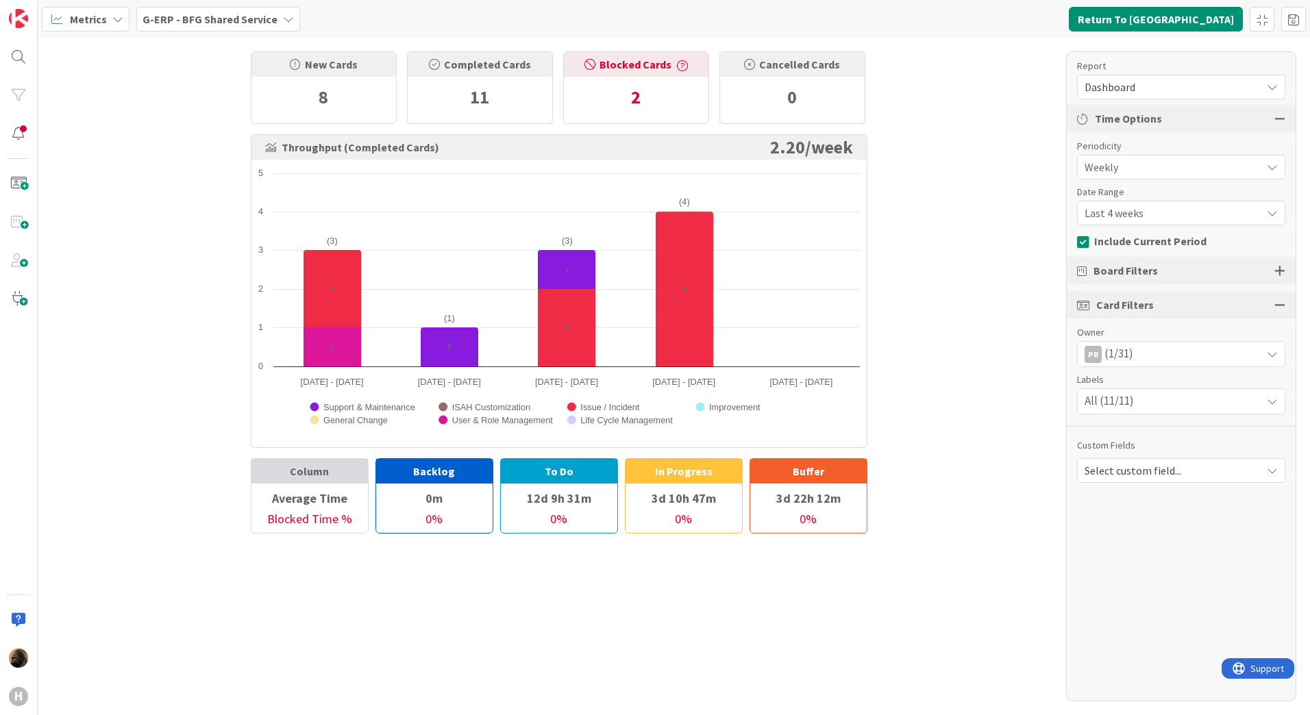
click at [201, 287] on div "New Cards 8 Completed Cards 11 Blocked Cards 2 Cancelled Cards 0 Throughput (Co…" at bounding box center [674, 377] width 1273 height 678
click at [1084, 243] on icon at bounding box center [1085, 243] width 17 height 14
click at [1122, 354] on span "(1/31)" at bounding box center [1119, 354] width 29 height 18
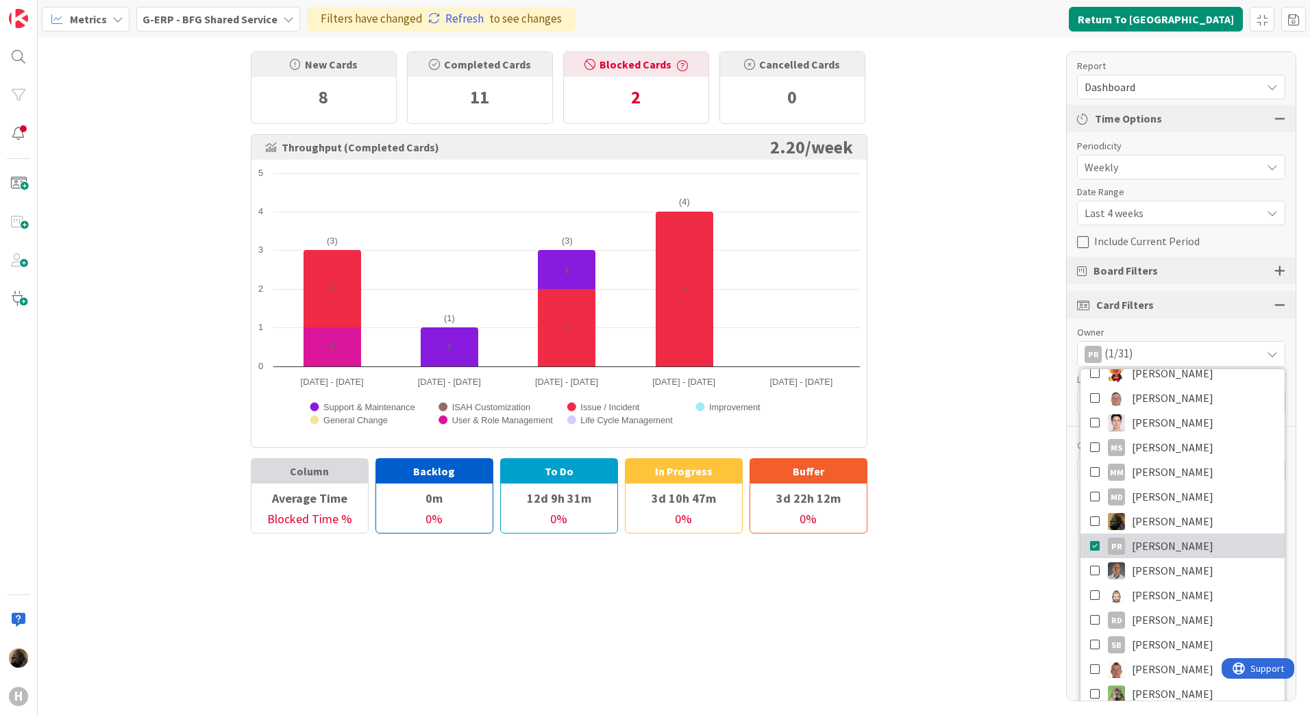
click at [1090, 548] on icon at bounding box center [1095, 546] width 11 height 21
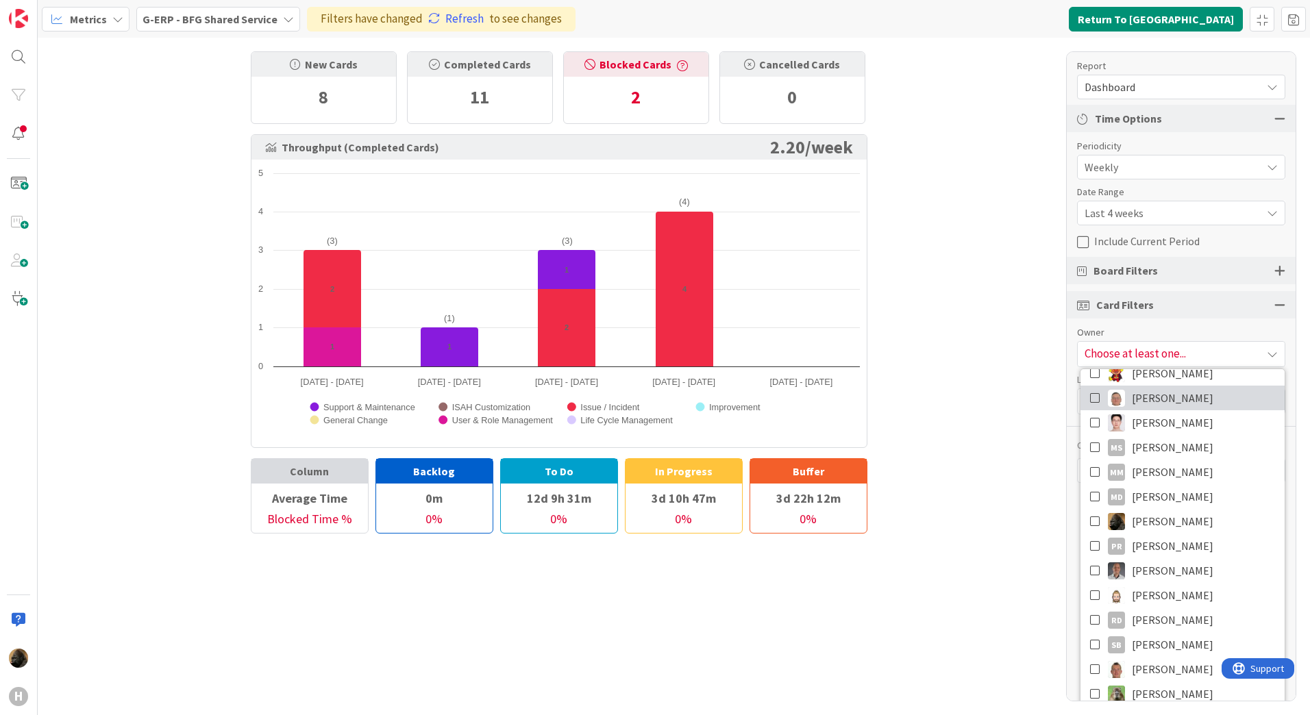
click at [1090, 396] on icon at bounding box center [1095, 398] width 11 height 21
click at [991, 343] on div "New Cards 8 Completed Cards 11 Blocked Cards 2 Cancelled Cards 0 Throughput (Co…" at bounding box center [674, 377] width 1273 height 678
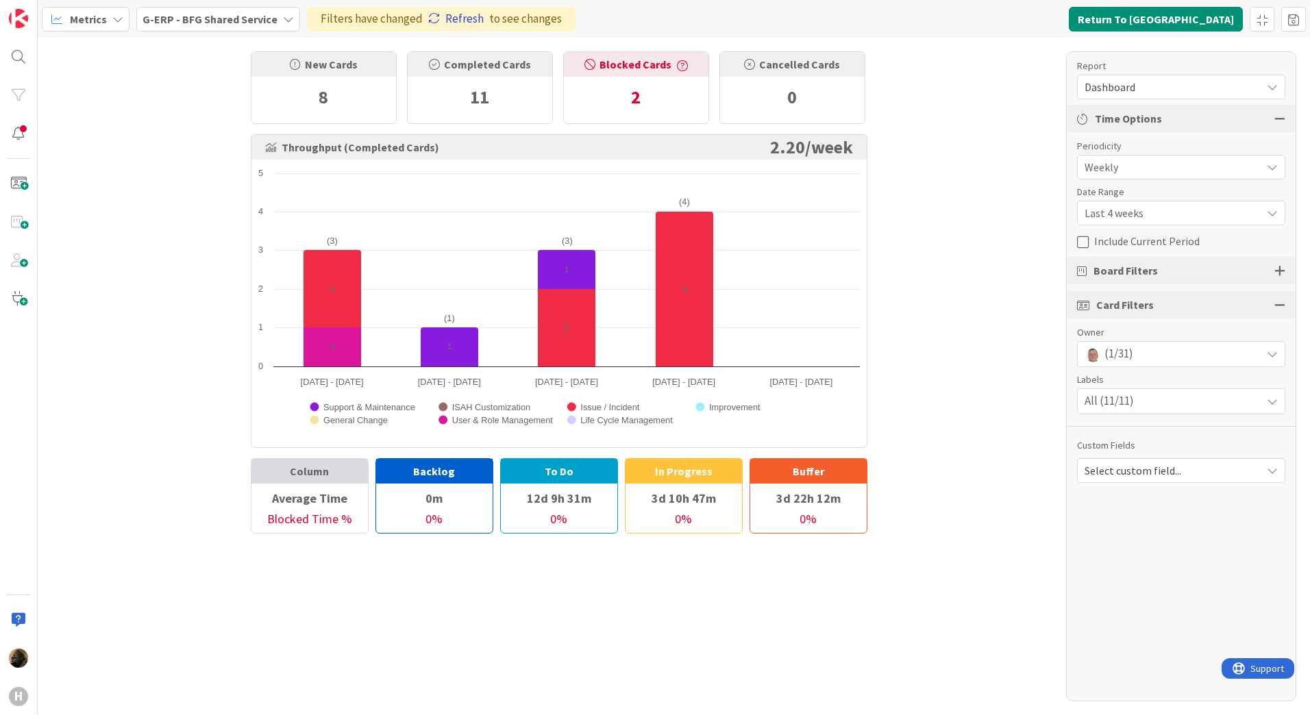
click at [463, 16] on link "Refresh" at bounding box center [456, 19] width 56 height 18
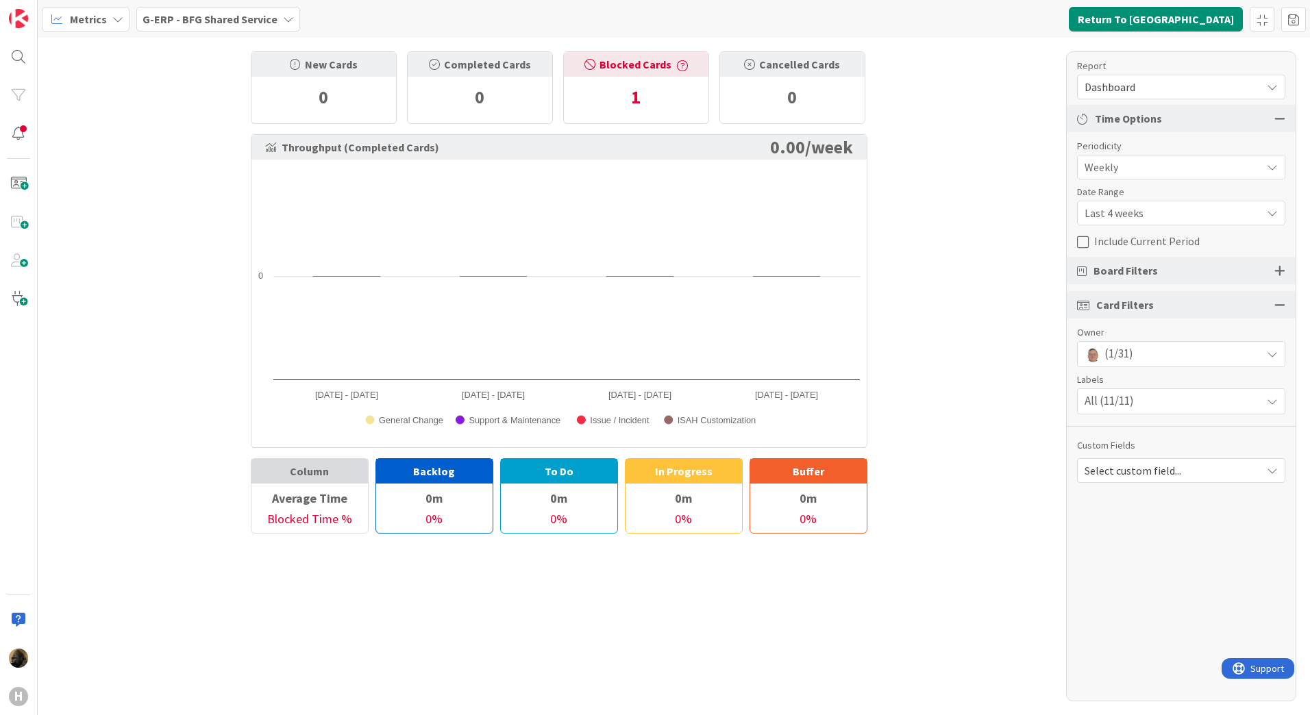
click at [1163, 177] on span "Last 4 weeks" at bounding box center [1170, 167] width 170 height 19
click at [1136, 273] on span "Last 8 weeks" at bounding box center [1189, 270] width 173 height 21
click at [442, 15] on link "Refresh" at bounding box center [456, 19] width 56 height 18
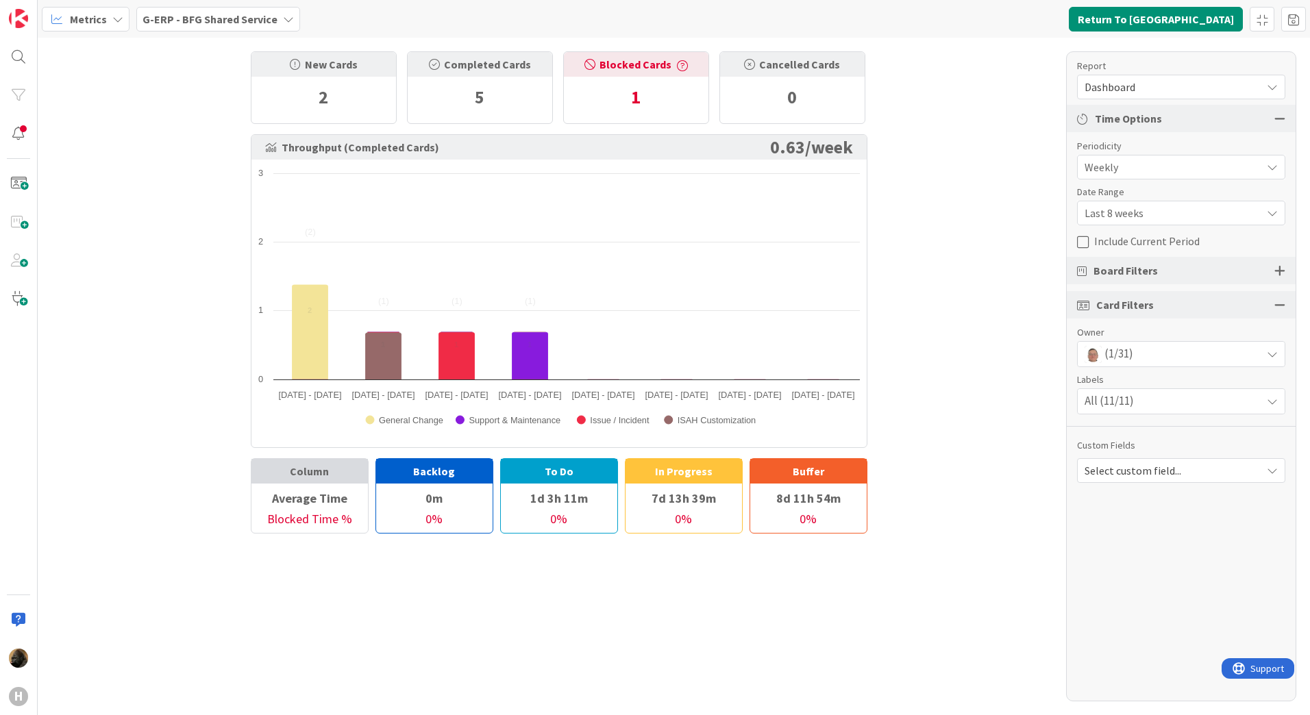
click at [198, 168] on div "New Cards 2 Completed Cards 5 Blocked Cards 1 Cancelled Cards 0 Throughput (Com…" at bounding box center [674, 377] width 1273 height 678
click at [140, 229] on div "New Cards 2 Completed Cards 5 Blocked Cards 1 Cancelled Cards 0 Throughput (Com…" at bounding box center [674, 377] width 1273 height 678
